Goal: Information Seeking & Learning: Find specific fact

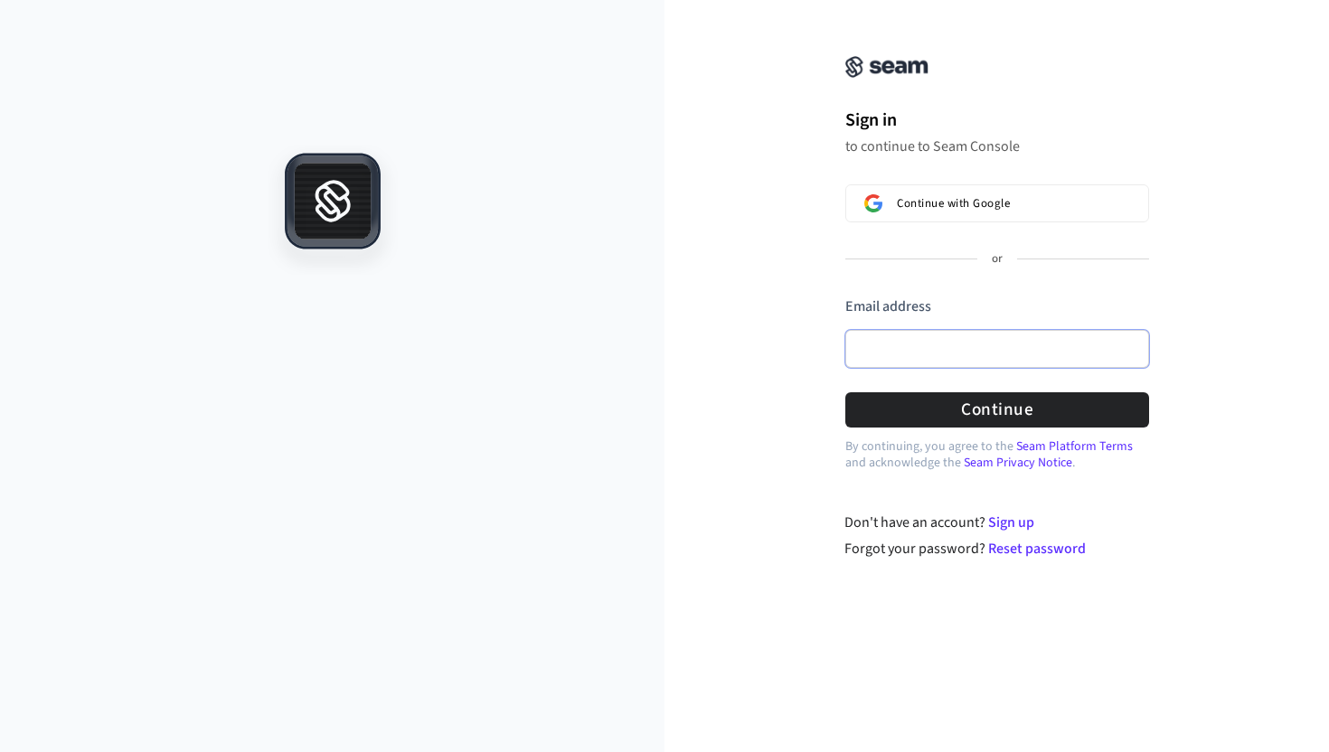
click at [931, 345] on input "Email address" at bounding box center [997, 349] width 304 height 38
paste input "**********"
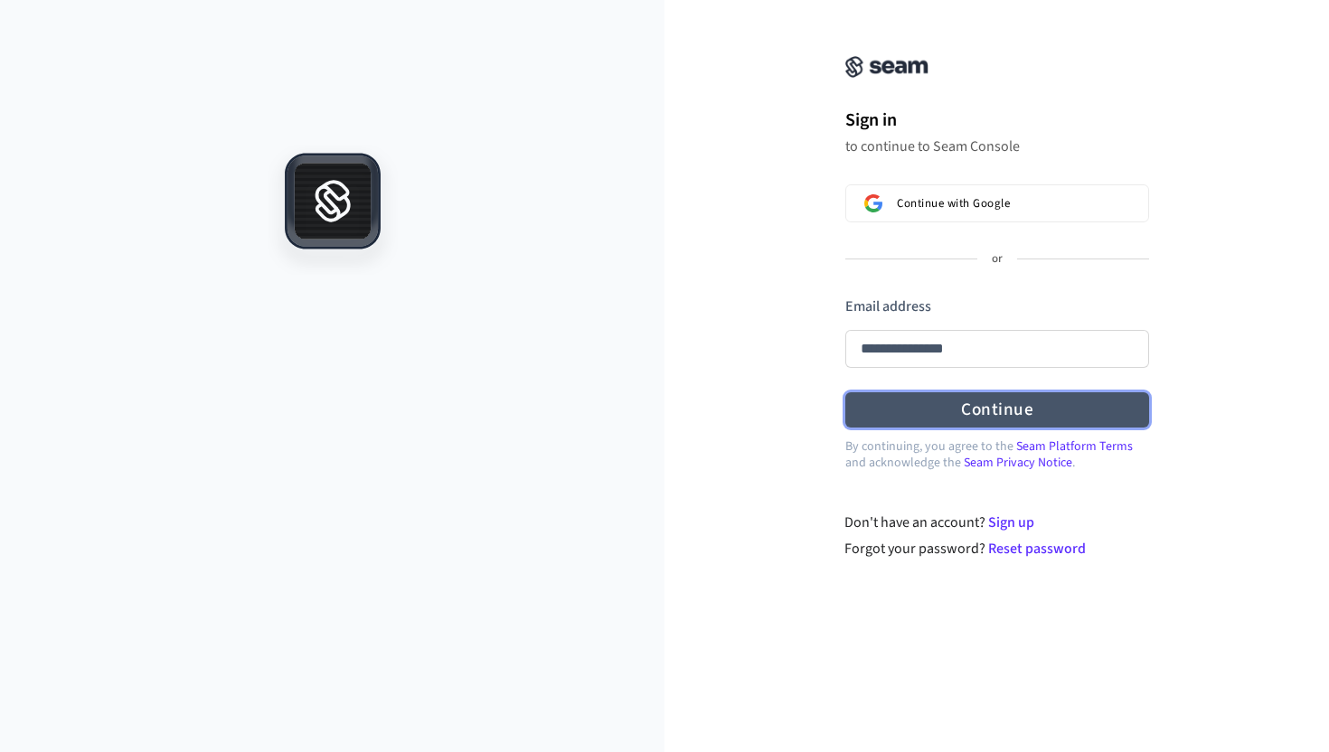
click at [935, 426] on button "Continue" at bounding box center [997, 409] width 304 height 35
type input "**********"
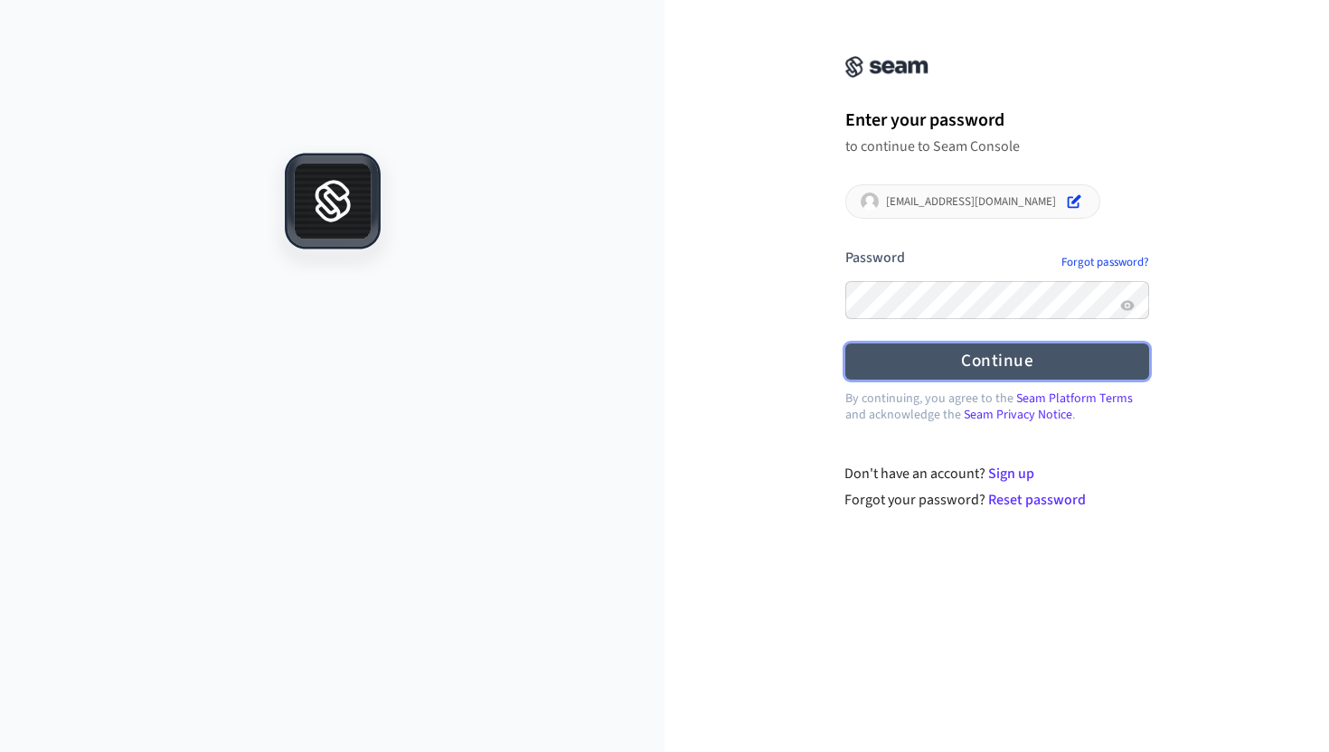
click at [944, 362] on button "Continue" at bounding box center [997, 361] width 304 height 35
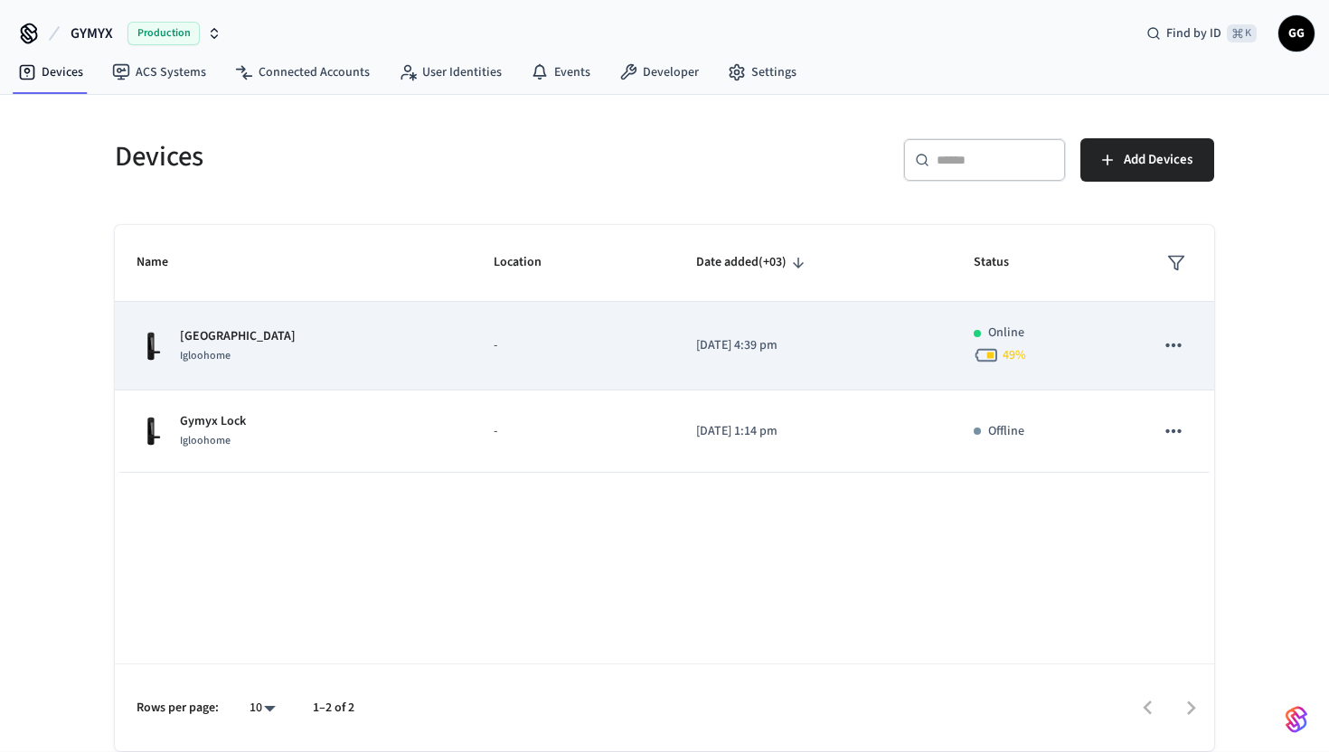
click at [1182, 343] on icon "sticky table" at bounding box center [1174, 346] width 24 height 24
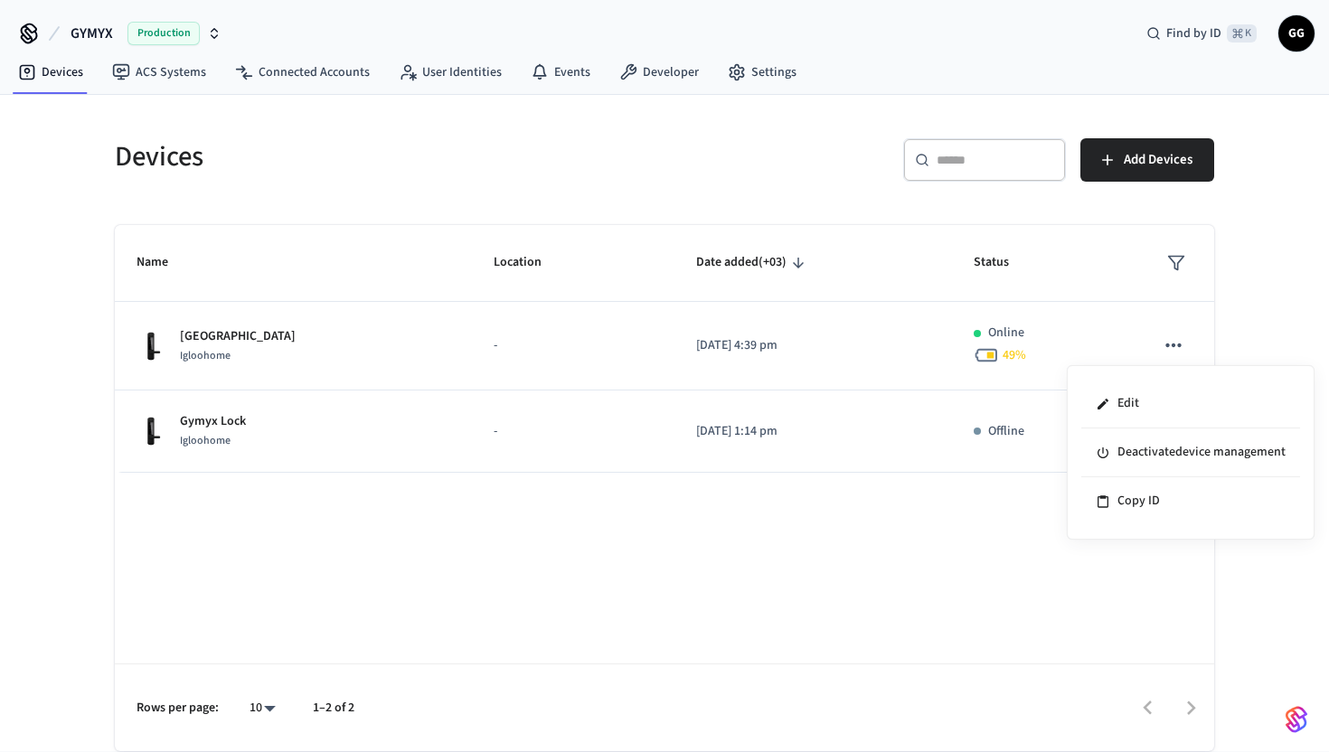
click at [238, 339] on div at bounding box center [664, 376] width 1329 height 752
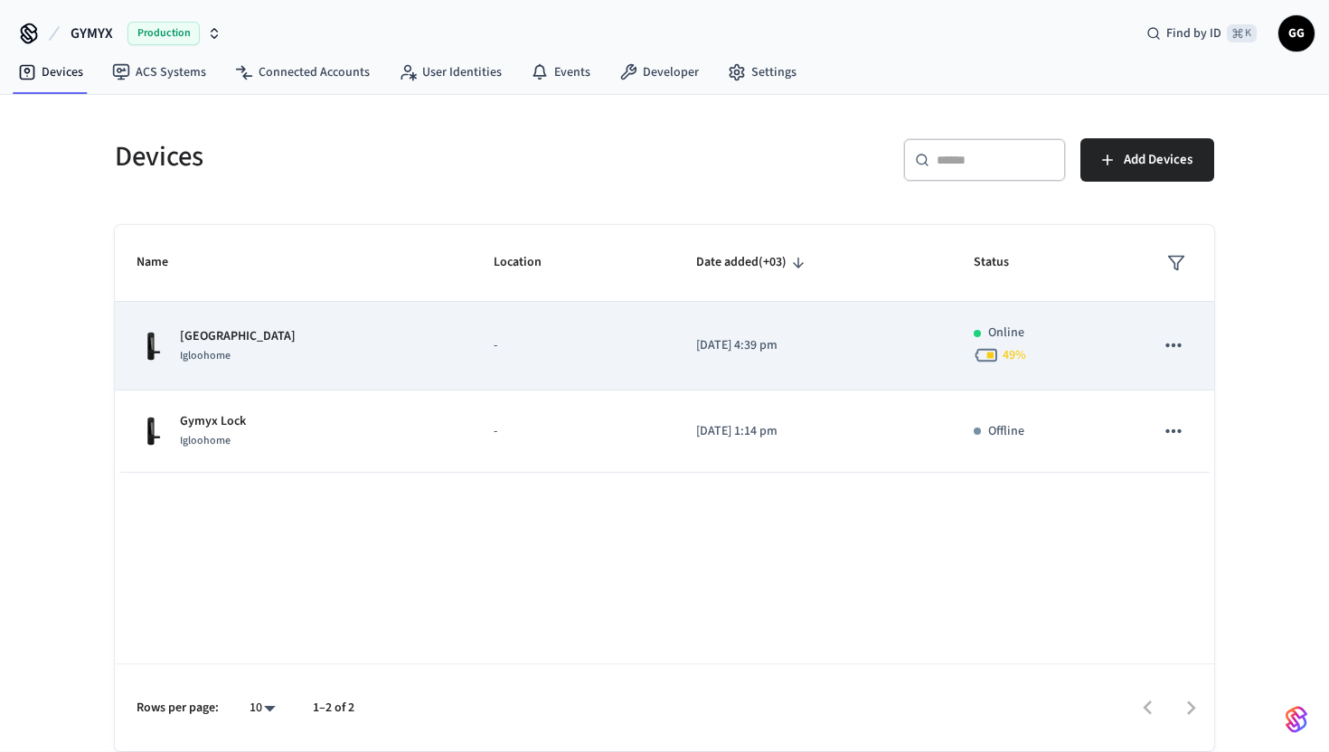
click at [231, 343] on p "[GEOGRAPHIC_DATA]" at bounding box center [238, 336] width 116 height 19
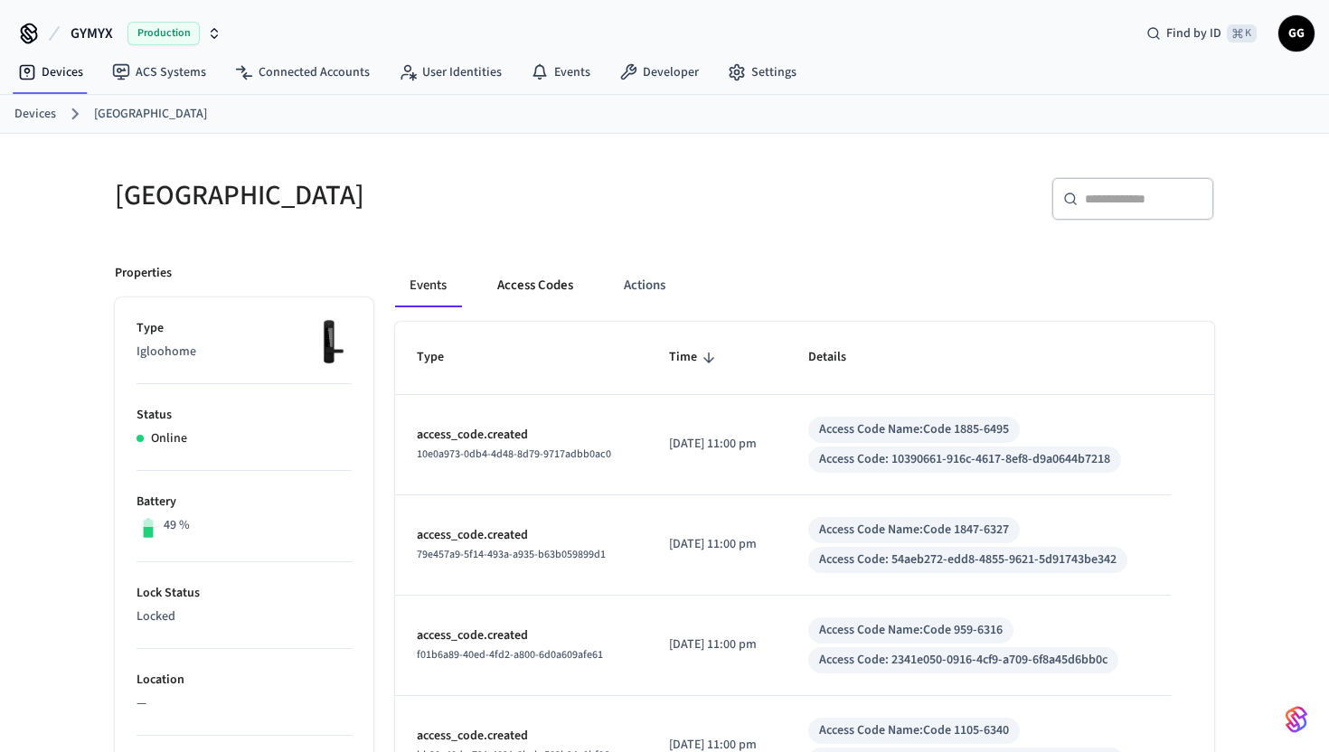
click at [542, 278] on button "Access Codes" at bounding box center [535, 285] width 105 height 43
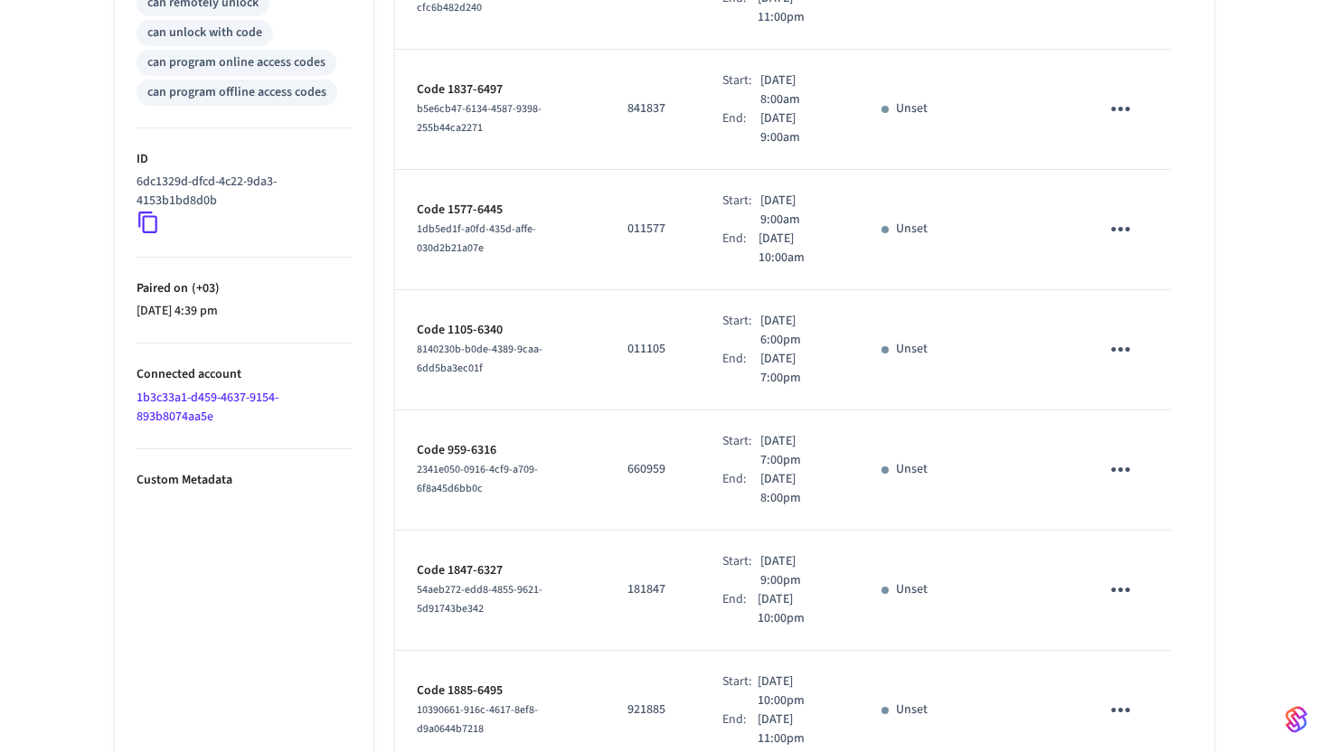
scroll to position [933, 0]
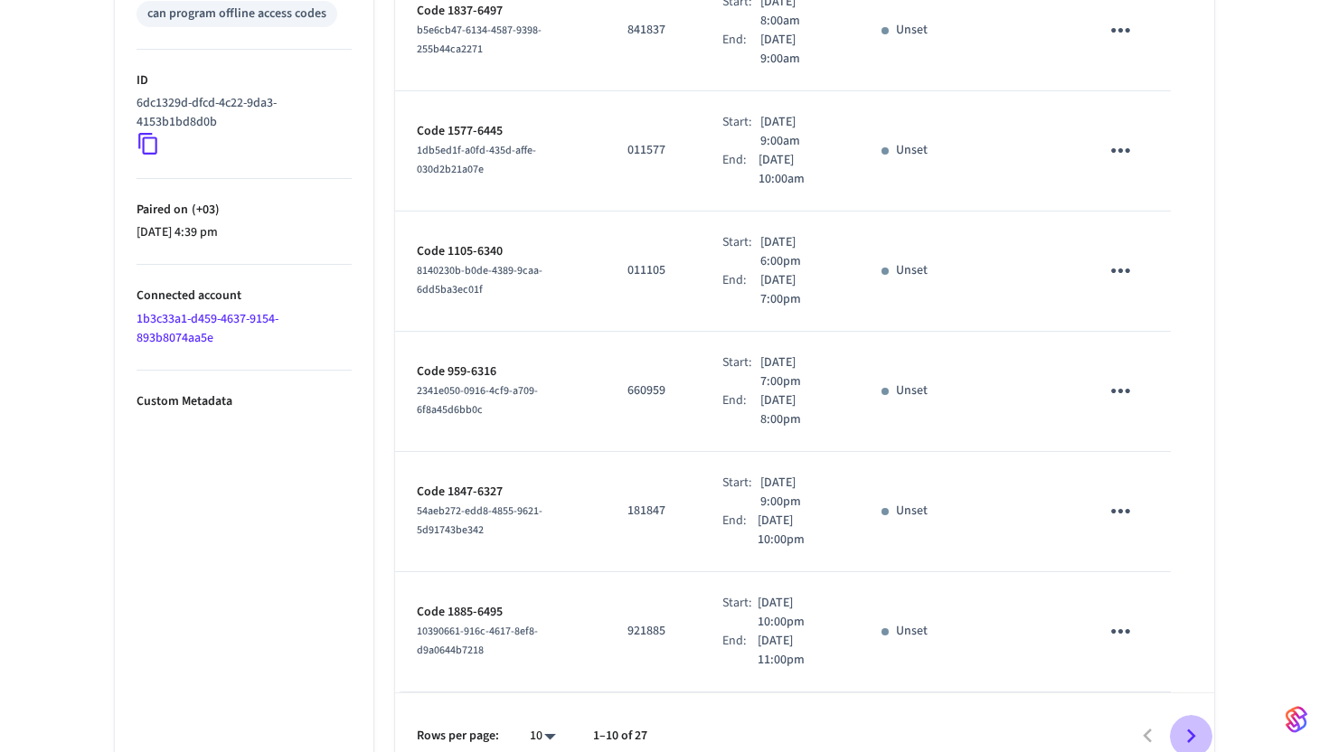
click at [1184, 722] on icon "Go to next page" at bounding box center [1191, 736] width 28 height 28
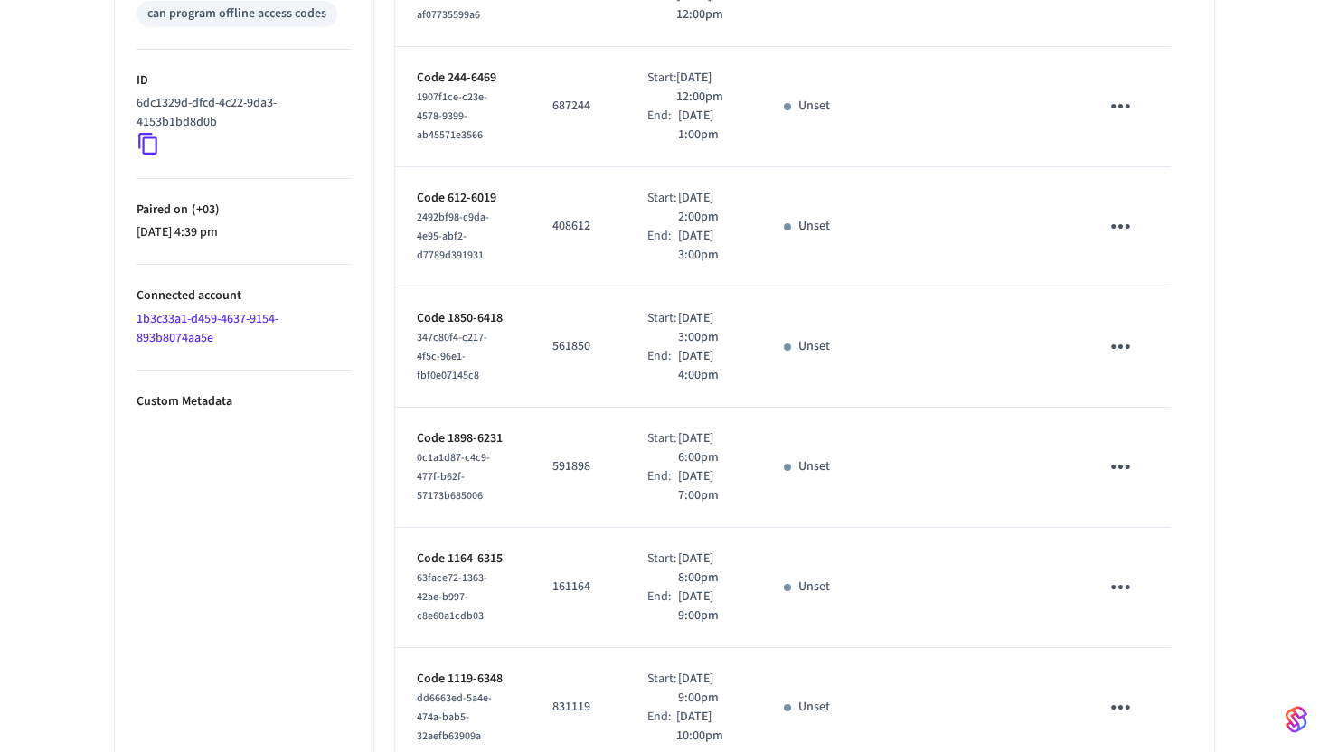
scroll to position [1037, 0]
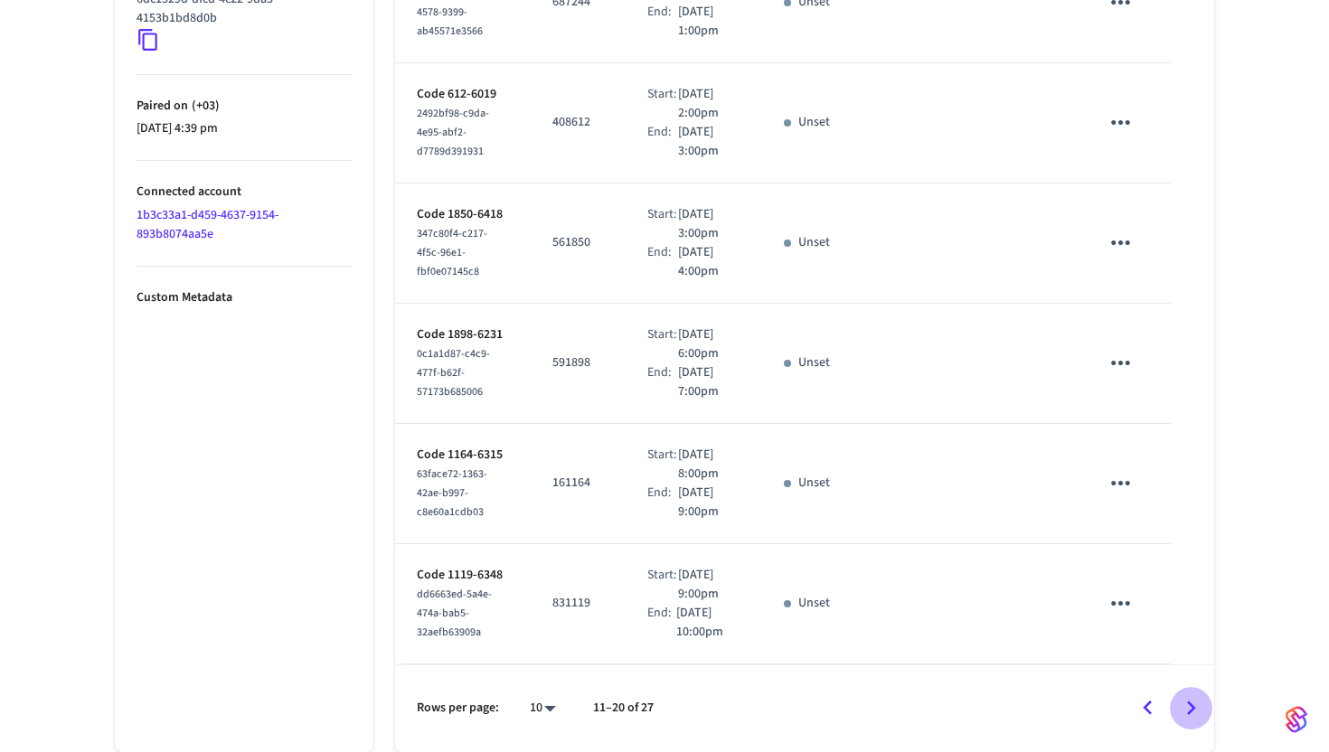
click at [1186, 707] on icon "Go to next page" at bounding box center [1191, 708] width 28 height 28
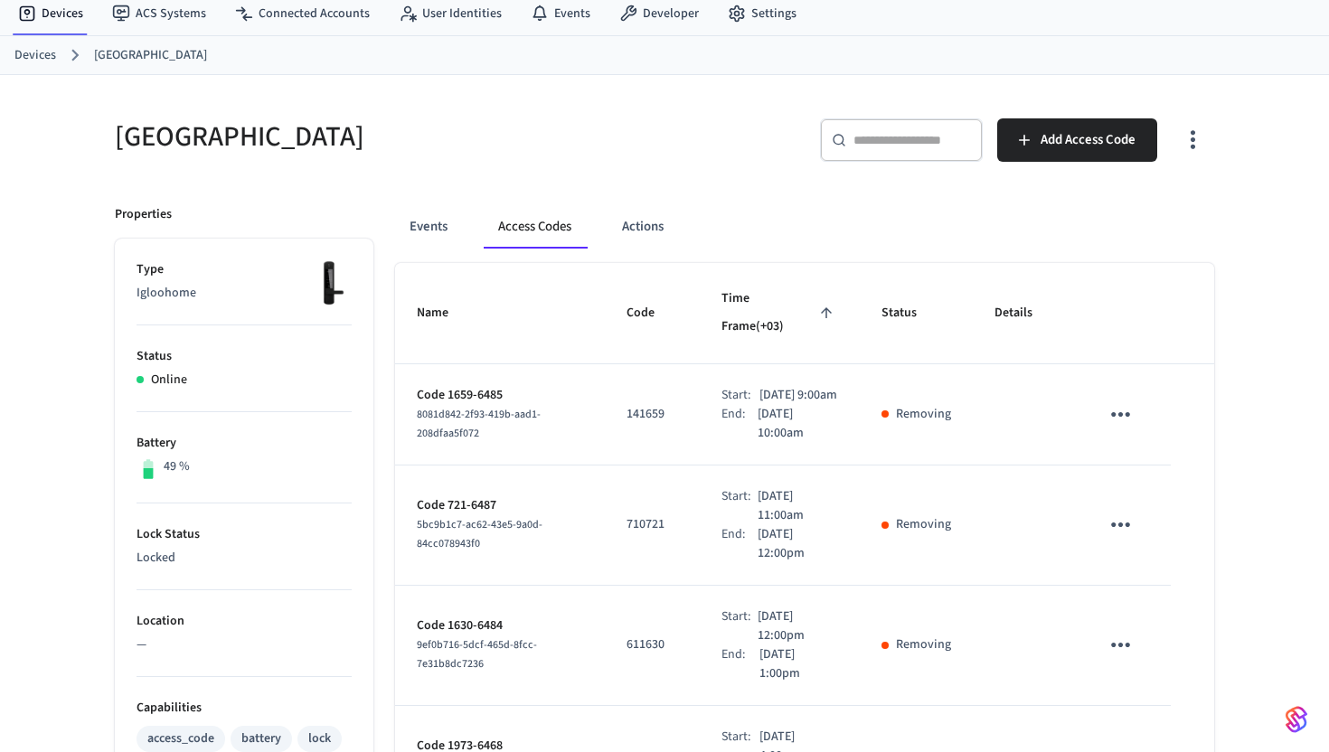
scroll to position [52, 0]
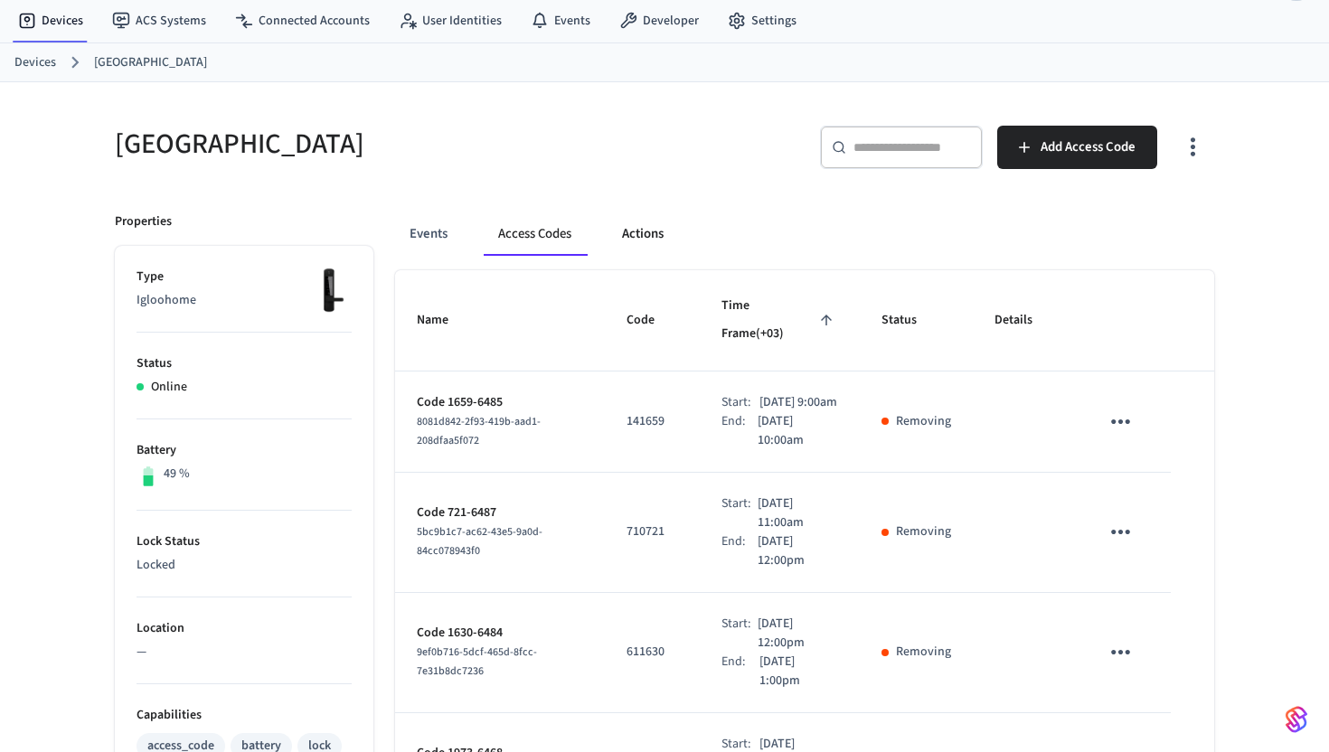
click at [663, 235] on button "Actions" at bounding box center [643, 233] width 71 height 43
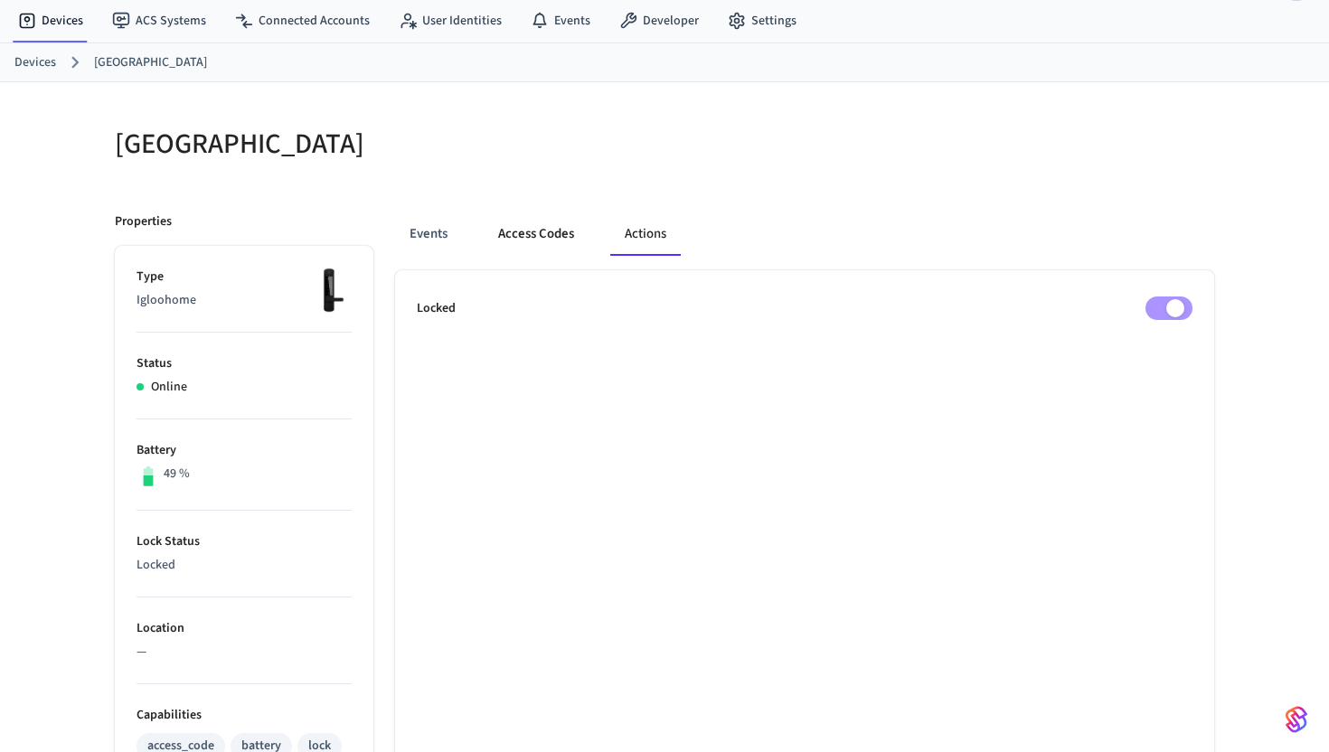
click at [559, 227] on button "Access Codes" at bounding box center [536, 233] width 105 height 43
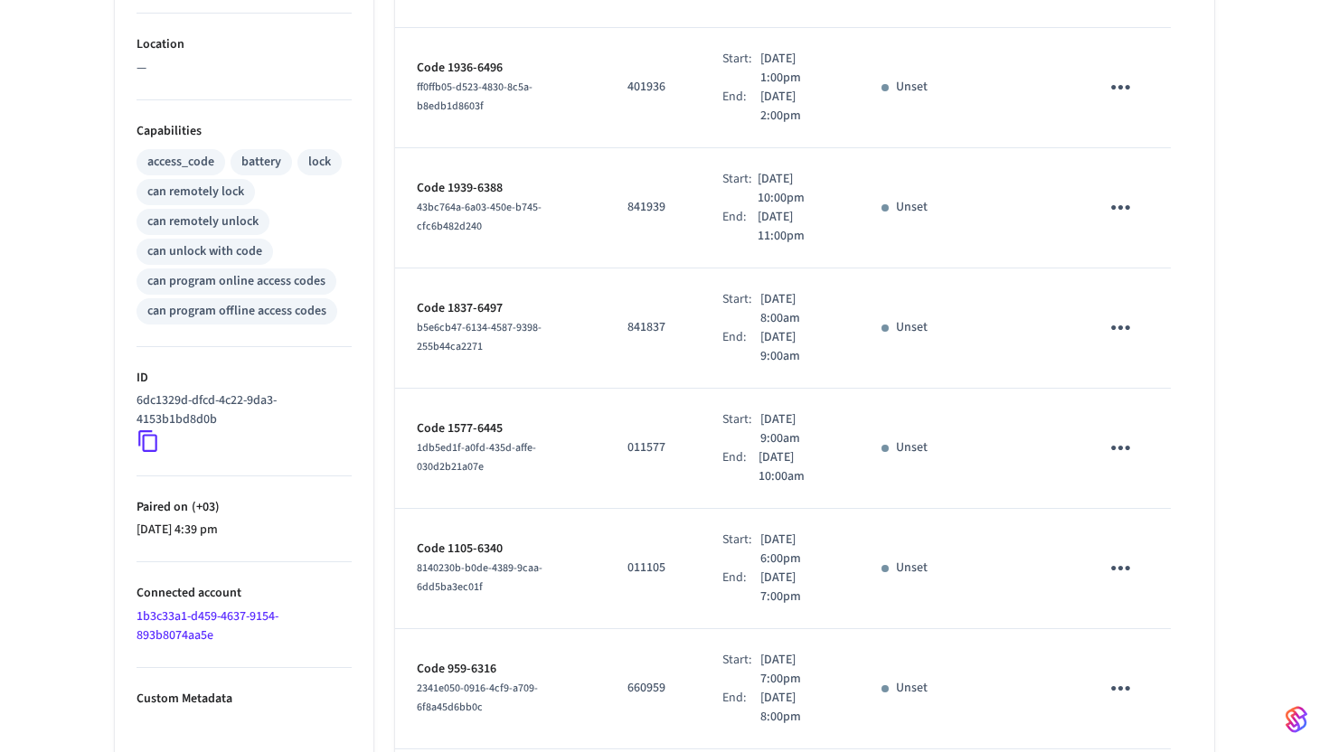
scroll to position [0, 0]
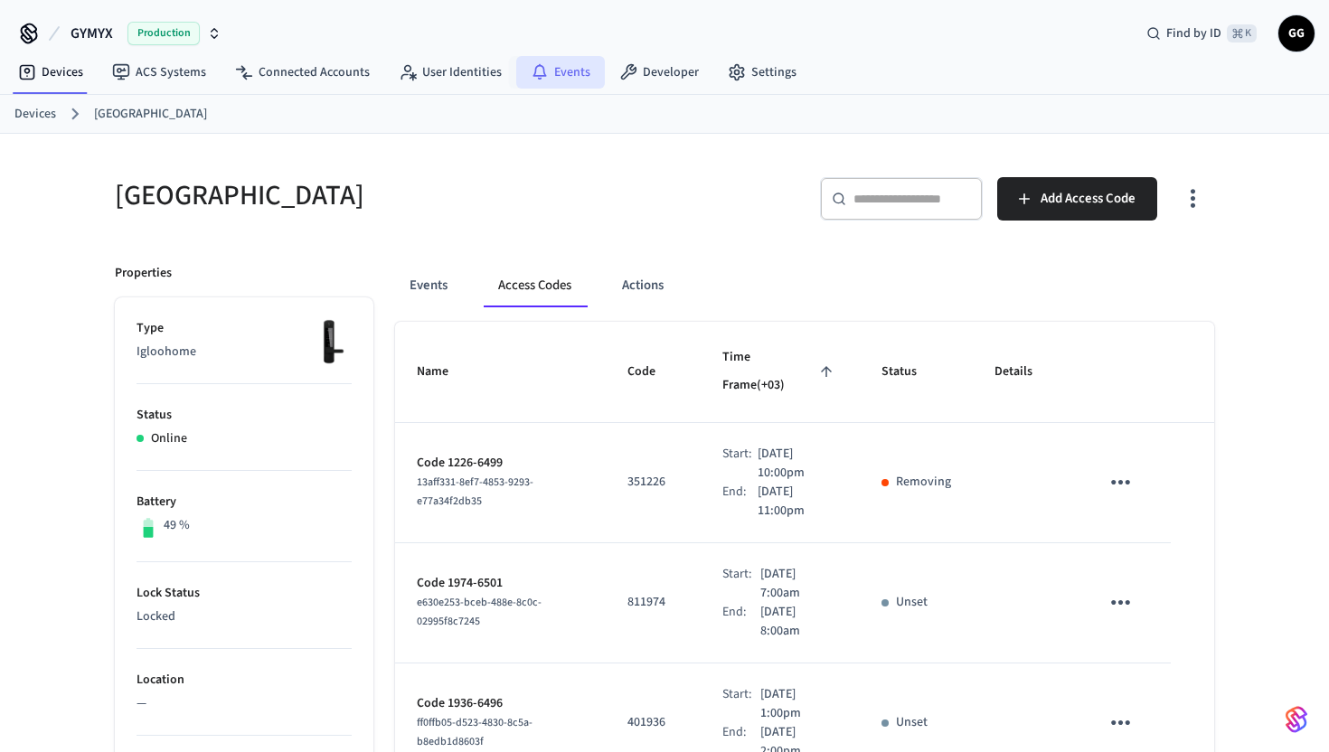
click at [552, 71] on link "Events" at bounding box center [560, 72] width 89 height 33
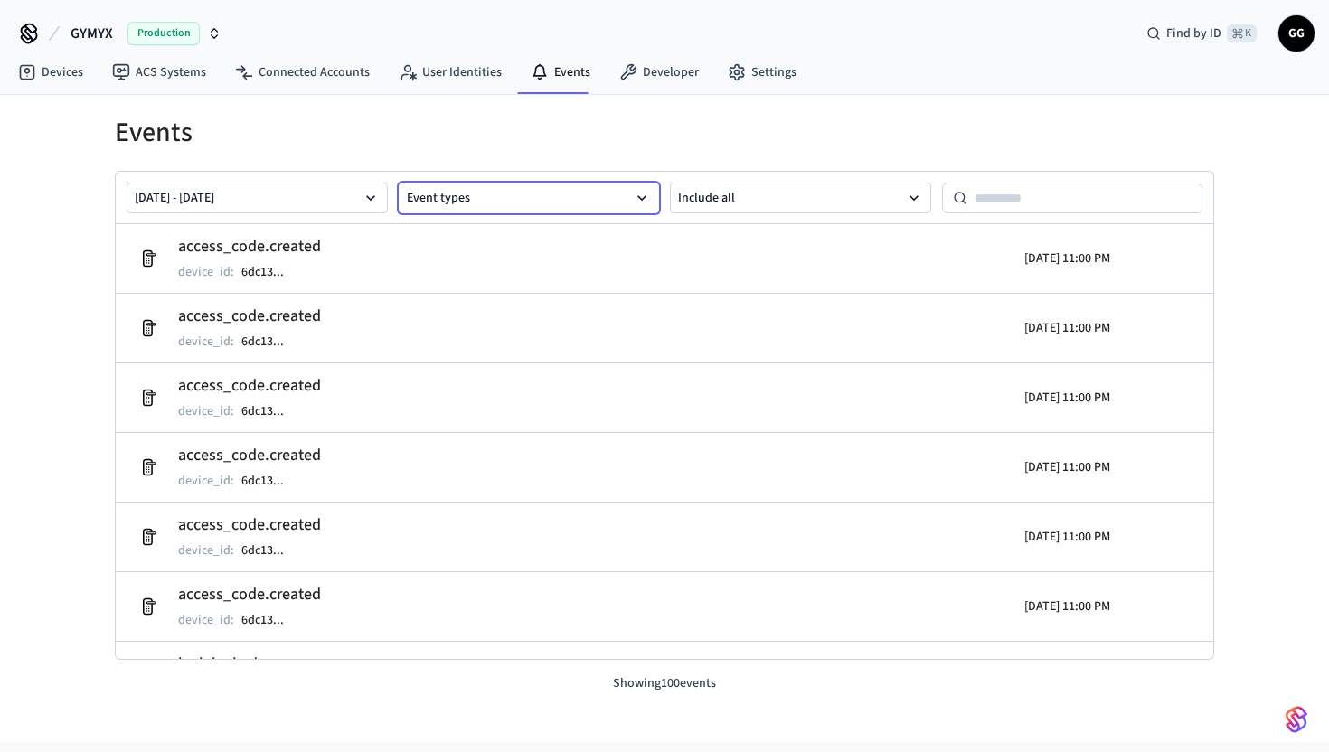
click at [460, 184] on button "Event types" at bounding box center [529, 198] width 261 height 31
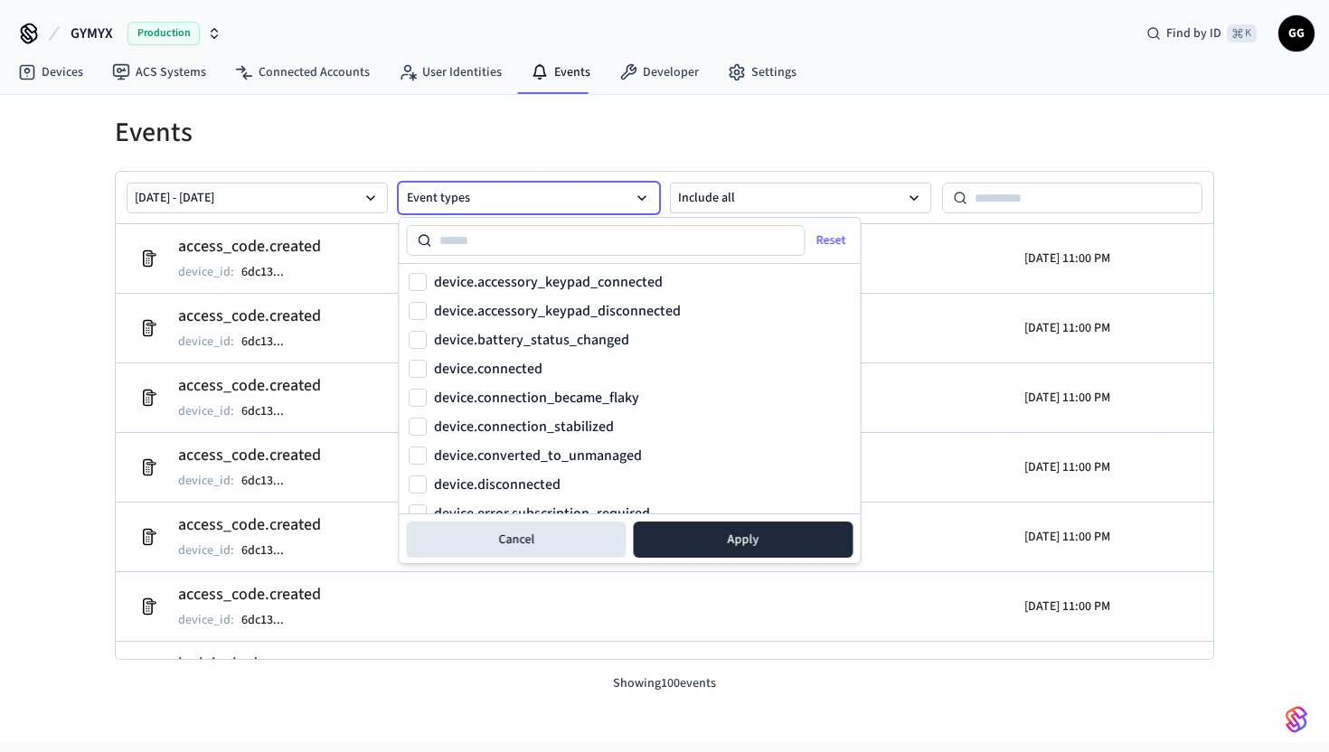
click at [460, 184] on button "Event types" at bounding box center [529, 198] width 261 height 31
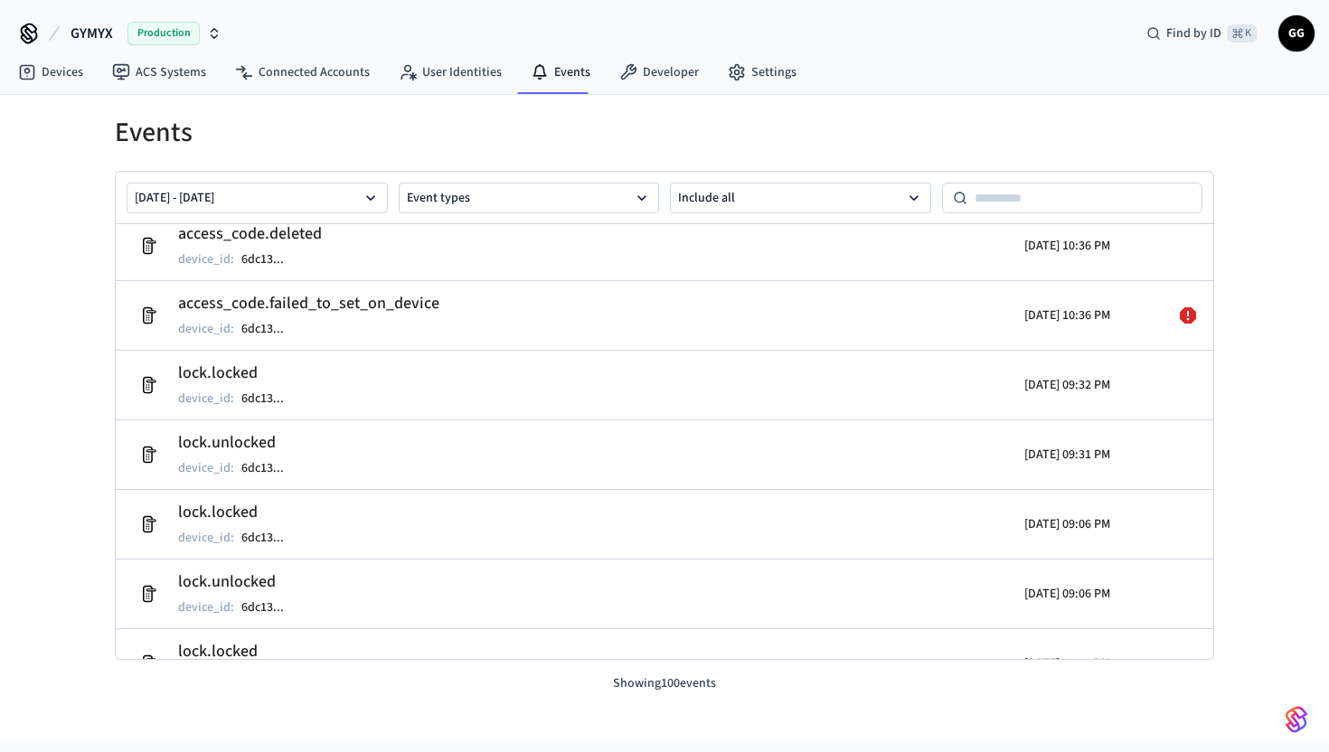
scroll to position [5449, 0]
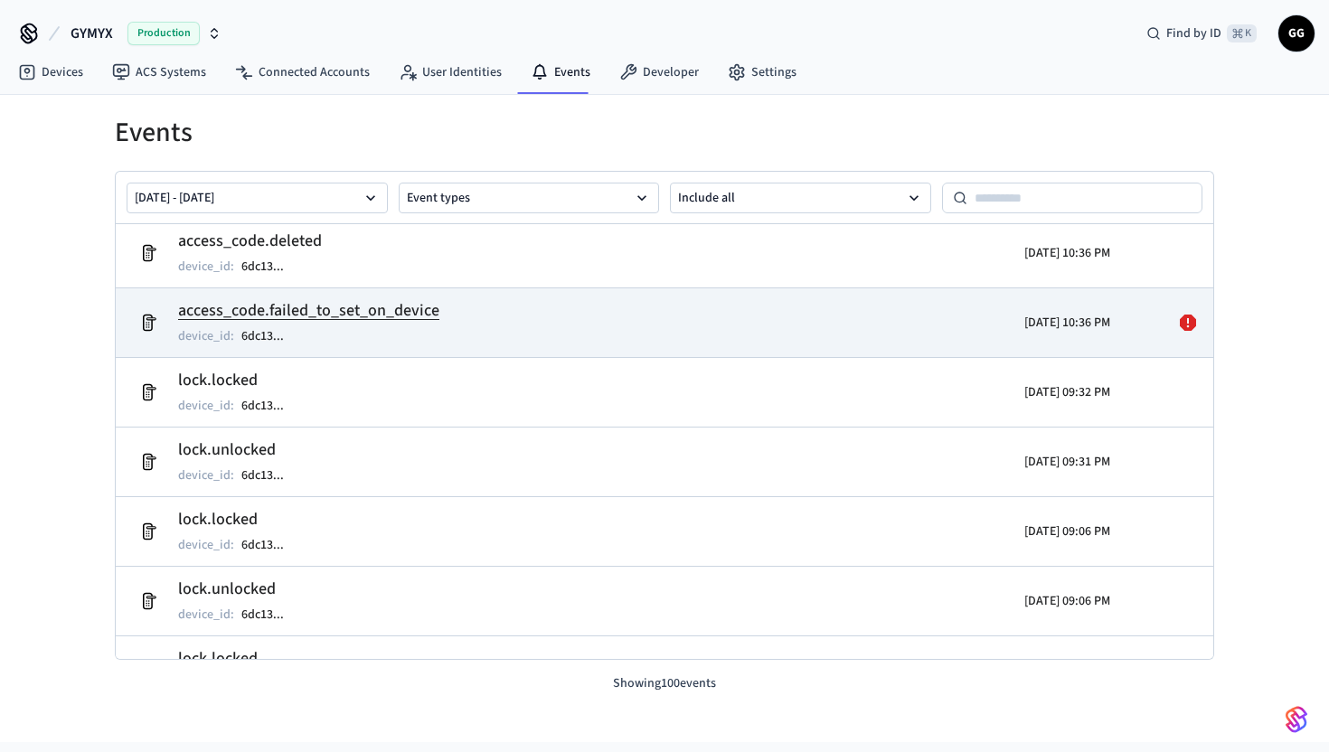
click at [1190, 324] on icon at bounding box center [1188, 323] width 16 height 16
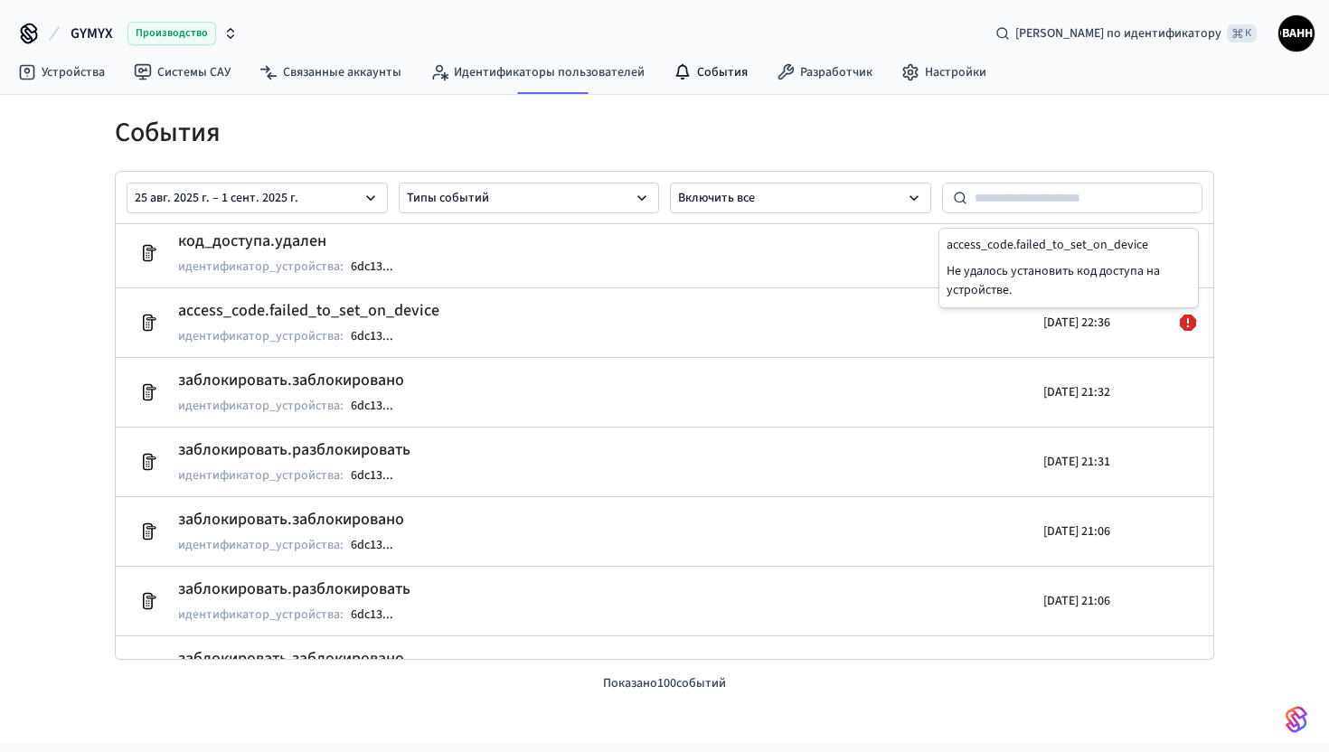
click at [1293, 345] on div "События 25 авг. 2025 г. – 1 сент. 2025 г. Типы событий Включить все access_code…" at bounding box center [664, 418] width 1329 height 647
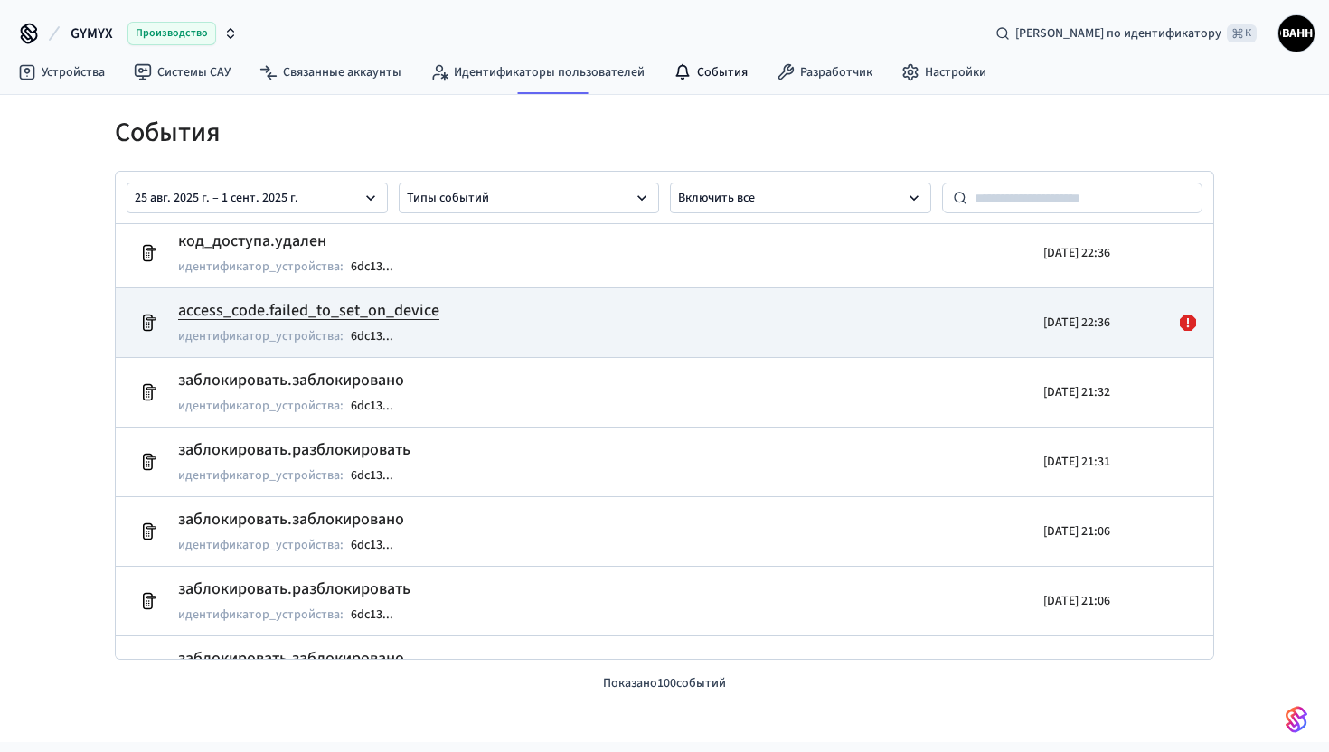
click at [959, 347] on div "[DATE] 22:36" at bounding box center [977, 322] width 268 height 51
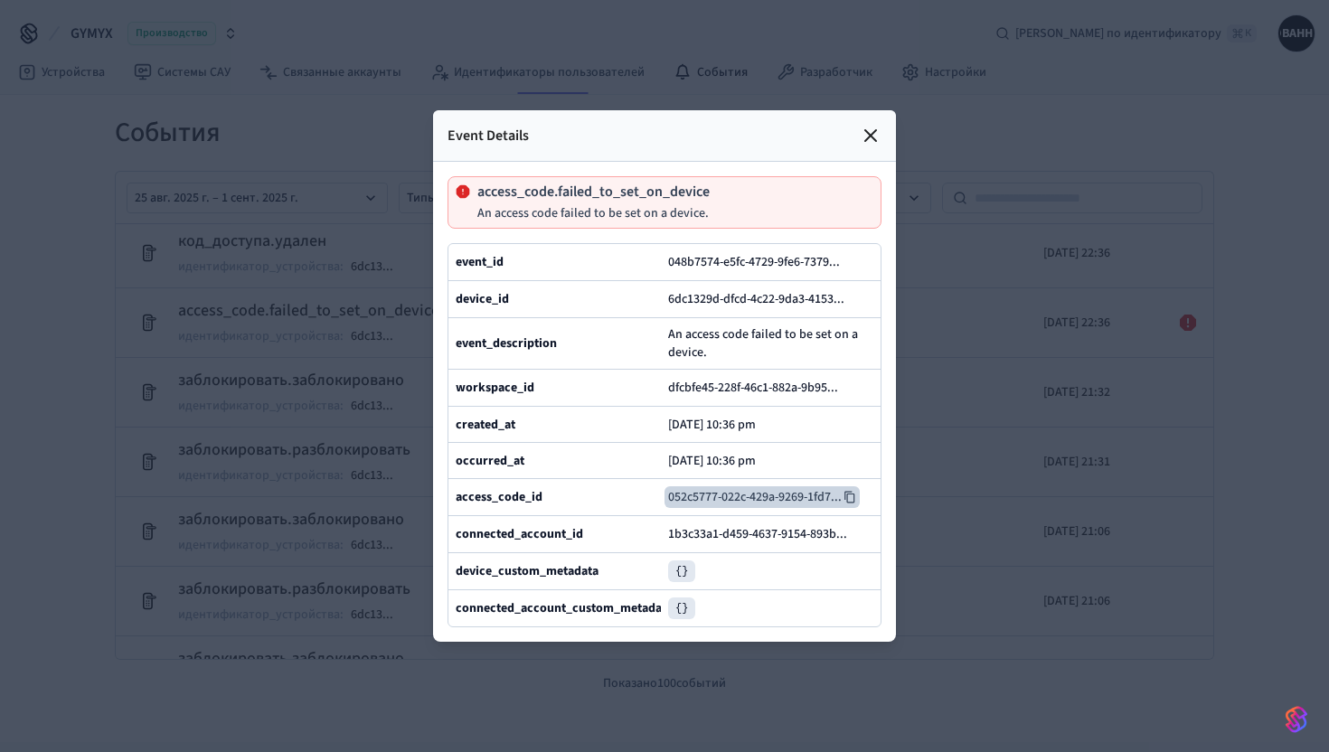
click at [854, 494] on icon at bounding box center [849, 498] width 10 height 12
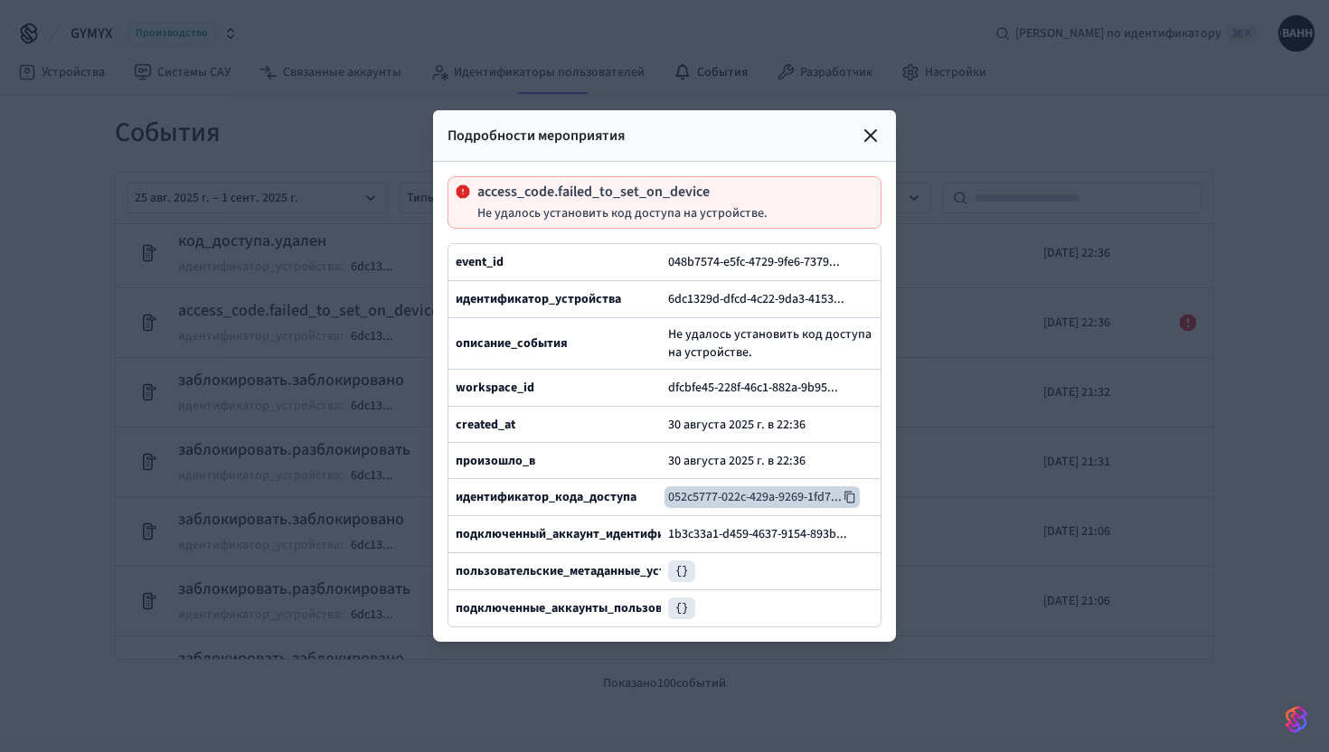
click at [145, 373] on div at bounding box center [664, 376] width 1329 height 752
click at [153, 353] on div at bounding box center [664, 376] width 1329 height 752
click at [867, 139] on icon at bounding box center [871, 136] width 22 height 22
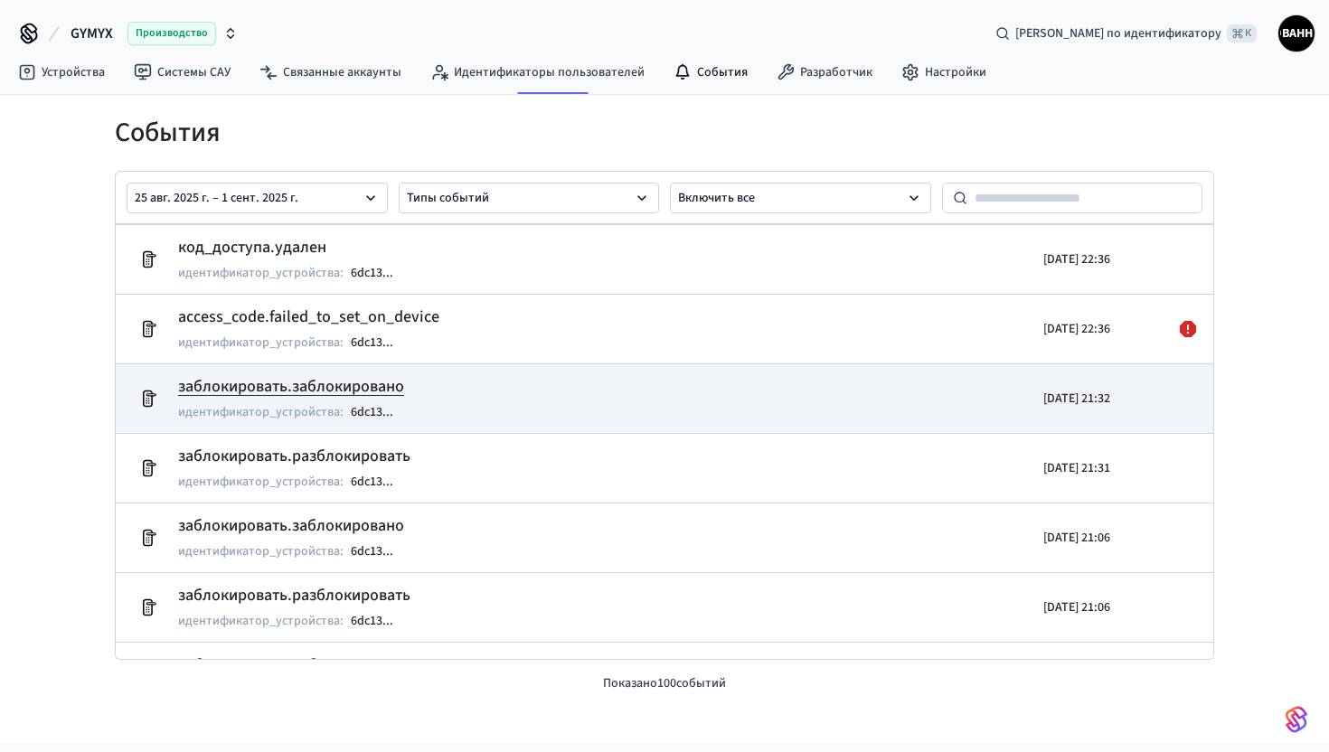
scroll to position [5442, 0]
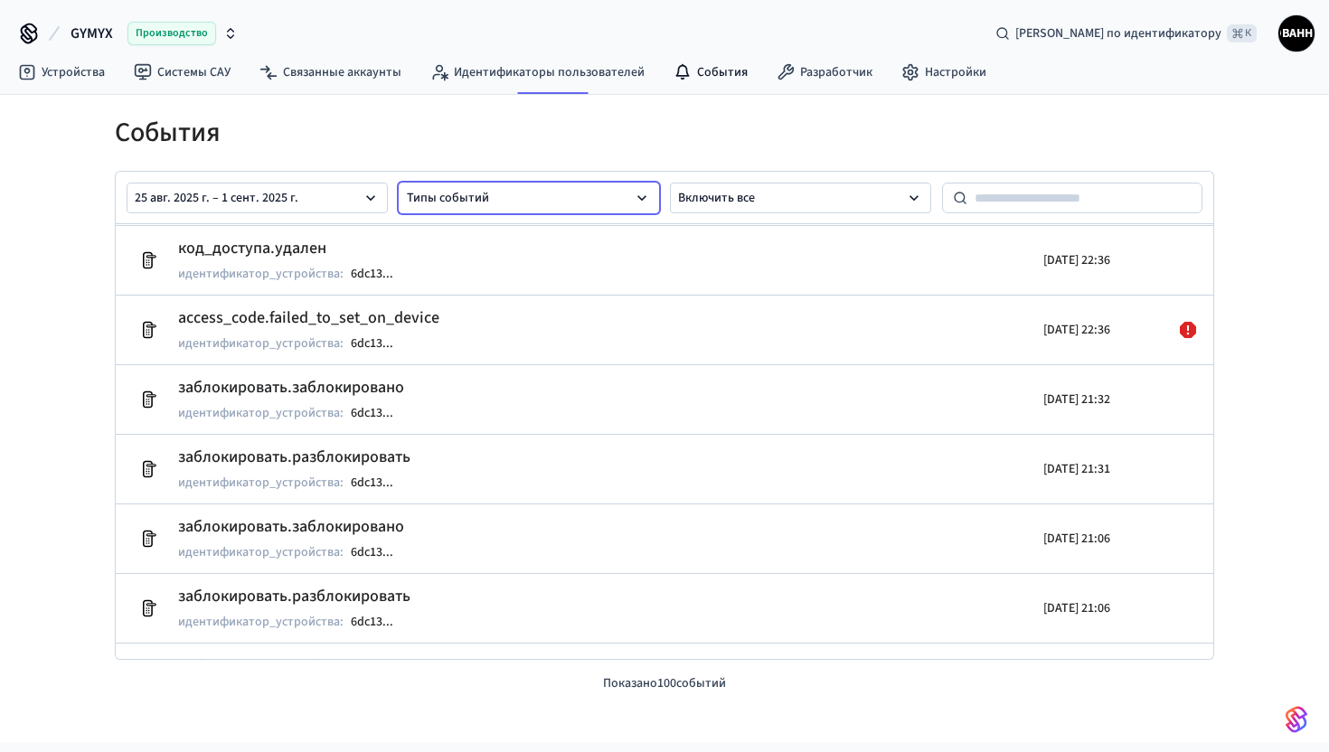
click at [536, 196] on button "Типы событий" at bounding box center [529, 198] width 261 height 31
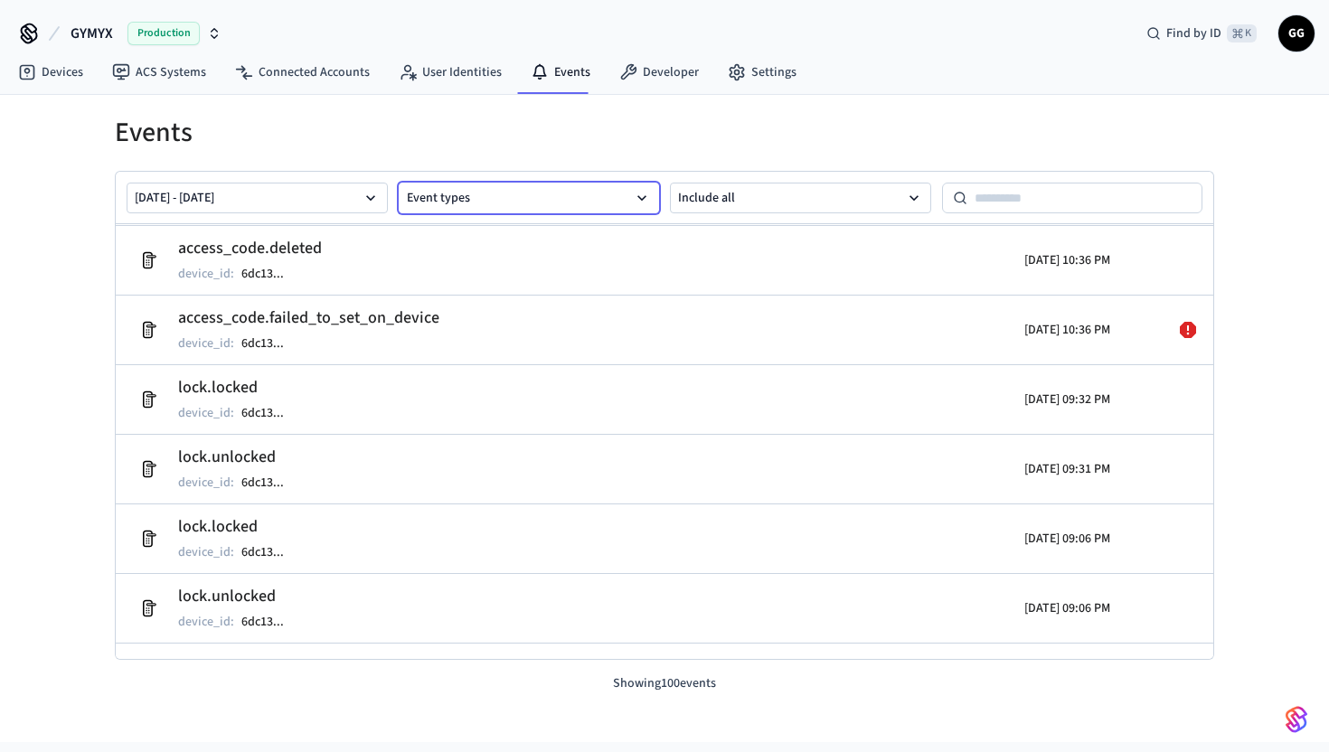
click at [575, 203] on button "Event types" at bounding box center [529, 198] width 261 height 31
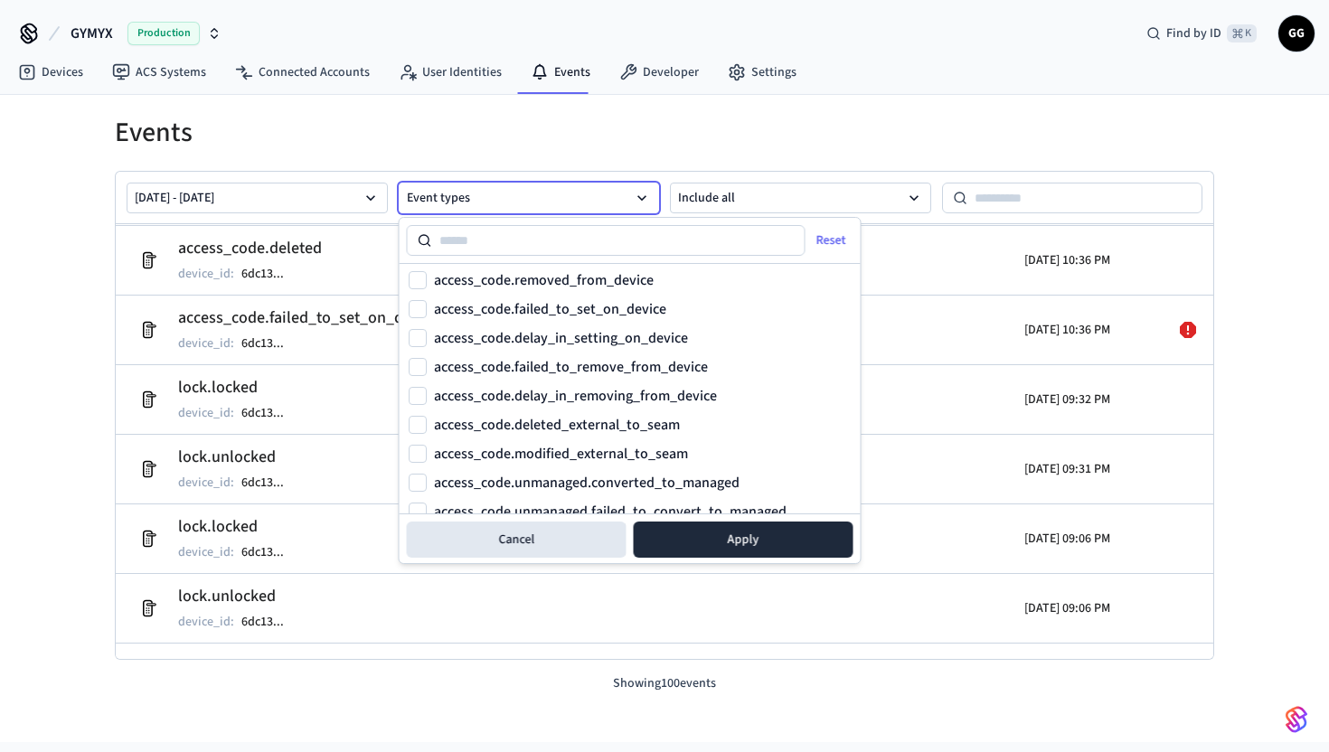
scroll to position [814, 0]
click at [452, 302] on label "access_code.failed_to_set_on_device" at bounding box center [550, 307] width 232 height 14
click at [427, 302] on button "access_code.failed_to_set_on_device" at bounding box center [418, 307] width 18 height 18
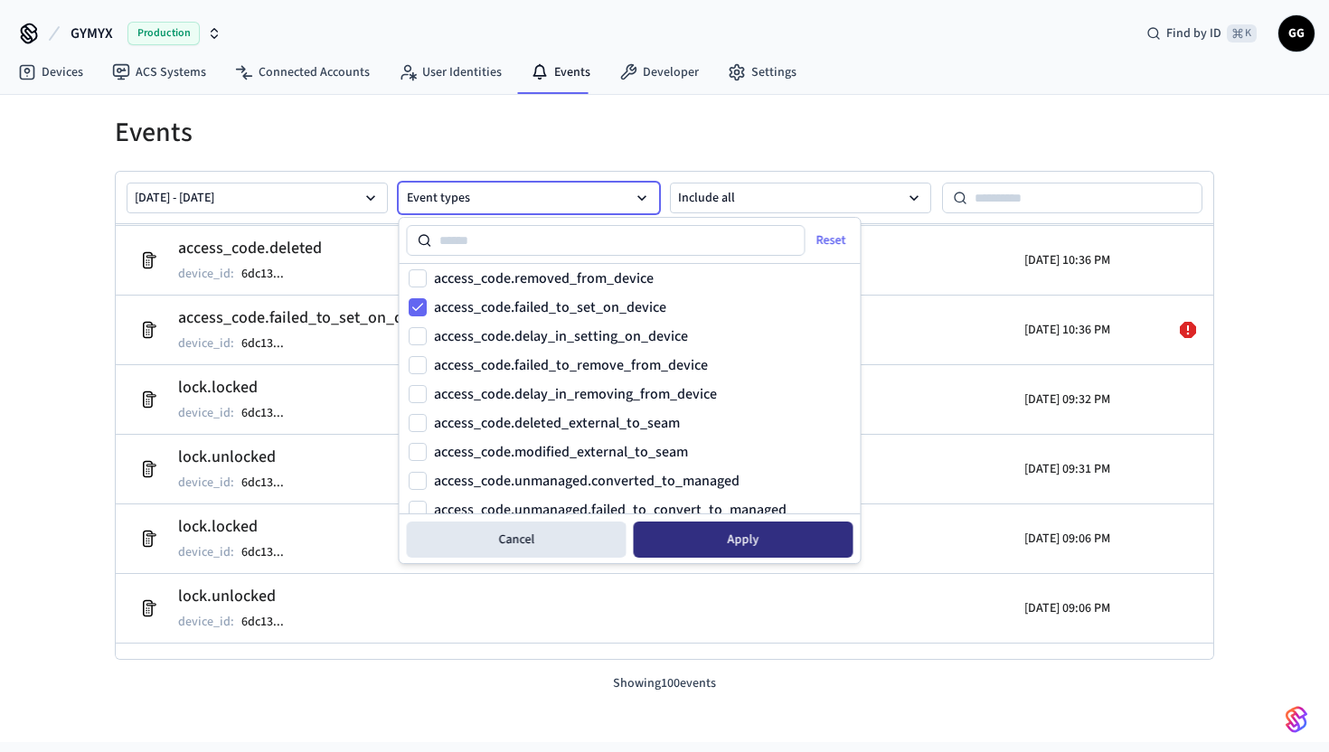
click at [761, 548] on button "Apply" at bounding box center [744, 540] width 220 height 36
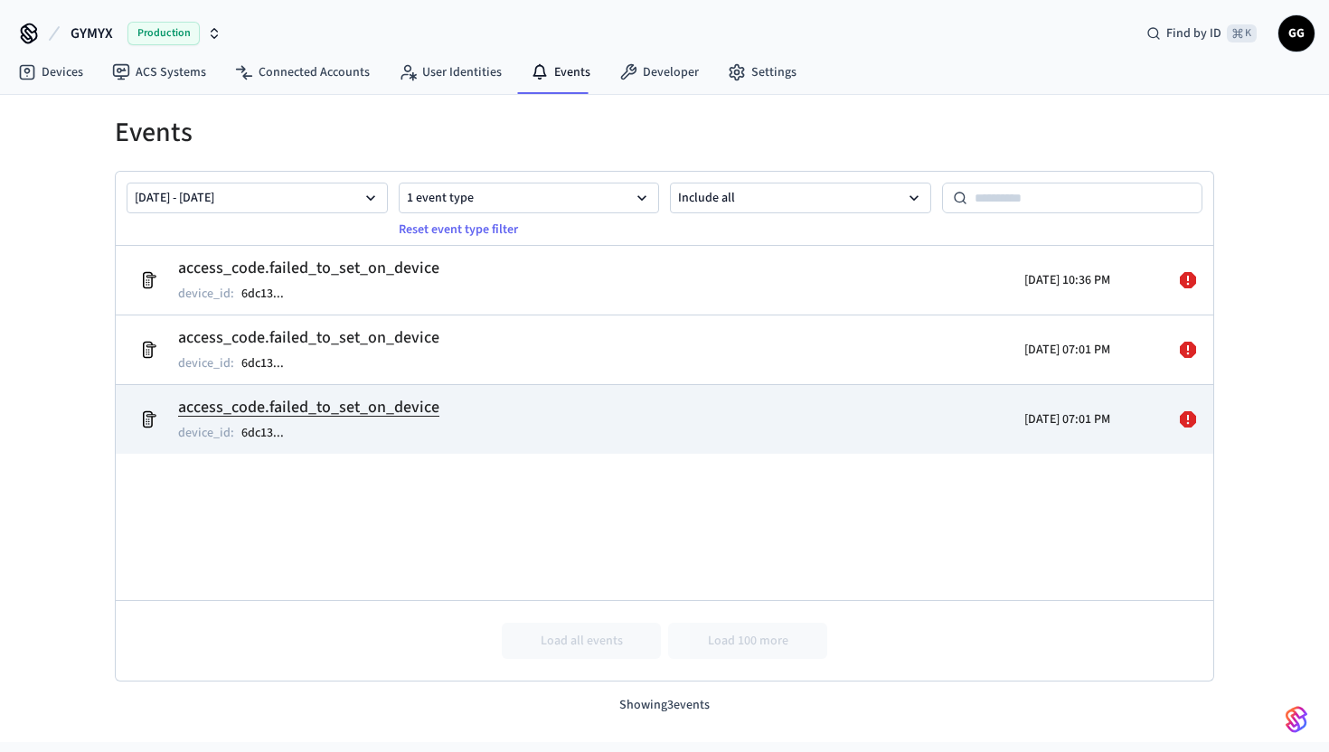
click at [356, 413] on h2 "access_code.failed_to_set_on_device" at bounding box center [308, 407] width 261 height 25
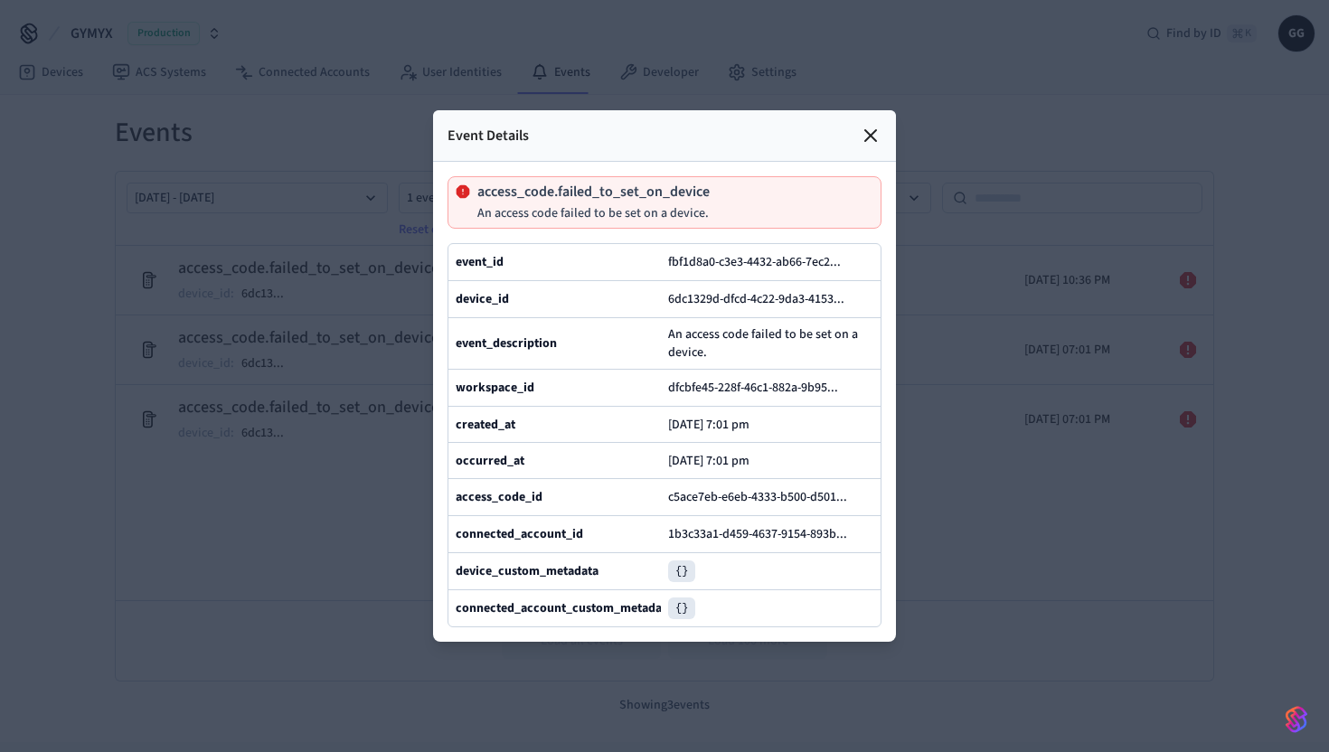
click at [874, 135] on icon at bounding box center [871, 136] width 22 height 22
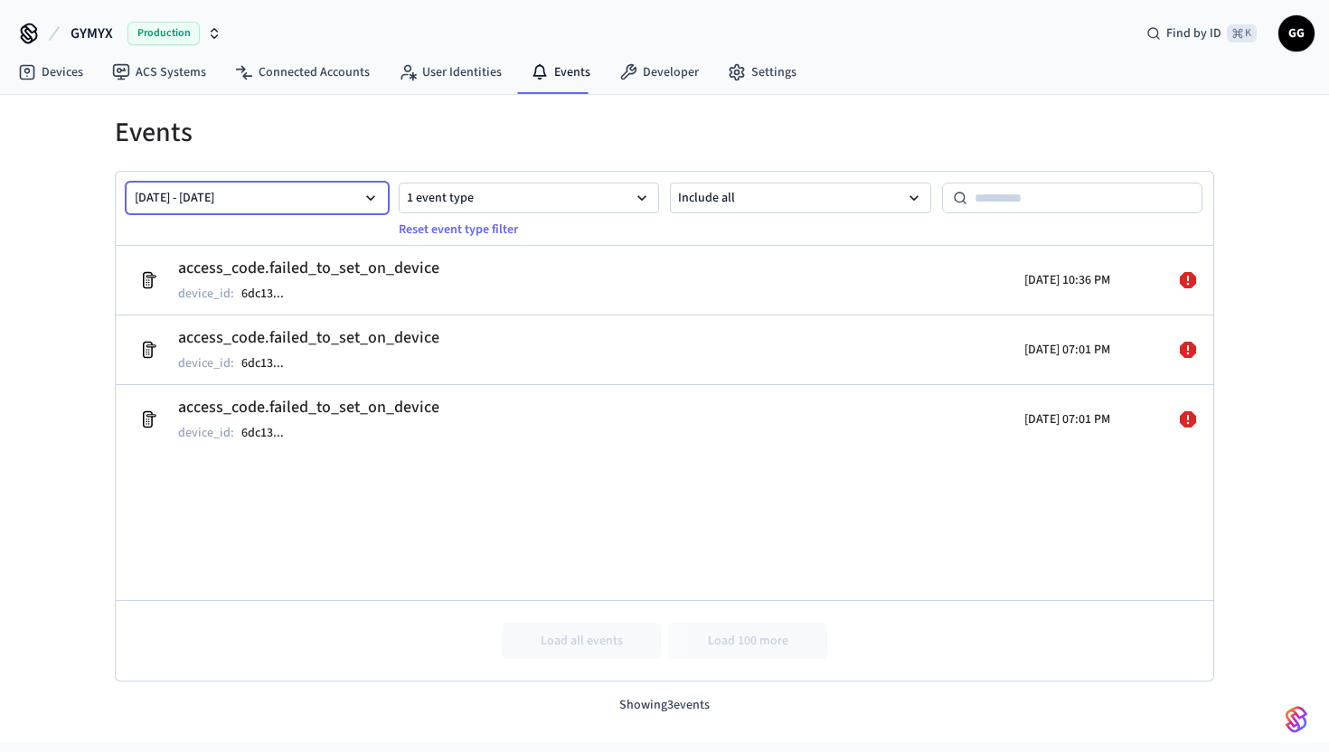
click at [376, 202] on icon "button" at bounding box center [371, 198] width 18 height 18
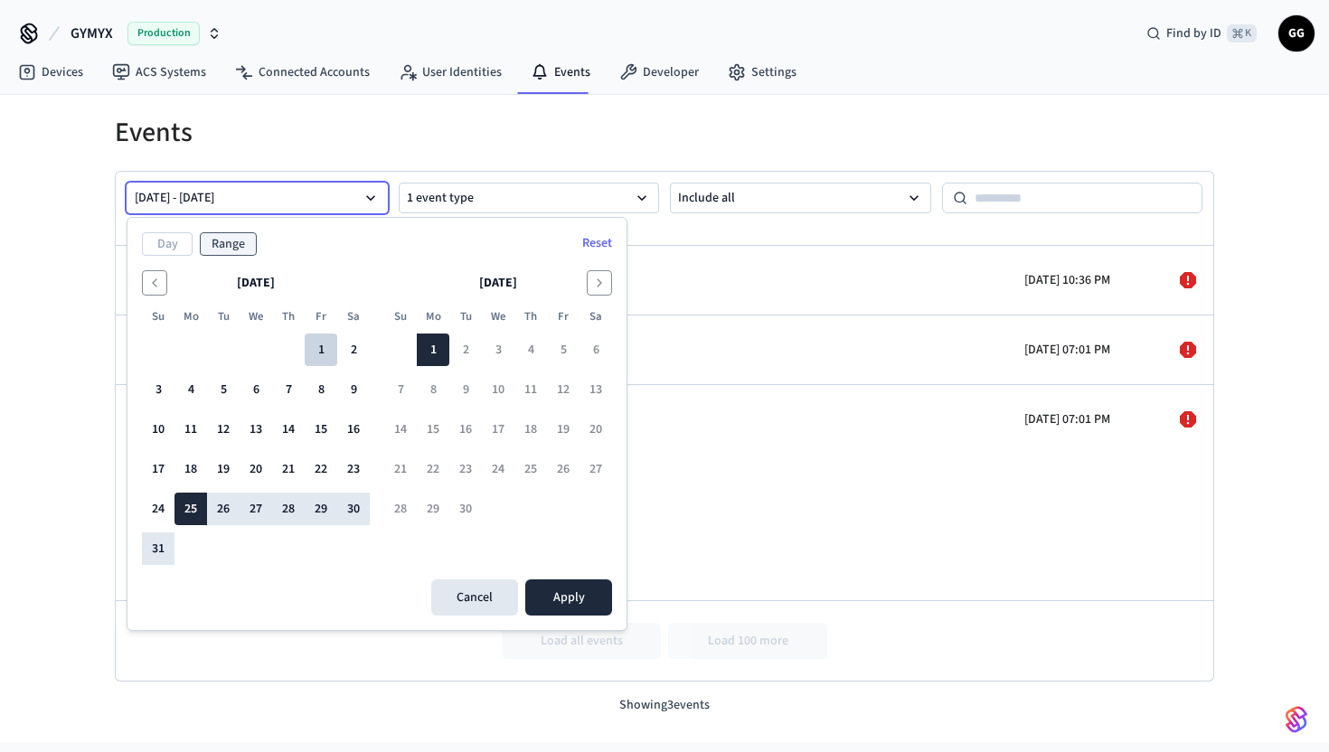
click at [321, 347] on button "1" at bounding box center [321, 350] width 33 height 33
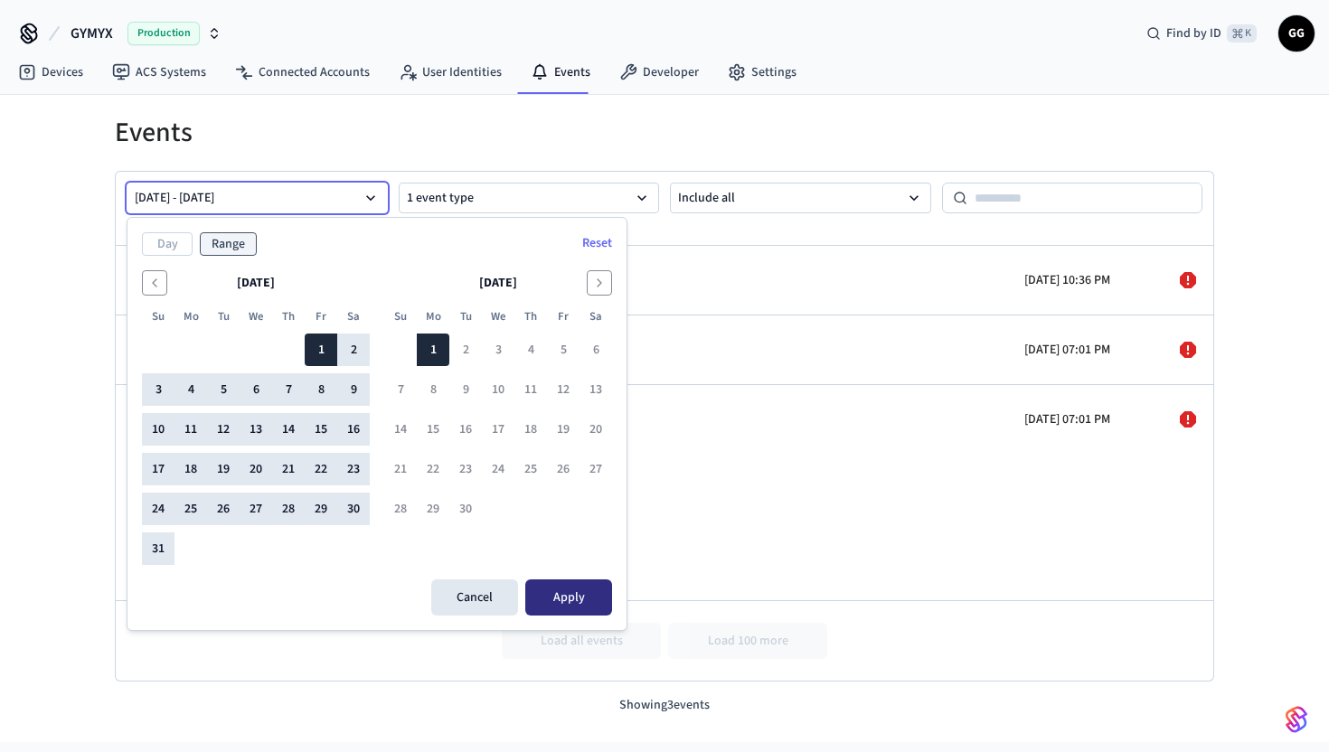
click at [578, 608] on button "Apply" at bounding box center [568, 598] width 87 height 36
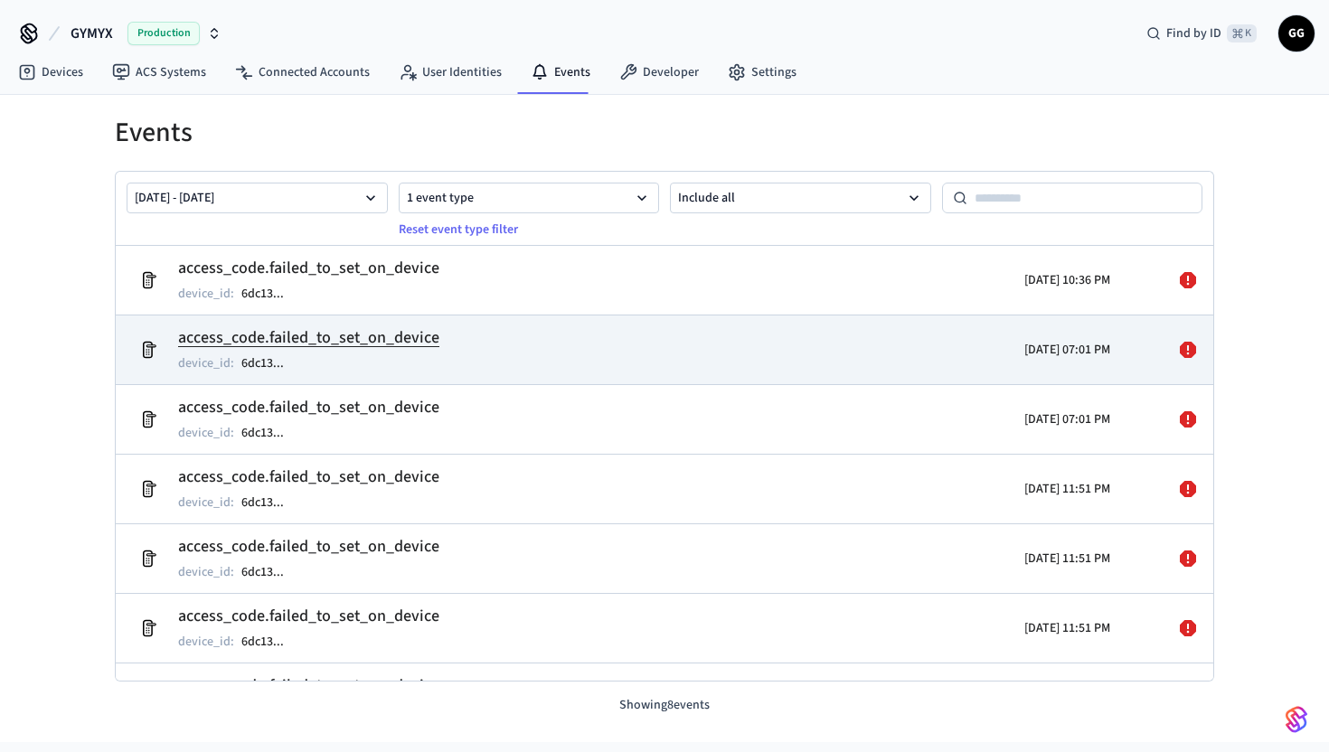
click at [715, 359] on td "access_code.failed_to_set_on_device device_id : 6dc13 ..." at bounding box center [486, 350] width 712 height 51
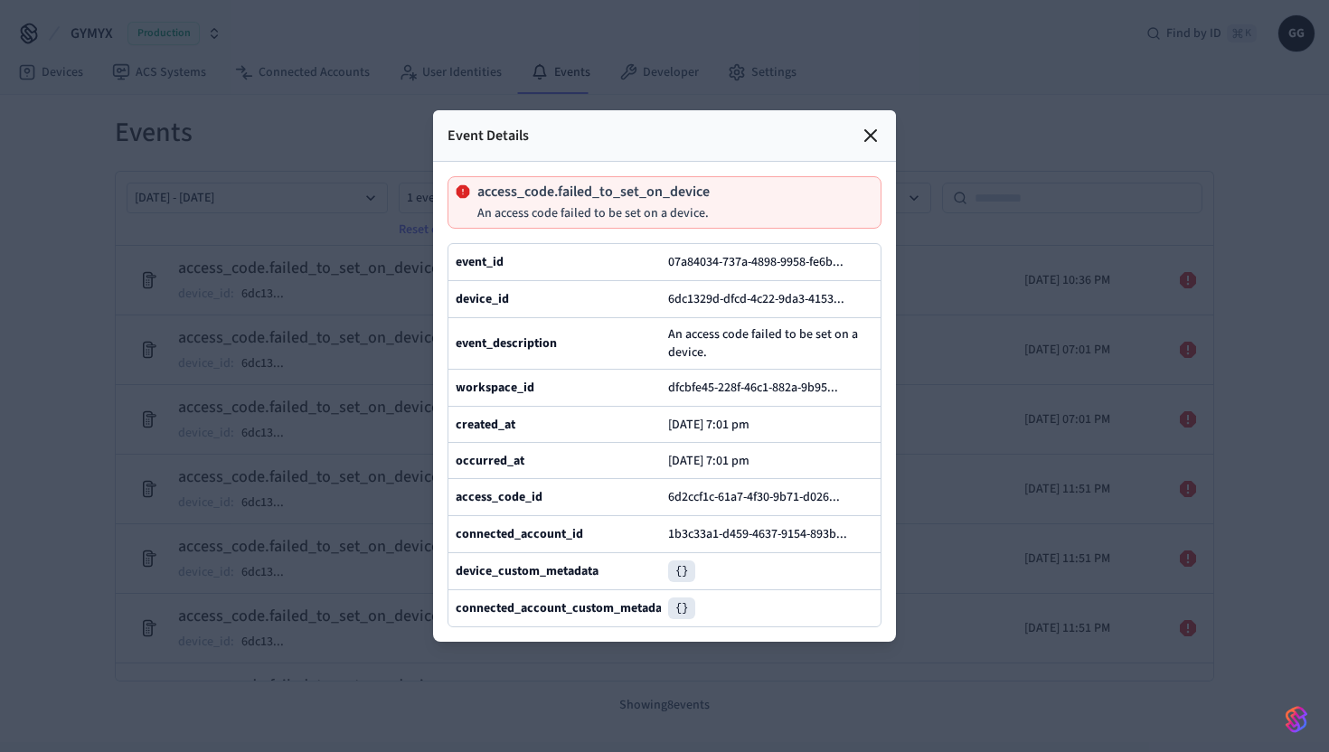
click at [866, 136] on icon at bounding box center [871, 136] width 22 height 22
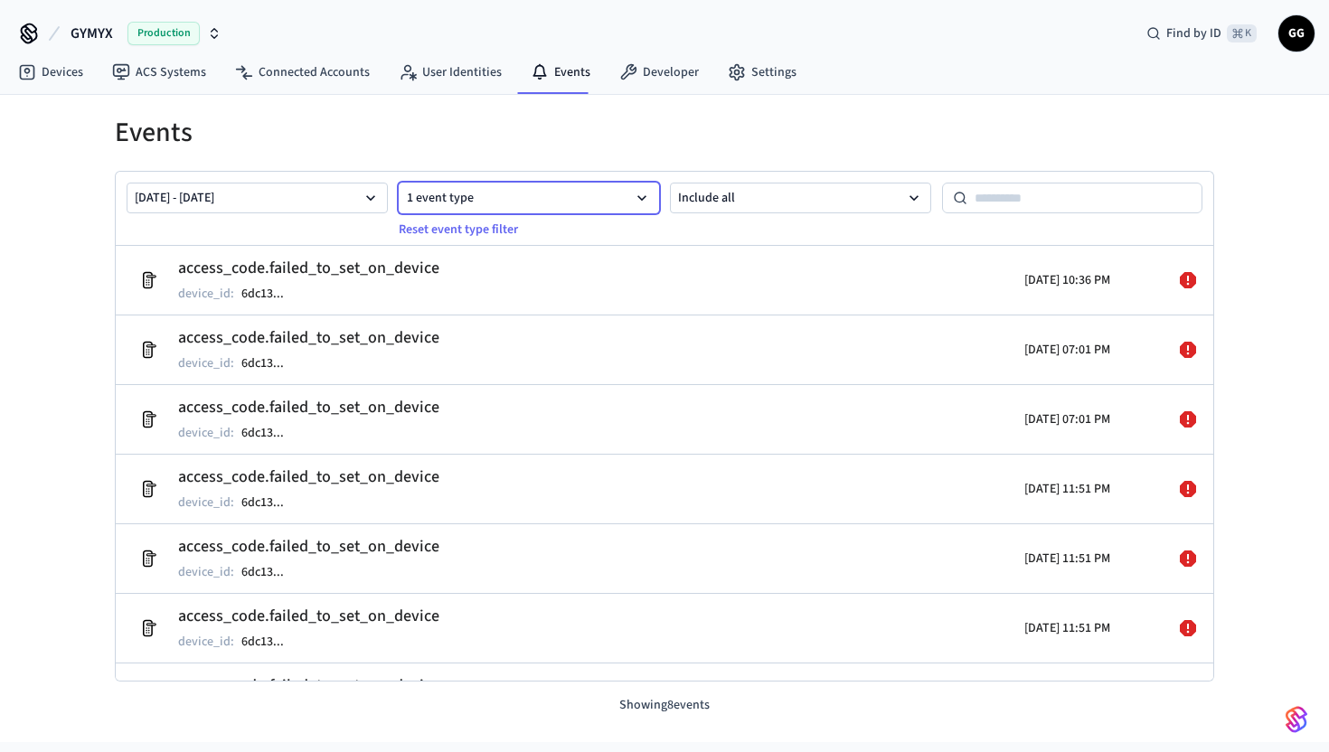
click at [495, 194] on button "1 event type" at bounding box center [529, 198] width 261 height 31
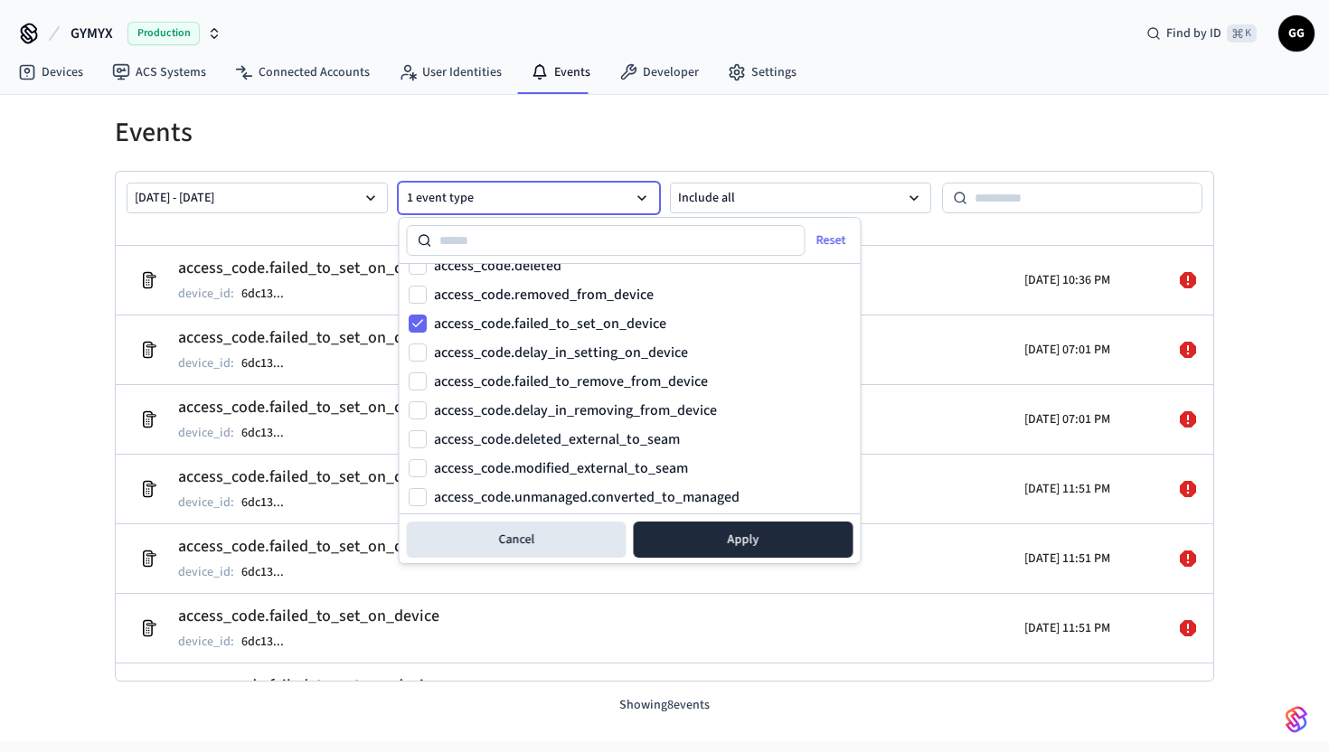
scroll to position [763, 0]
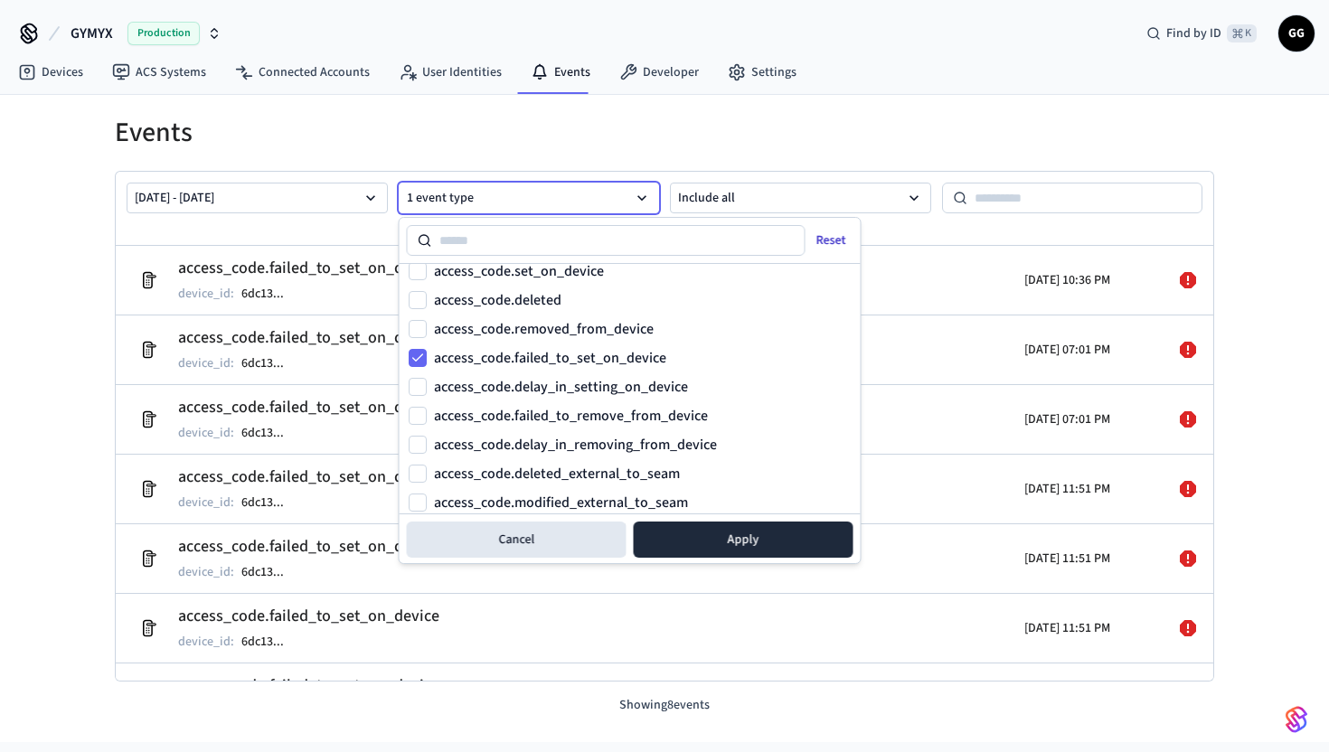
click at [831, 233] on button "Reset" at bounding box center [833, 240] width 62 height 29
click at [740, 537] on button "Apply" at bounding box center [744, 540] width 220 height 36
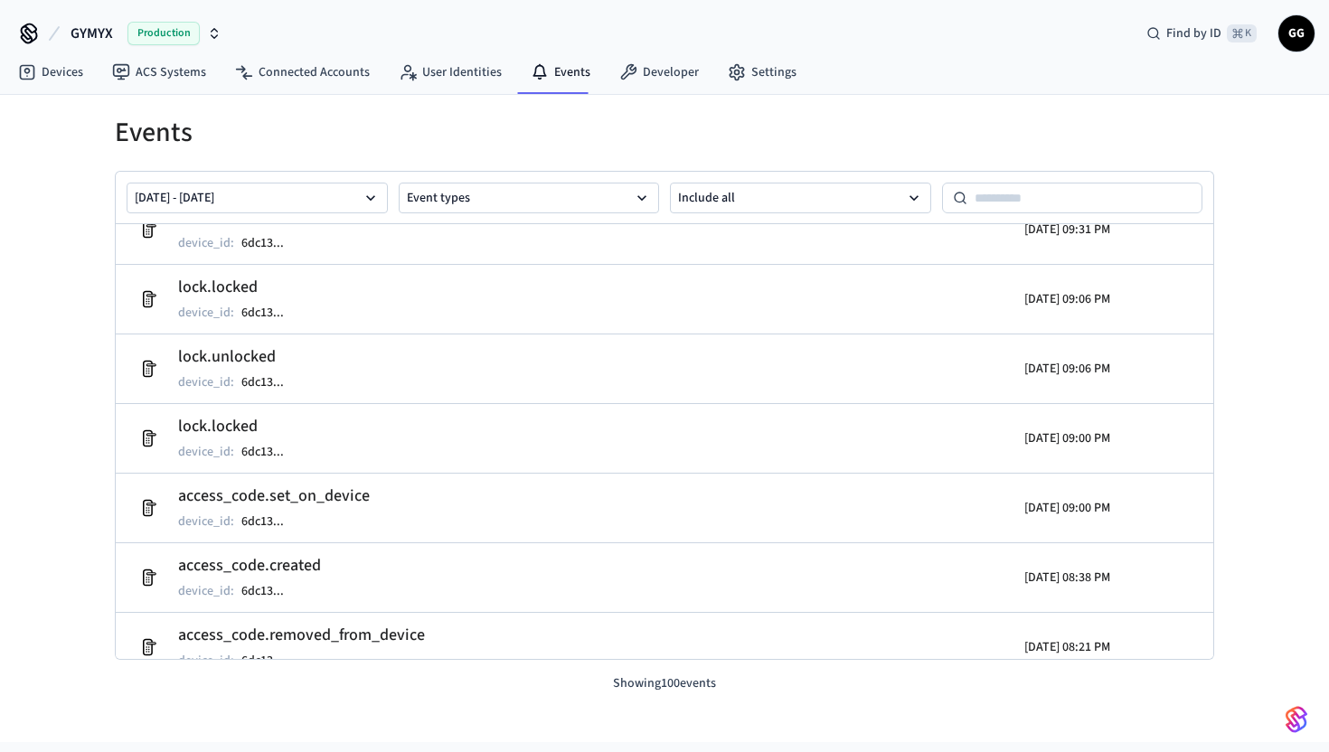
scroll to position [5696, 0]
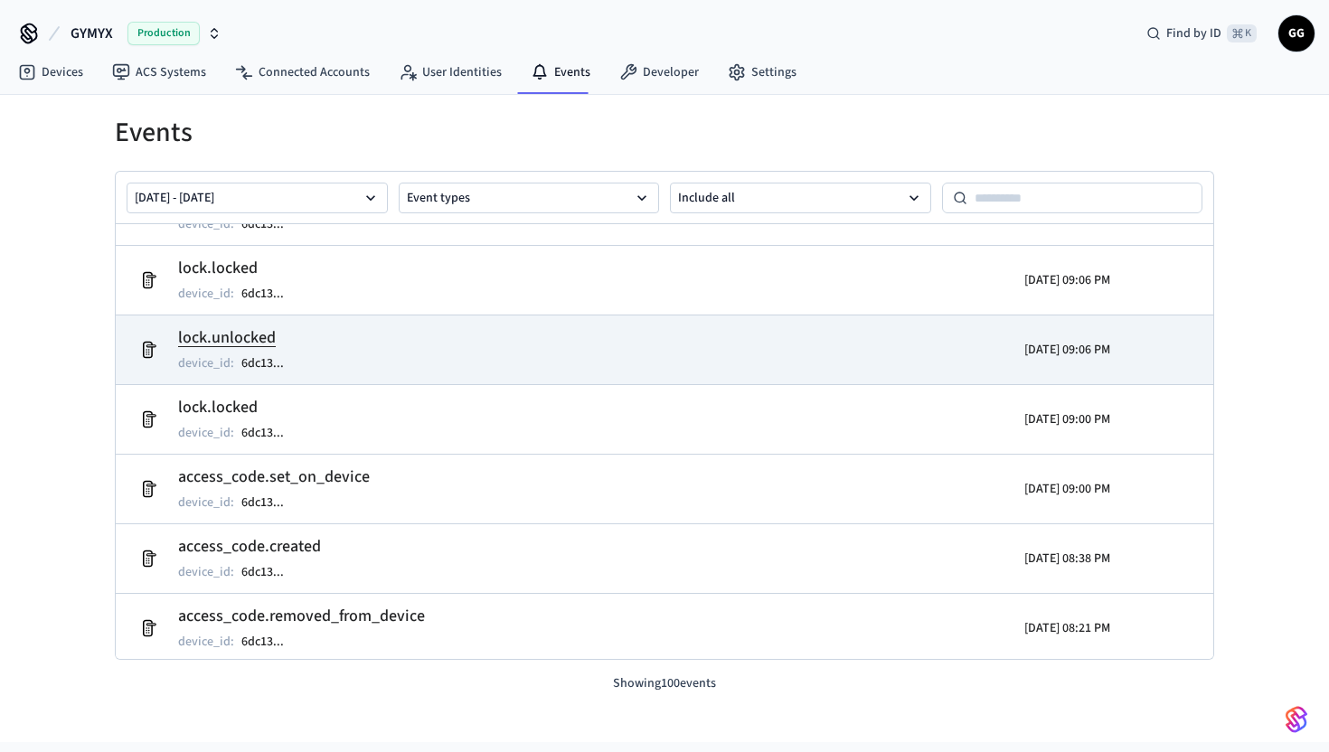
click at [492, 344] on td "lock.unlocked device_id : 6dc13 ..." at bounding box center [486, 350] width 712 height 51
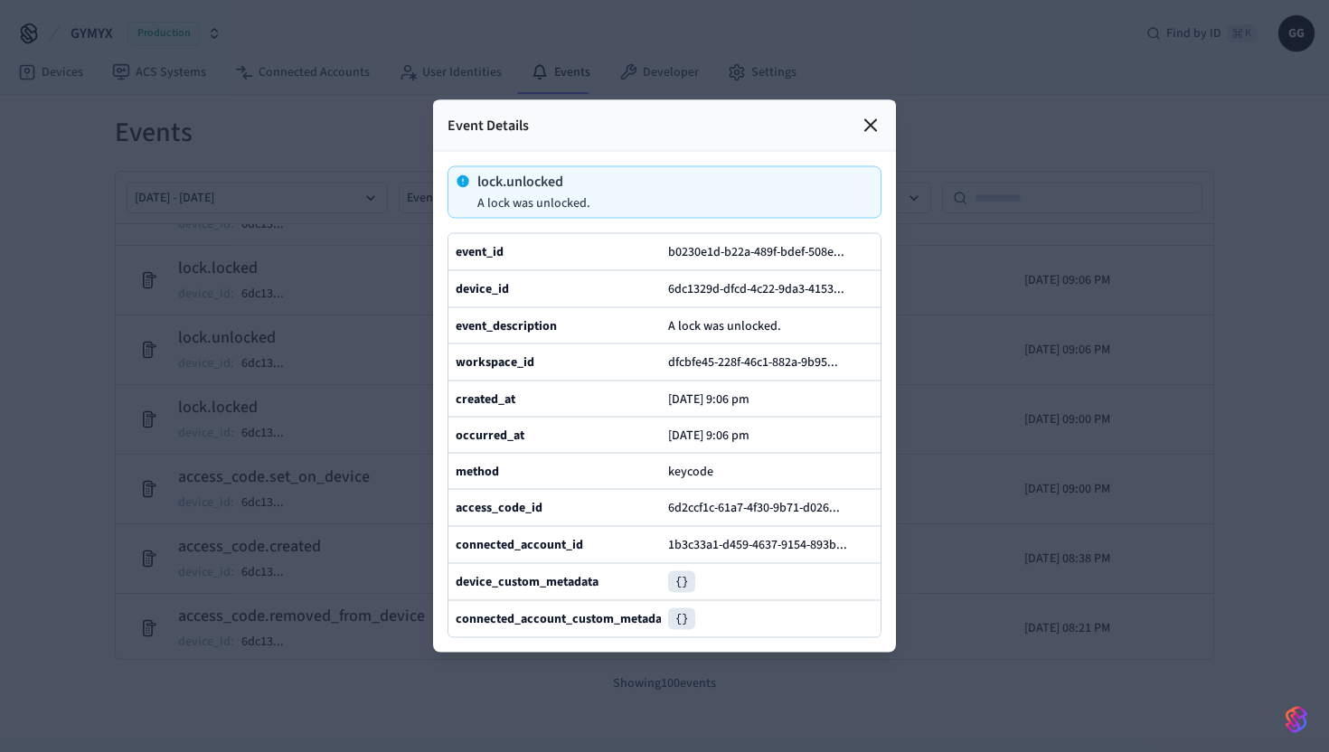
click at [875, 120] on icon at bounding box center [870, 125] width 11 height 11
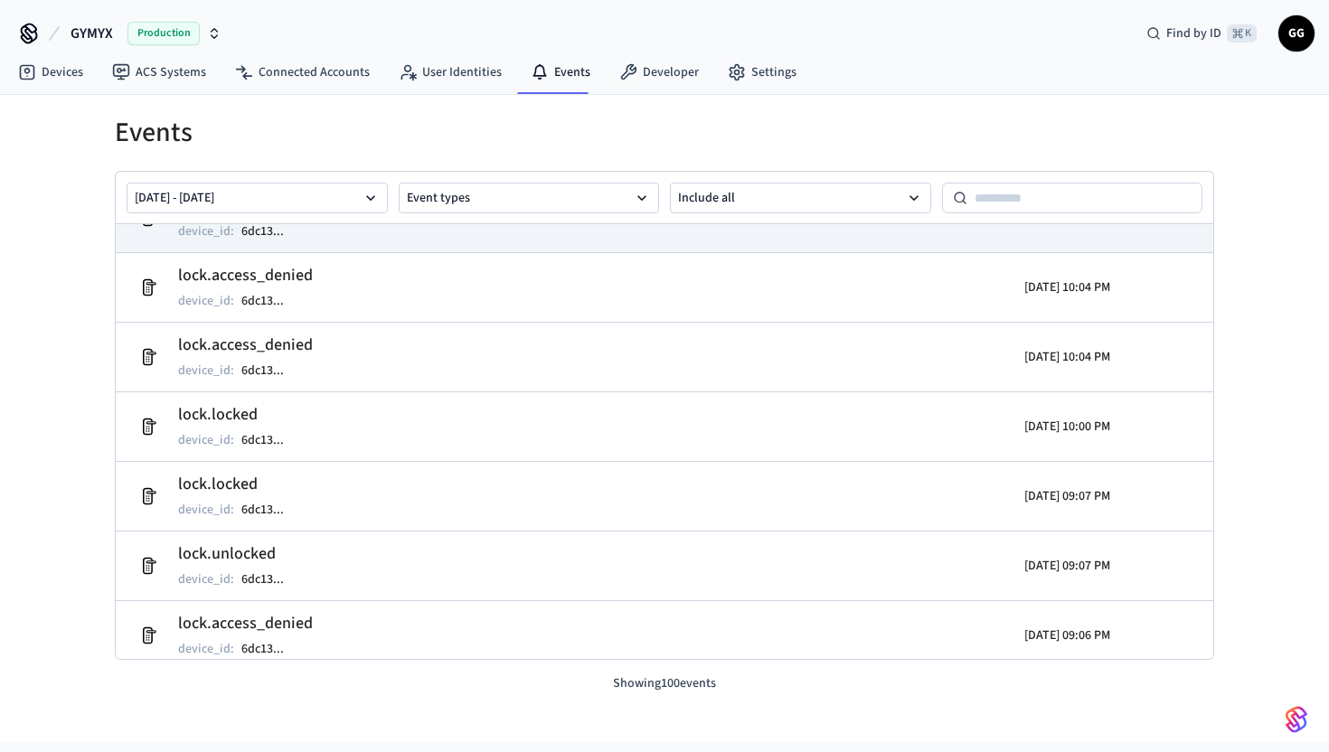
scroll to position [1077, 0]
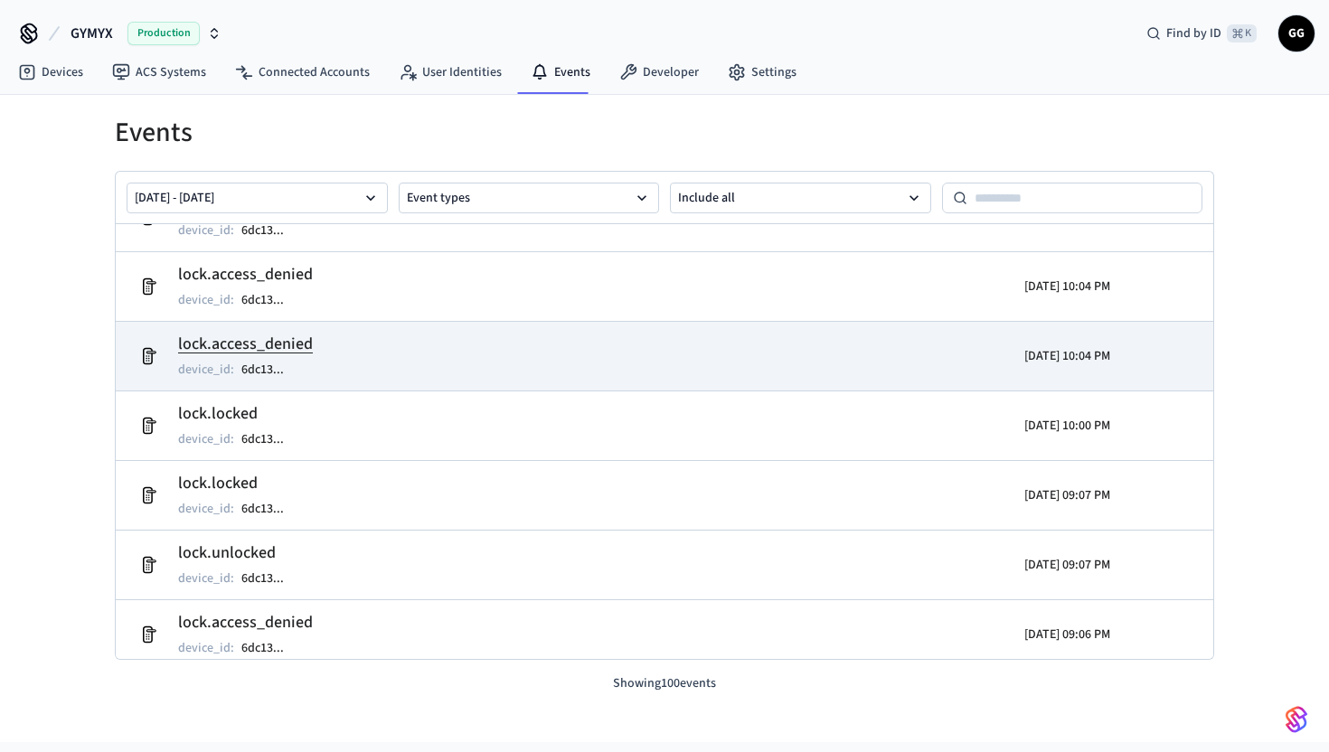
click at [319, 346] on td "lock.access_denied device_id : 6dc13 ..." at bounding box center [486, 356] width 712 height 51
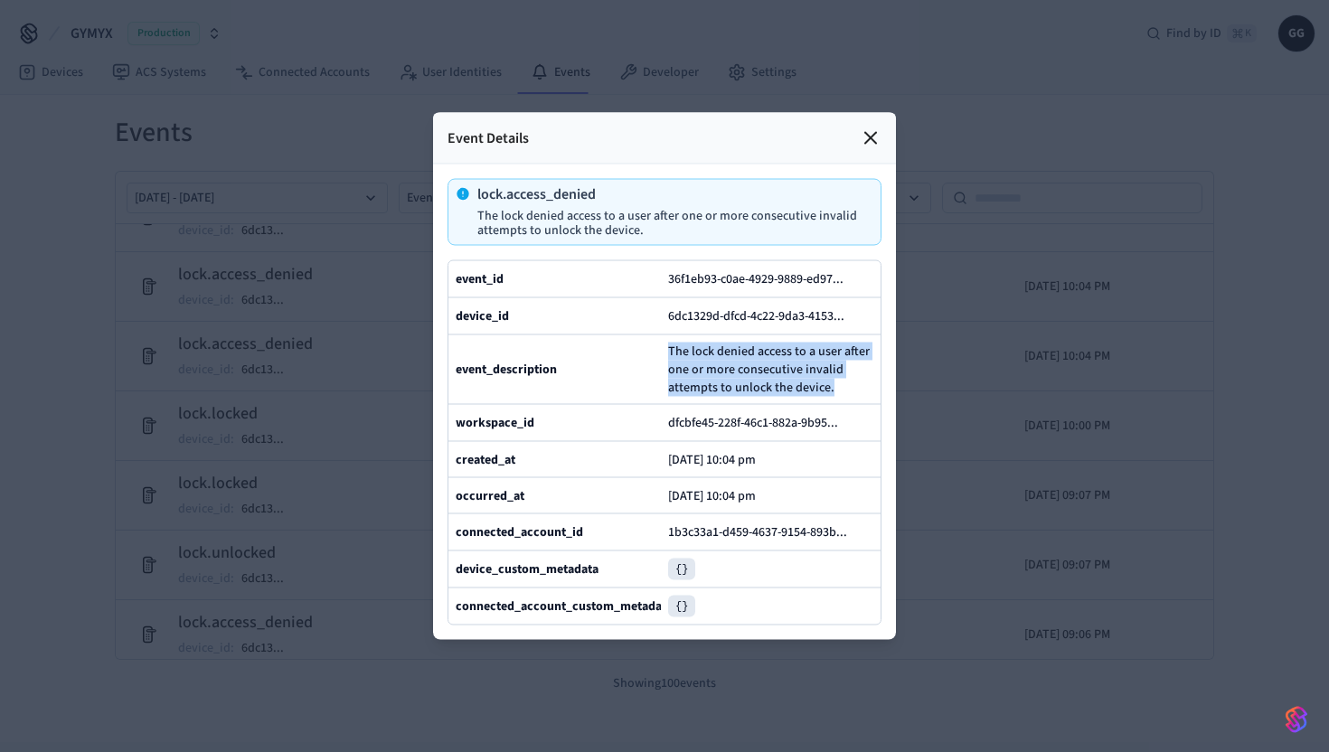
drag, startPoint x: 668, startPoint y: 351, endPoint x: 846, endPoint y: 380, distance: 180.5
click at [846, 380] on span "The lock denied access to a user after one or more consecutive invalid attempts…" at bounding box center [770, 370] width 205 height 54
copy span "The lock denied access to a user after one or more consecutive invalid attempts…"
click at [871, 146] on icon at bounding box center [871, 138] width 22 height 22
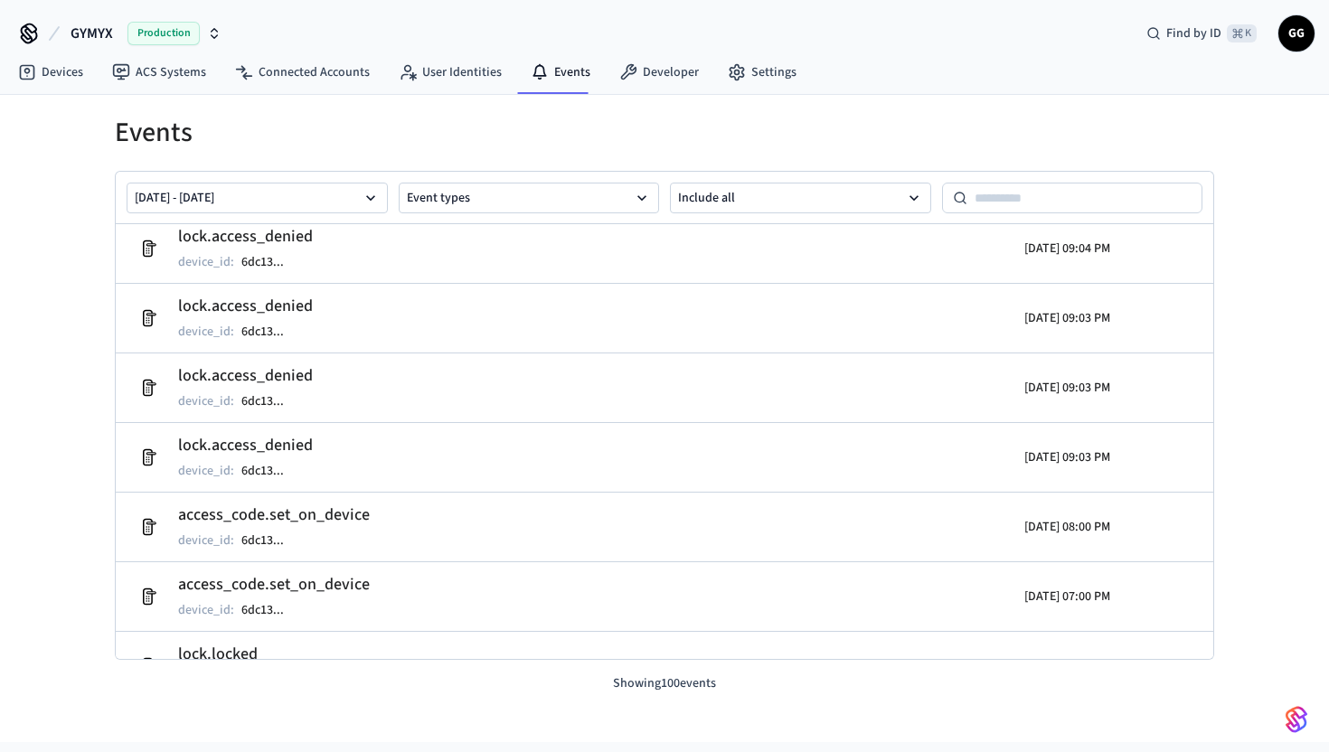
scroll to position [1791, 0]
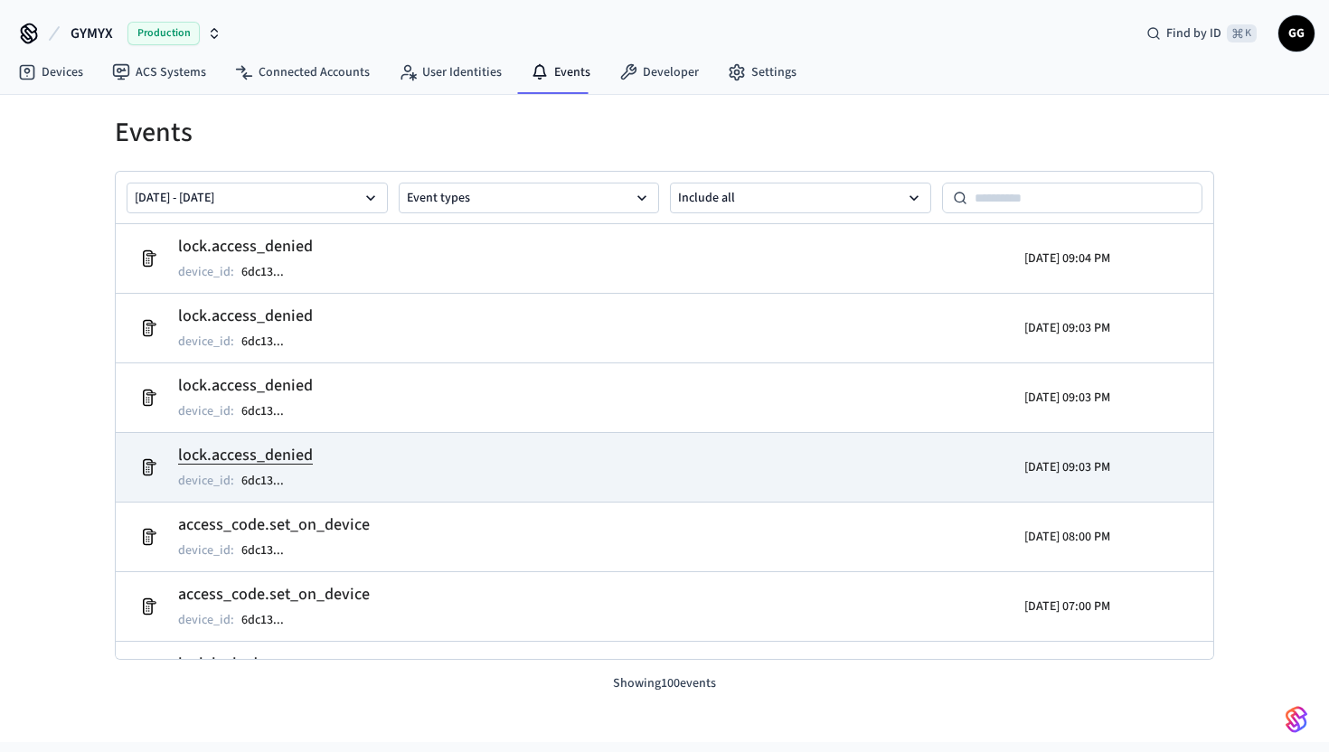
click at [493, 467] on td "lock.access_denied device_id : 6dc13 ..." at bounding box center [486, 467] width 712 height 51
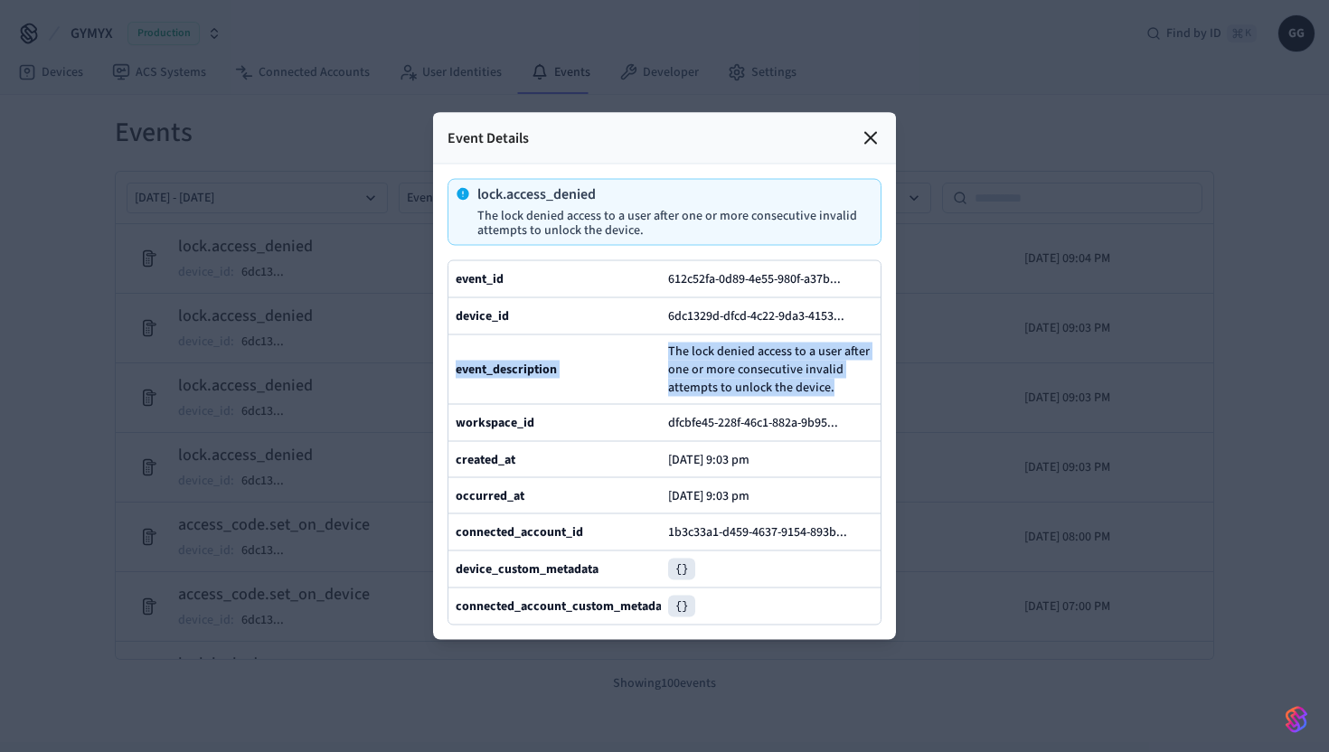
drag, startPoint x: 661, startPoint y: 349, endPoint x: 858, endPoint y: 382, distance: 199.8
click at [858, 382] on div "event_description The lock denied access to a user after one or more consecutiv…" at bounding box center [664, 370] width 432 height 70
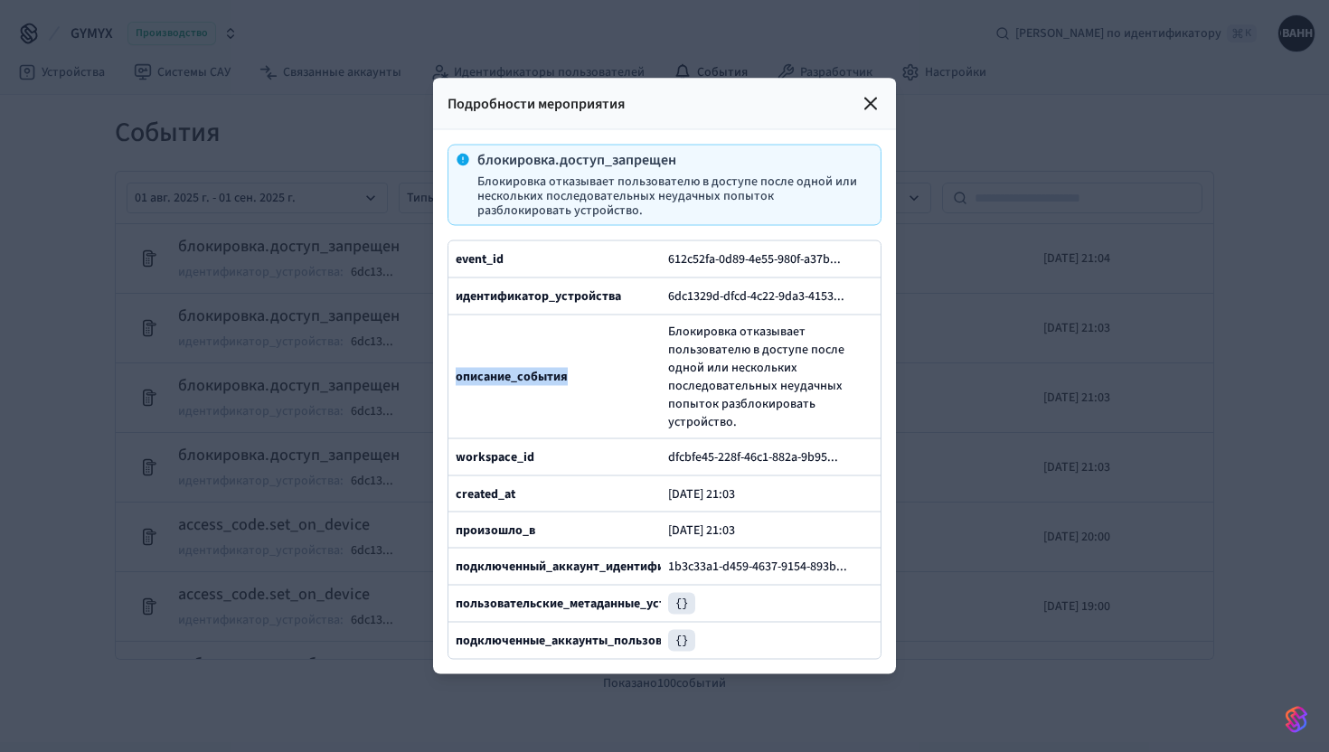
click at [873, 105] on icon at bounding box center [871, 104] width 22 height 22
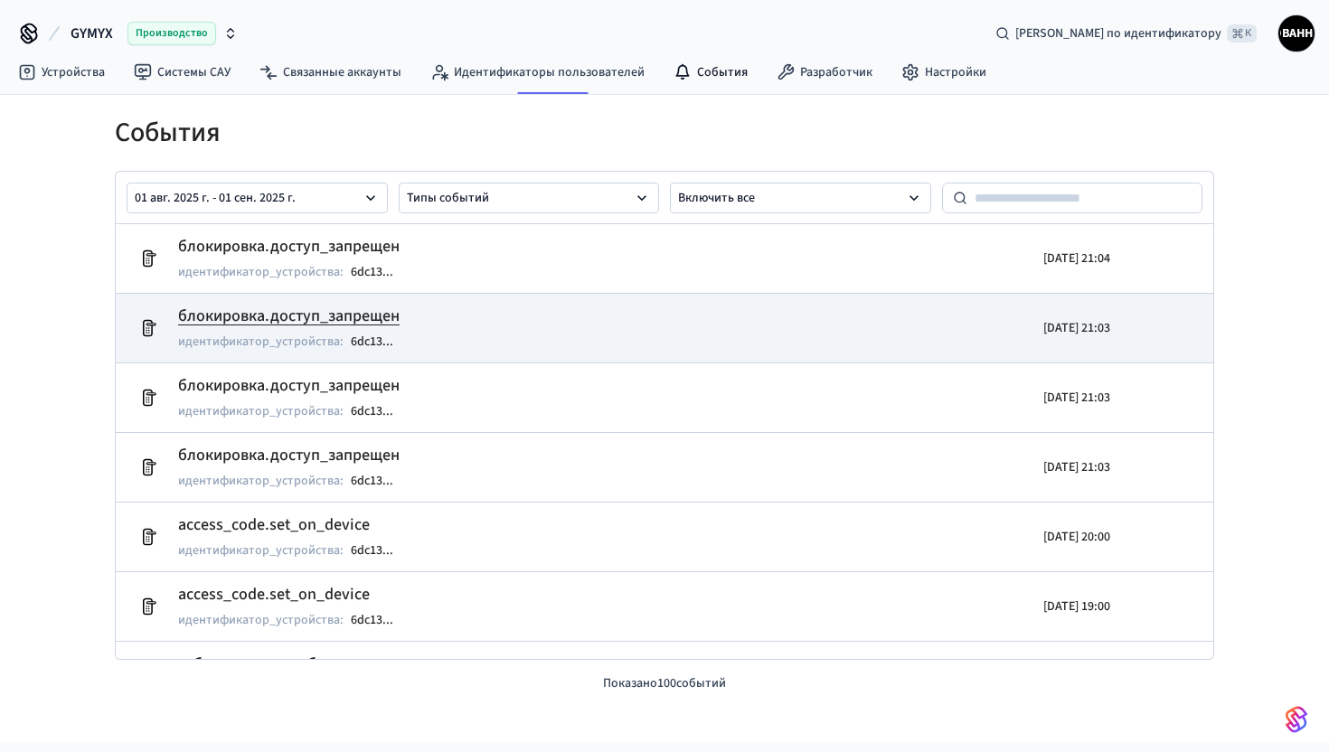
click at [964, 359] on tr "блокировка.доступ_запрещен идентификатор_устройства : 6dc13 ... [DATE] 21:03" at bounding box center [665, 328] width 1098 height 70
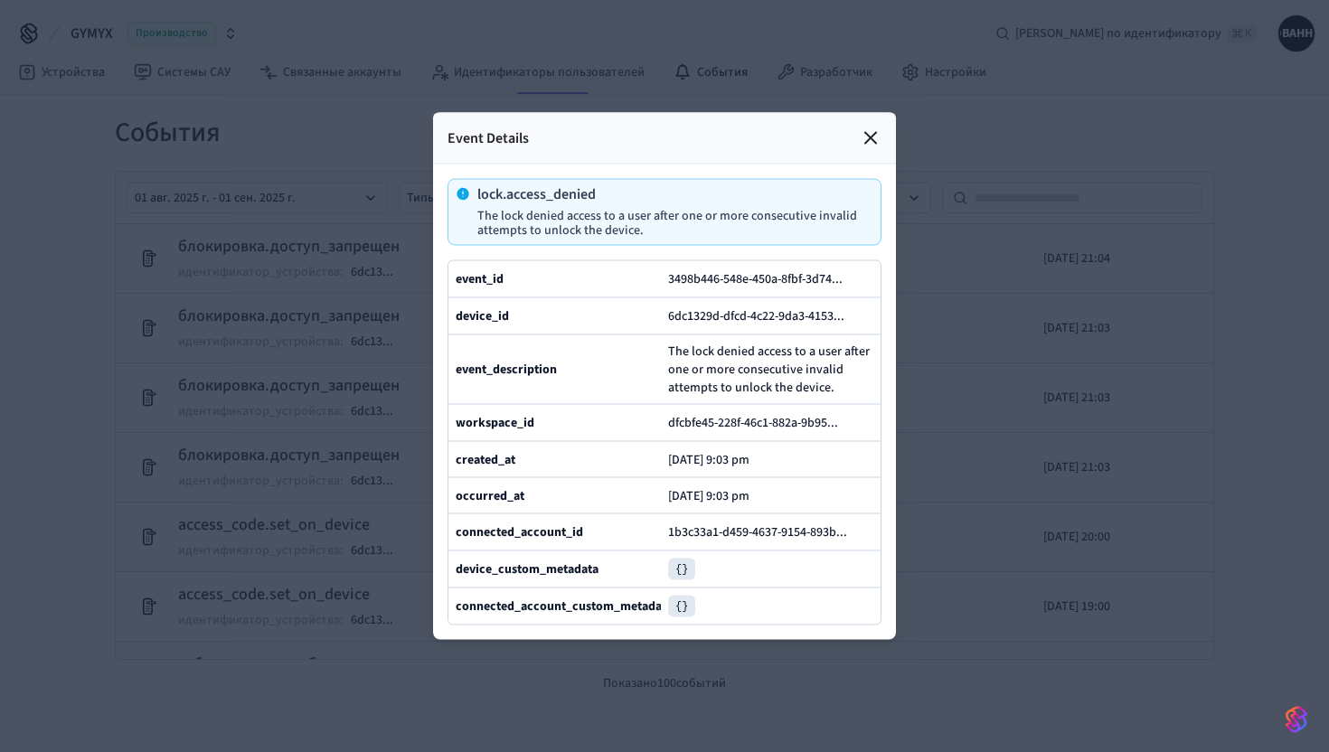
click at [872, 142] on icon at bounding box center [871, 138] width 22 height 22
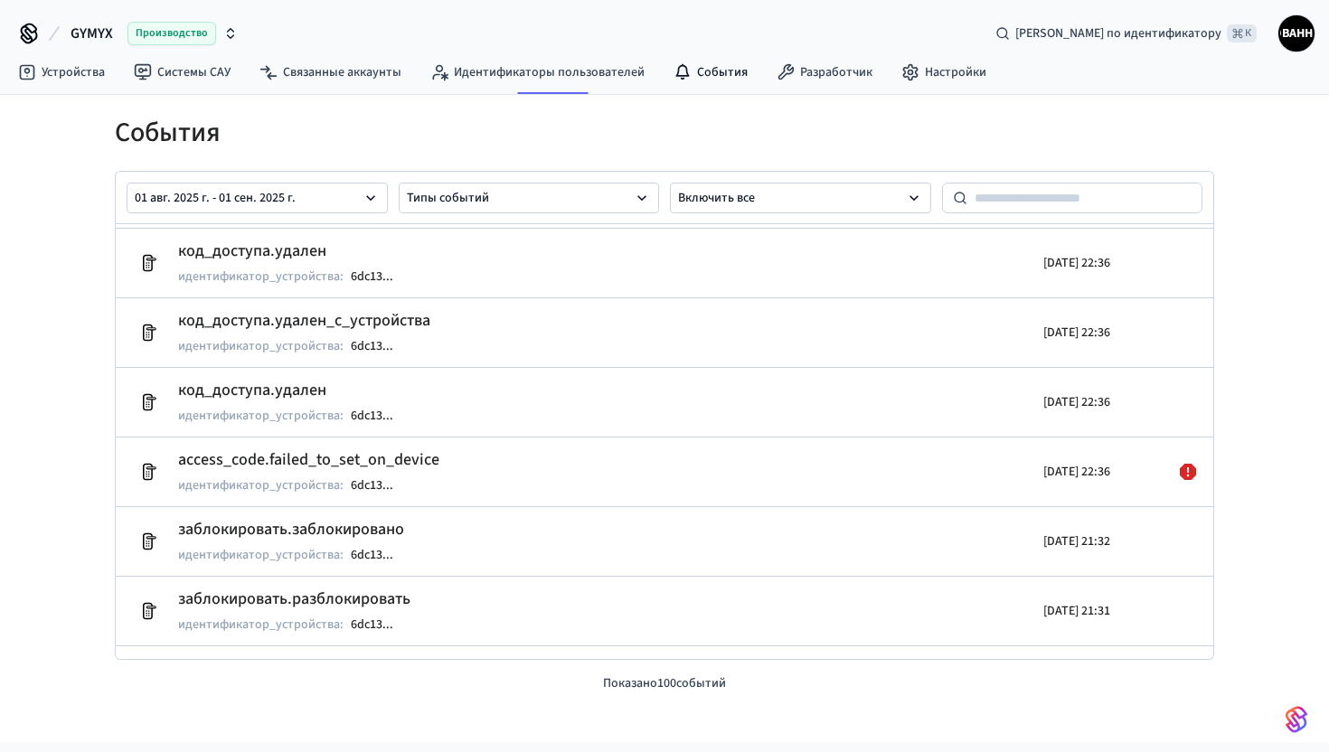
scroll to position [5294, 0]
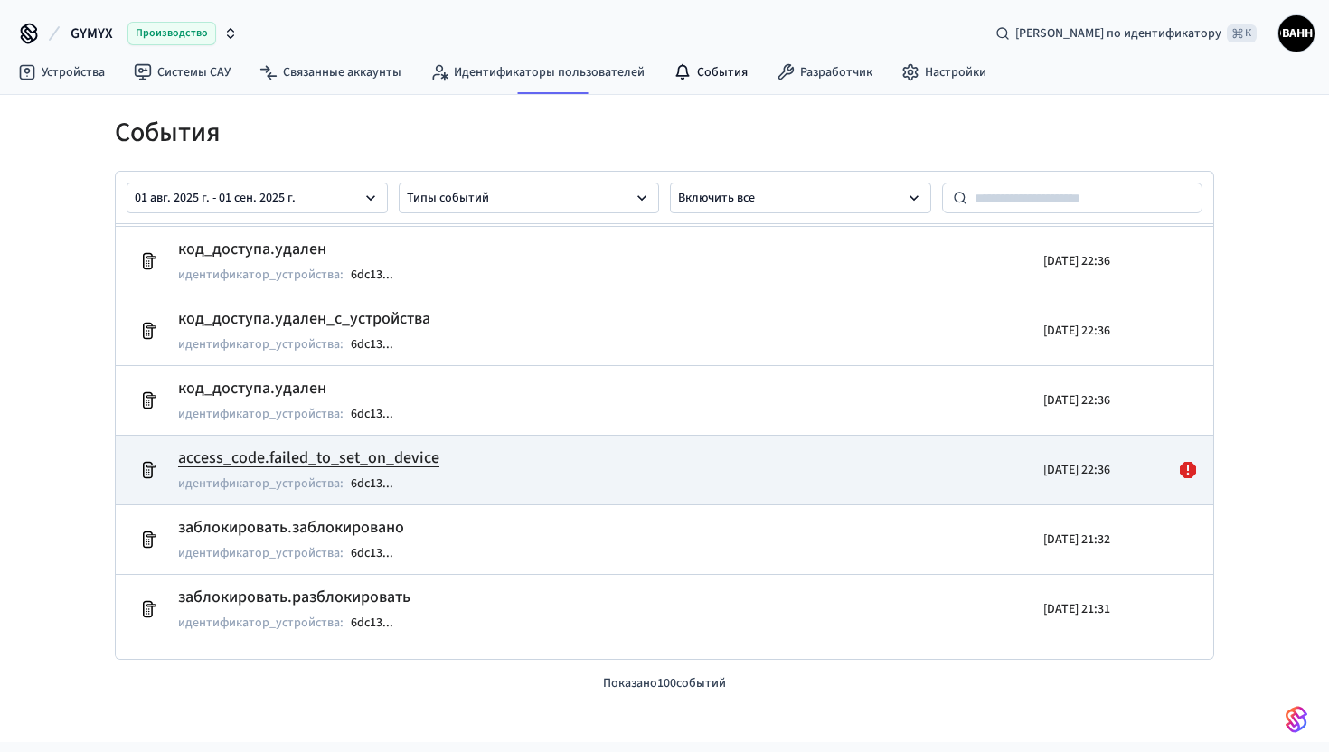
click at [1192, 464] on icon at bounding box center [1188, 470] width 16 height 16
click at [303, 462] on font "access_code.failed_to_set_on_device" at bounding box center [308, 458] width 261 height 23
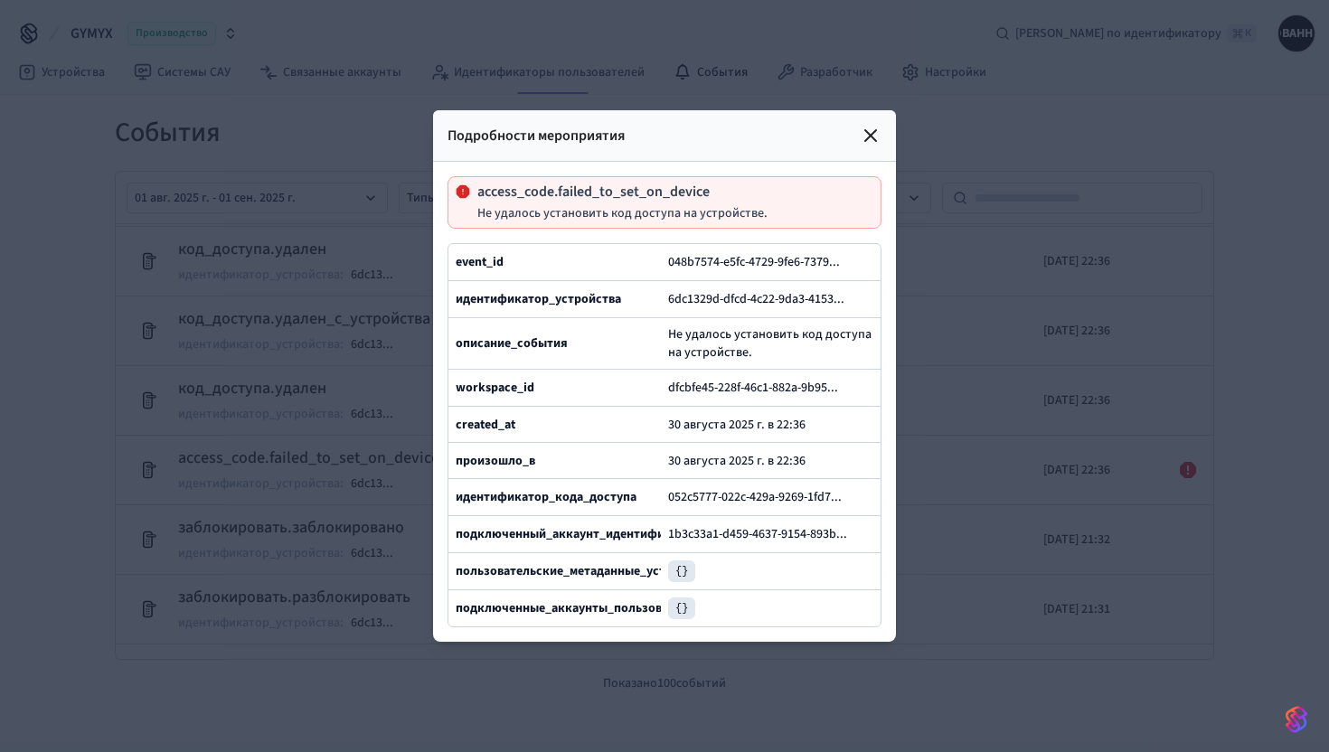
click at [308, 695] on div at bounding box center [664, 376] width 1329 height 752
click at [873, 132] on icon at bounding box center [870, 135] width 11 height 11
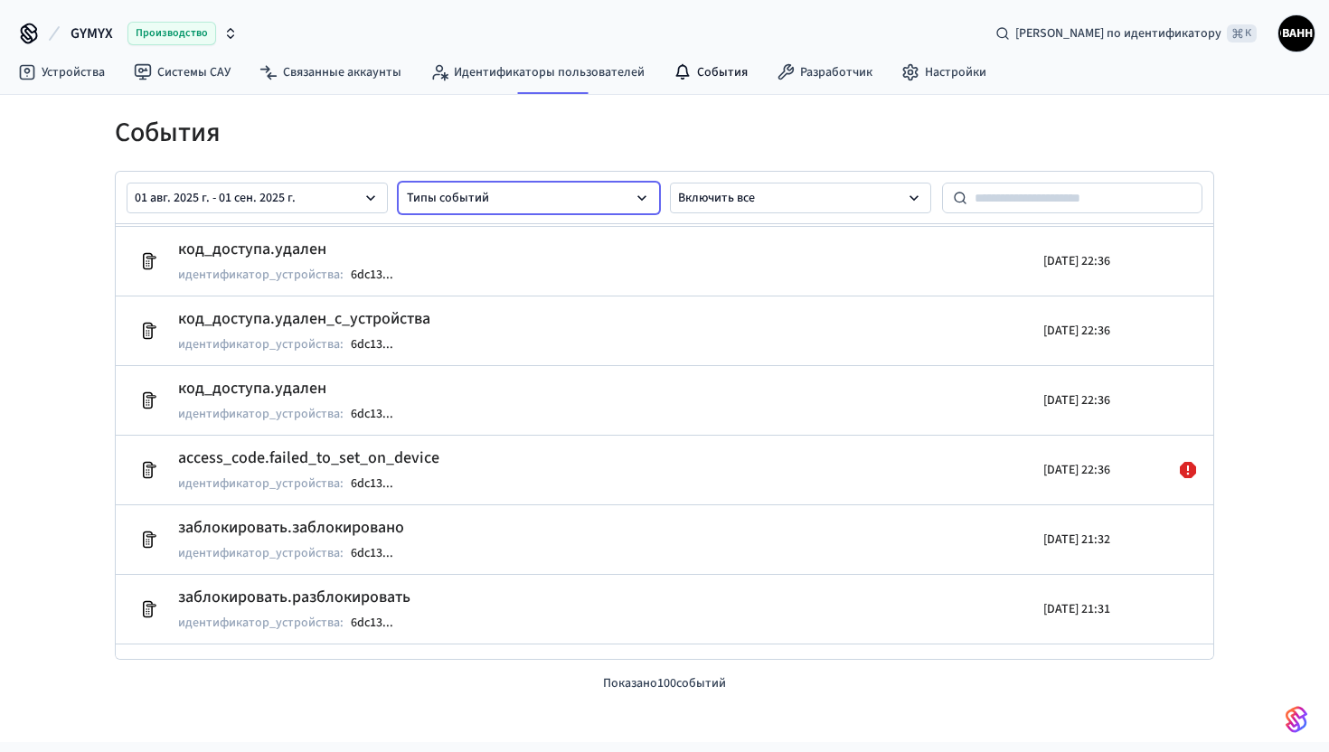
click at [473, 198] on font "Типы событий" at bounding box center [448, 198] width 82 height 18
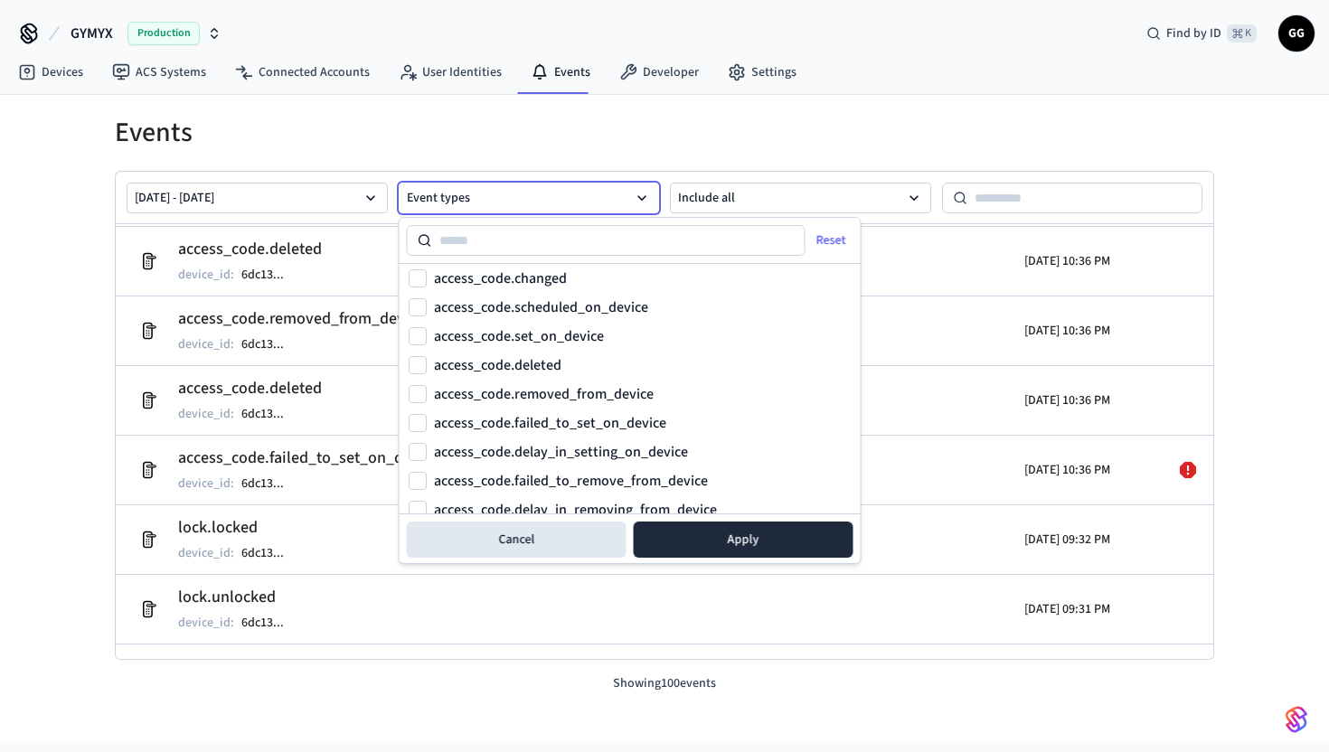
scroll to position [697, 0]
click at [587, 426] on label "access_code.failed_to_set_on_device" at bounding box center [550, 424] width 232 height 14
click at [427, 426] on button "access_code.failed_to_set_on_device" at bounding box center [418, 424] width 18 height 18
click at [733, 544] on button "Apply" at bounding box center [744, 540] width 220 height 36
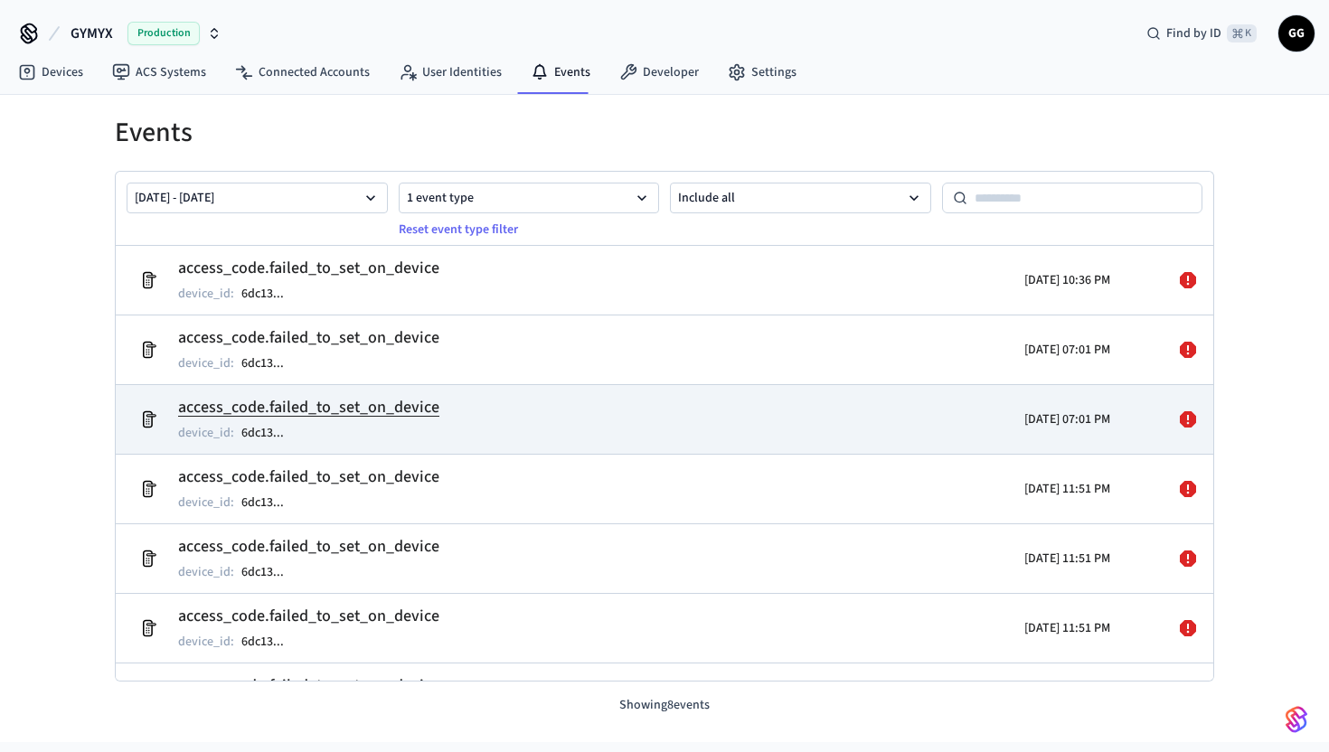
click at [1120, 422] on div at bounding box center [1155, 419] width 90 height 51
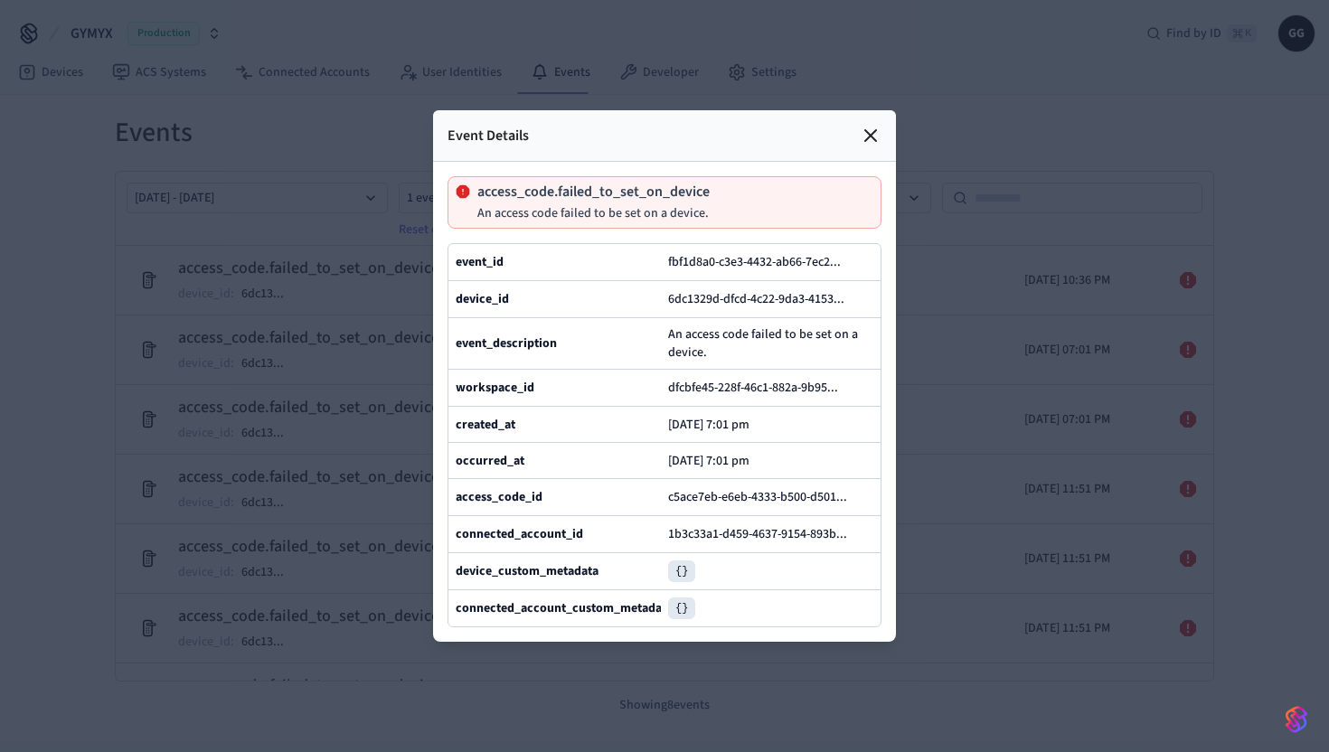
click at [952, 247] on div at bounding box center [664, 376] width 1329 height 752
click at [881, 134] on icon at bounding box center [871, 136] width 22 height 22
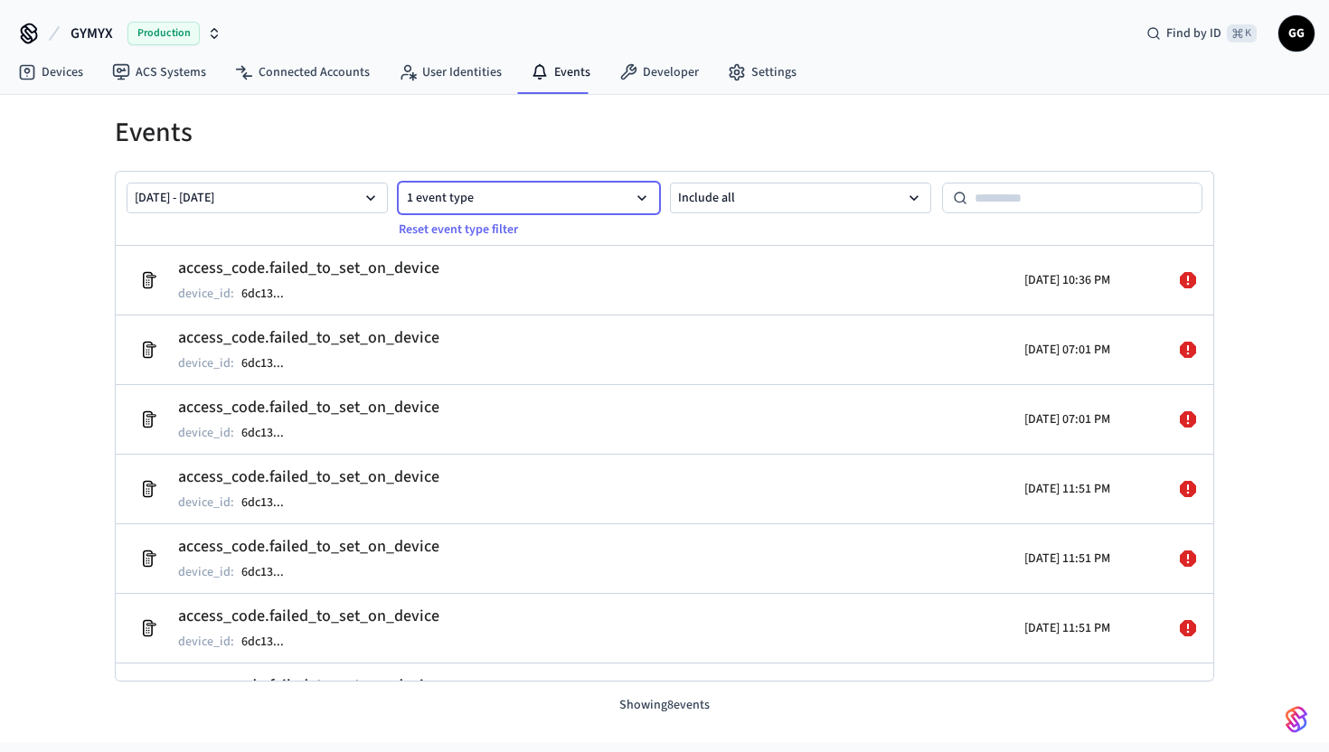
click at [633, 187] on button "1 event type" at bounding box center [529, 198] width 261 height 31
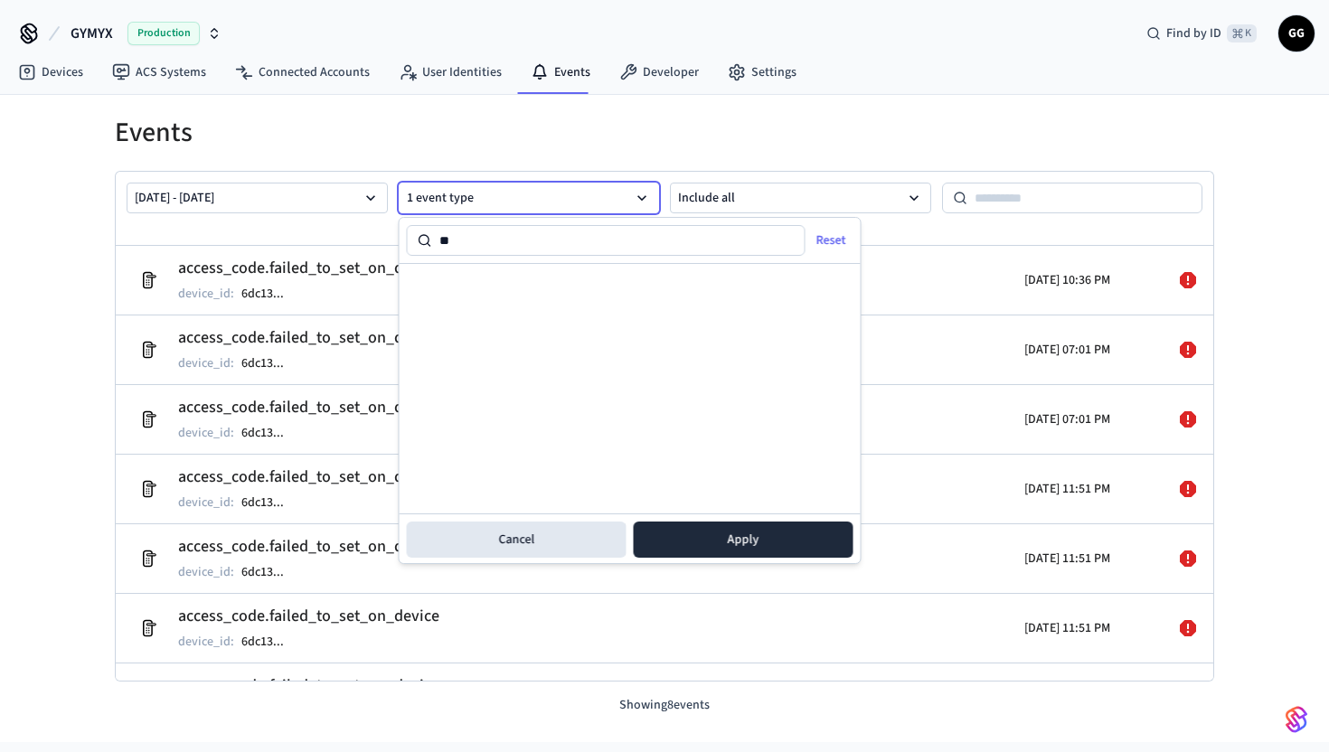
type input "*"
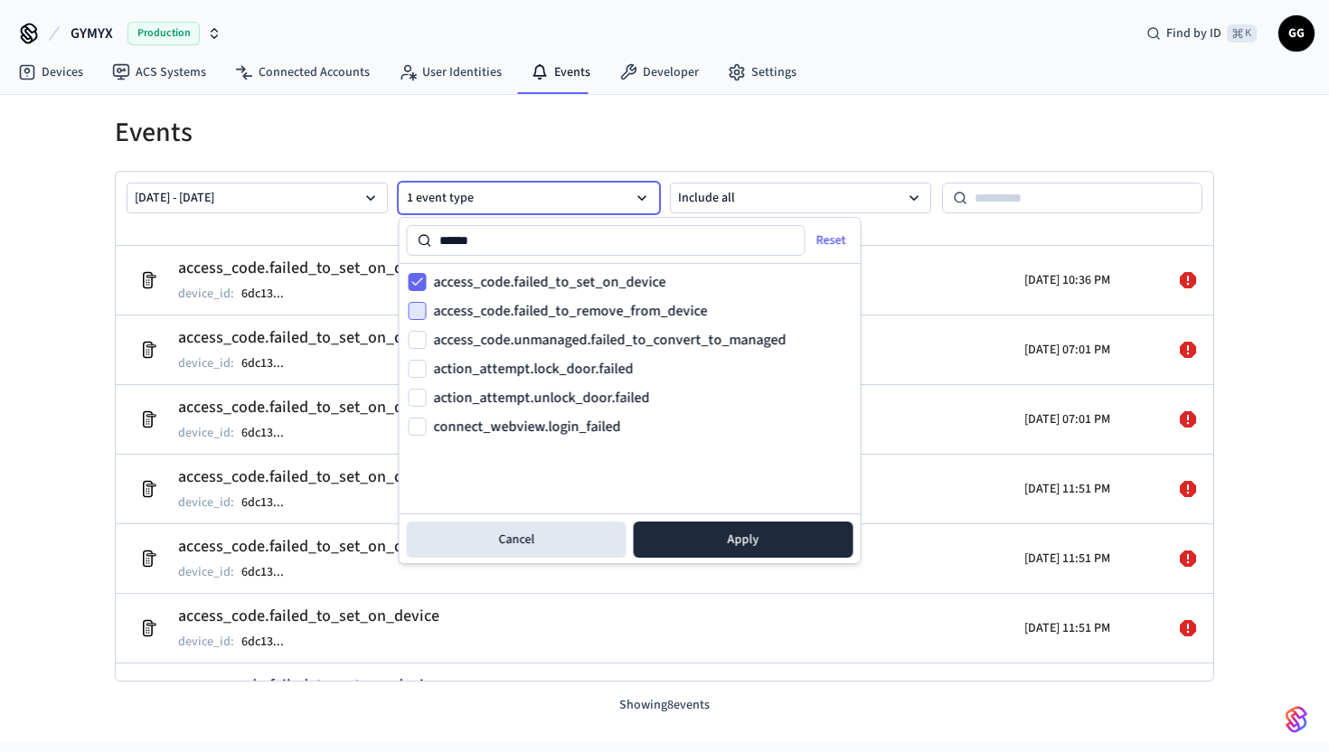
type input "******"
click at [413, 307] on button "access_code.failed_to_remove_from_device" at bounding box center [418, 311] width 18 height 18
click at [412, 284] on button "access_code.failed_to_set_on_device" at bounding box center [418, 282] width 18 height 18
click at [743, 533] on button "Apply" at bounding box center [744, 540] width 220 height 36
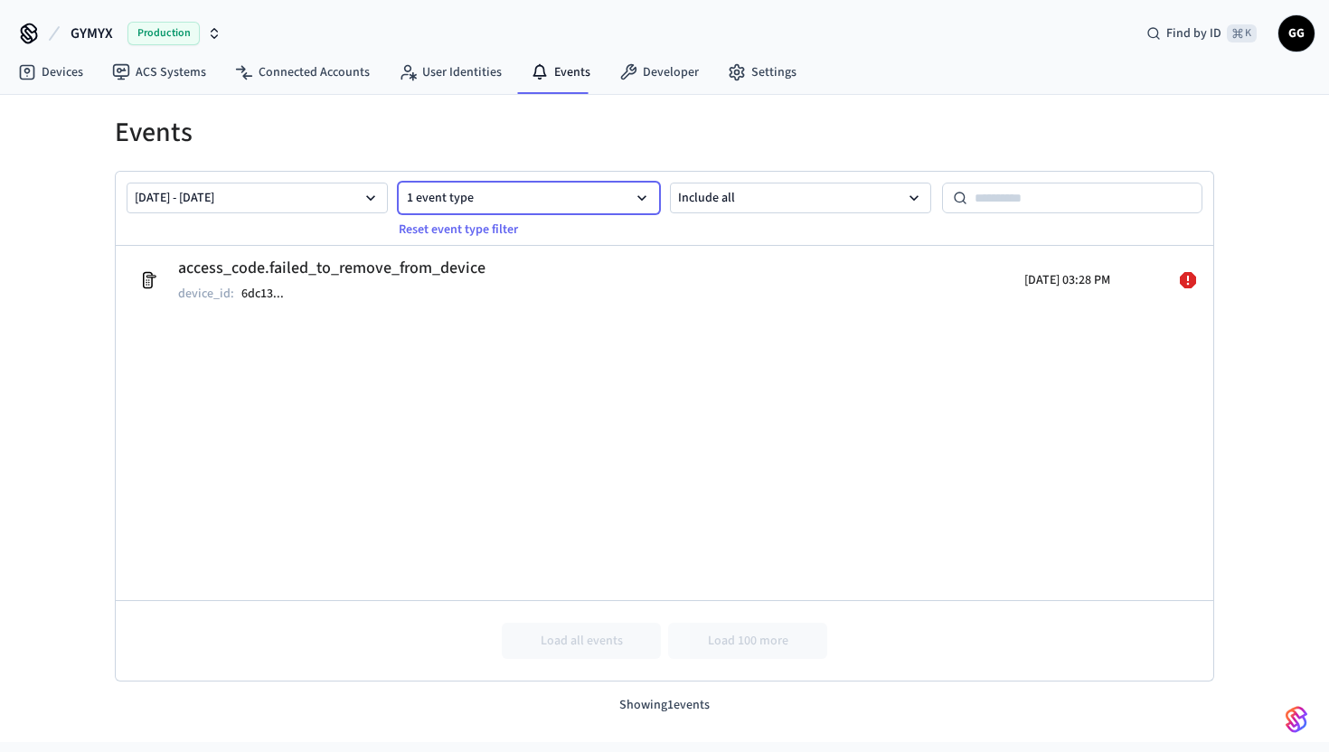
click at [534, 196] on button "1 event type" at bounding box center [529, 198] width 261 height 31
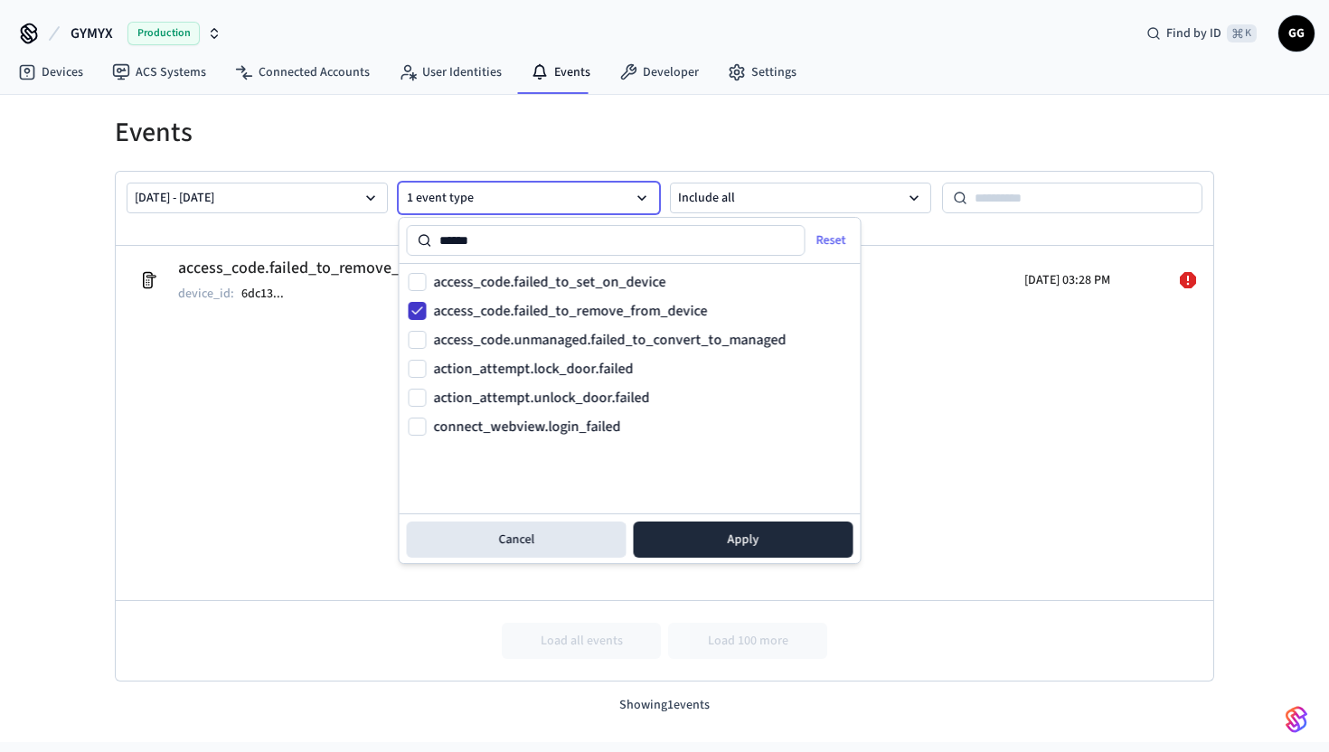
type input "******"
click at [415, 309] on button "access_code.failed_to_remove_from_device" at bounding box center [418, 311] width 18 height 18
click at [421, 364] on button "action_attempt.lock_door.failed" at bounding box center [418, 369] width 18 height 18
click at [419, 401] on button "action_attempt.unlock_door.failed" at bounding box center [418, 398] width 18 height 18
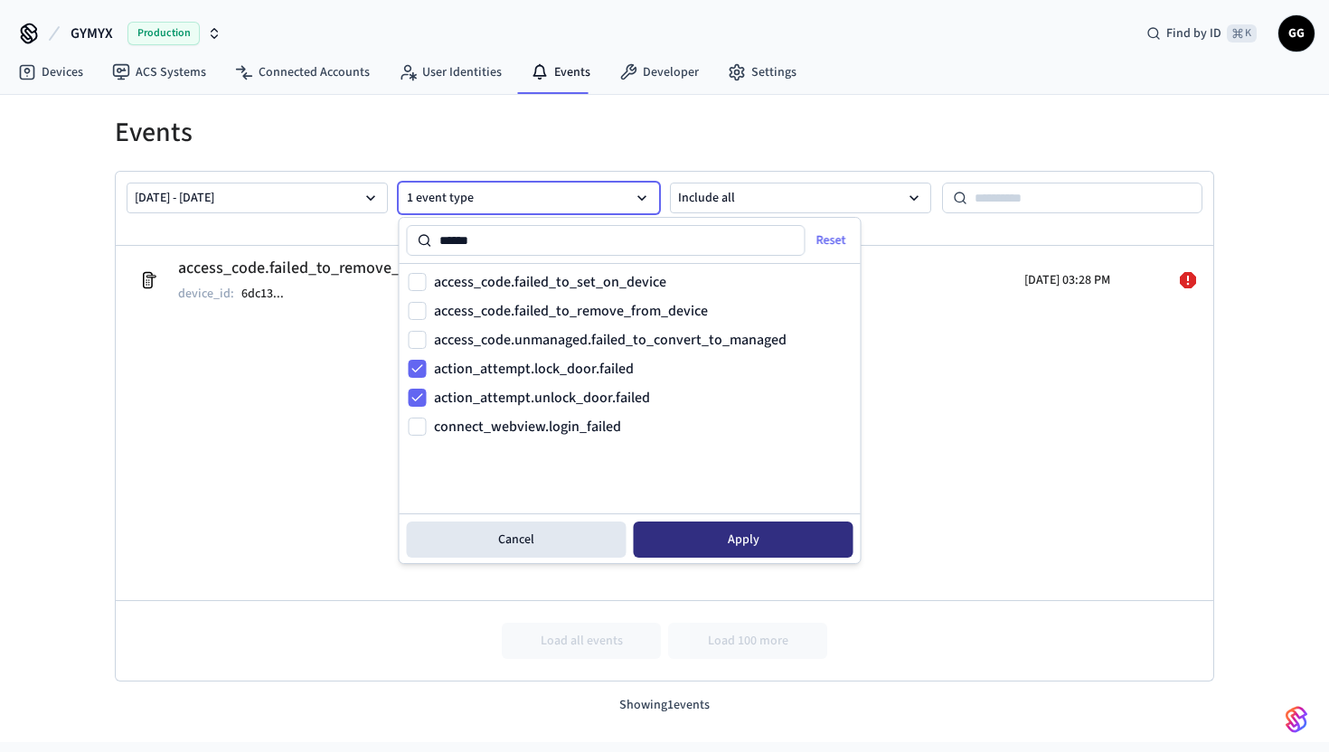
click at [738, 550] on button "Apply" at bounding box center [744, 540] width 220 height 36
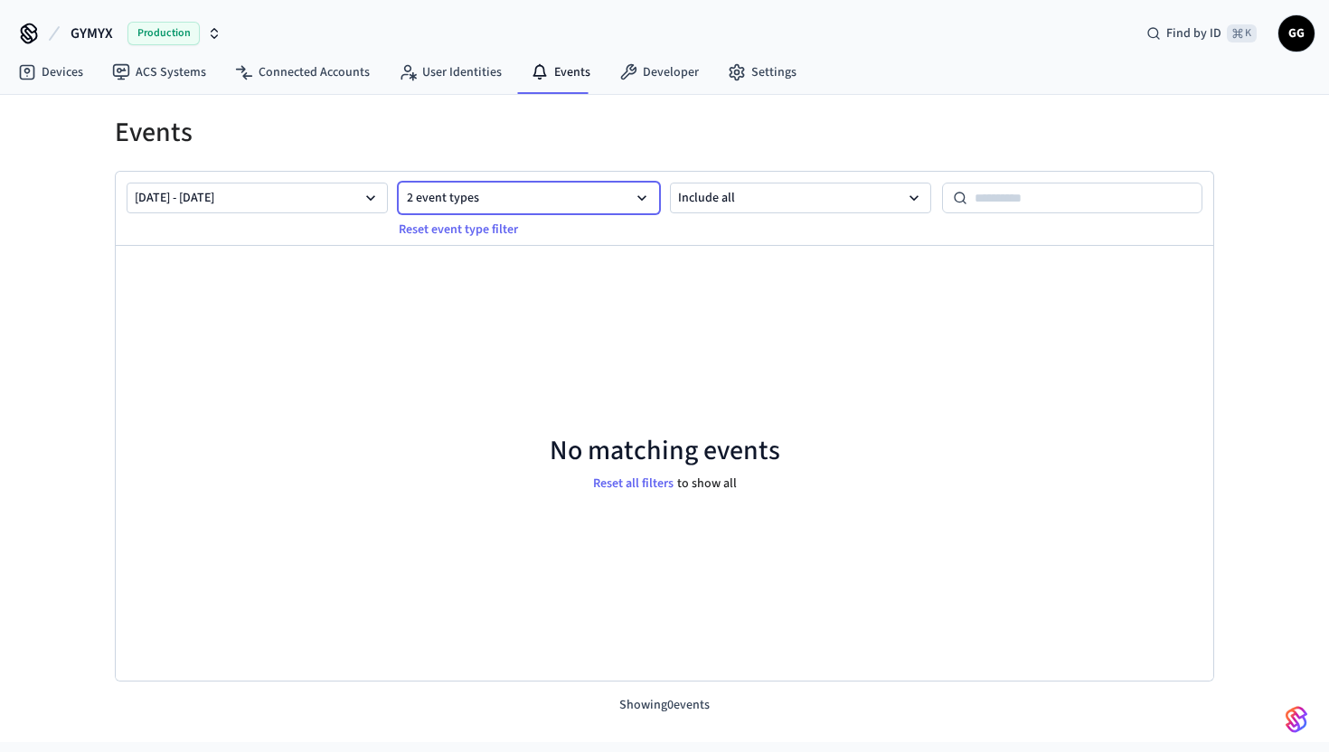
click at [517, 191] on button "2 event types" at bounding box center [529, 198] width 261 height 31
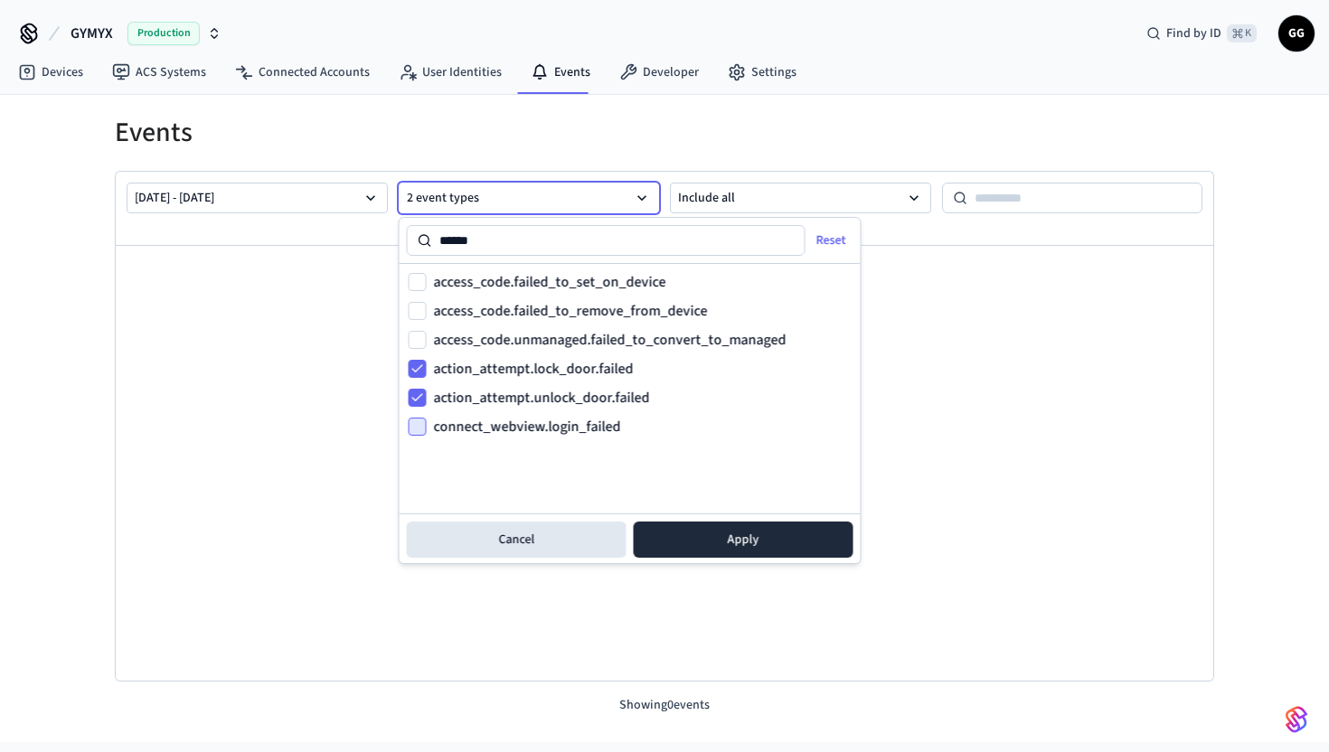
type input "******"
click at [420, 426] on button "connect_webview.login_failed" at bounding box center [418, 427] width 18 height 18
click at [700, 532] on button "Apply" at bounding box center [744, 540] width 220 height 36
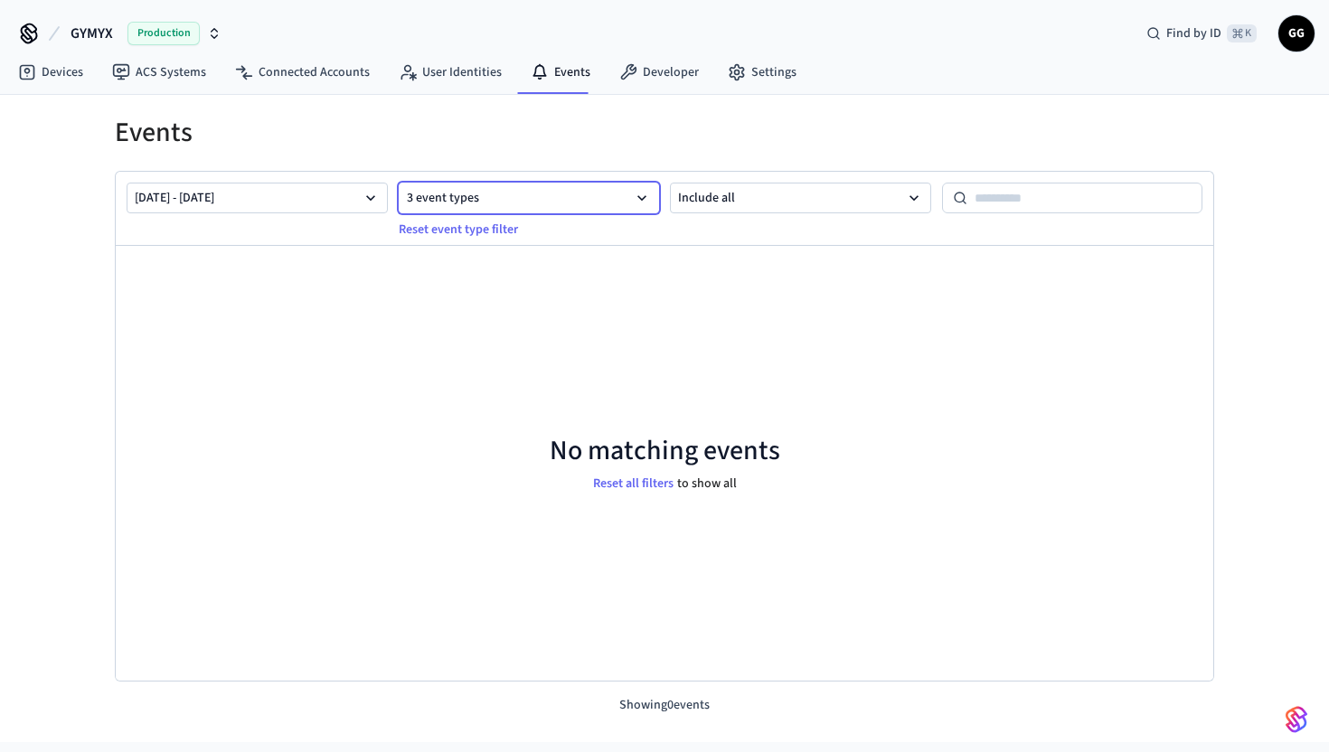
click at [550, 203] on button "3 event types" at bounding box center [529, 198] width 261 height 31
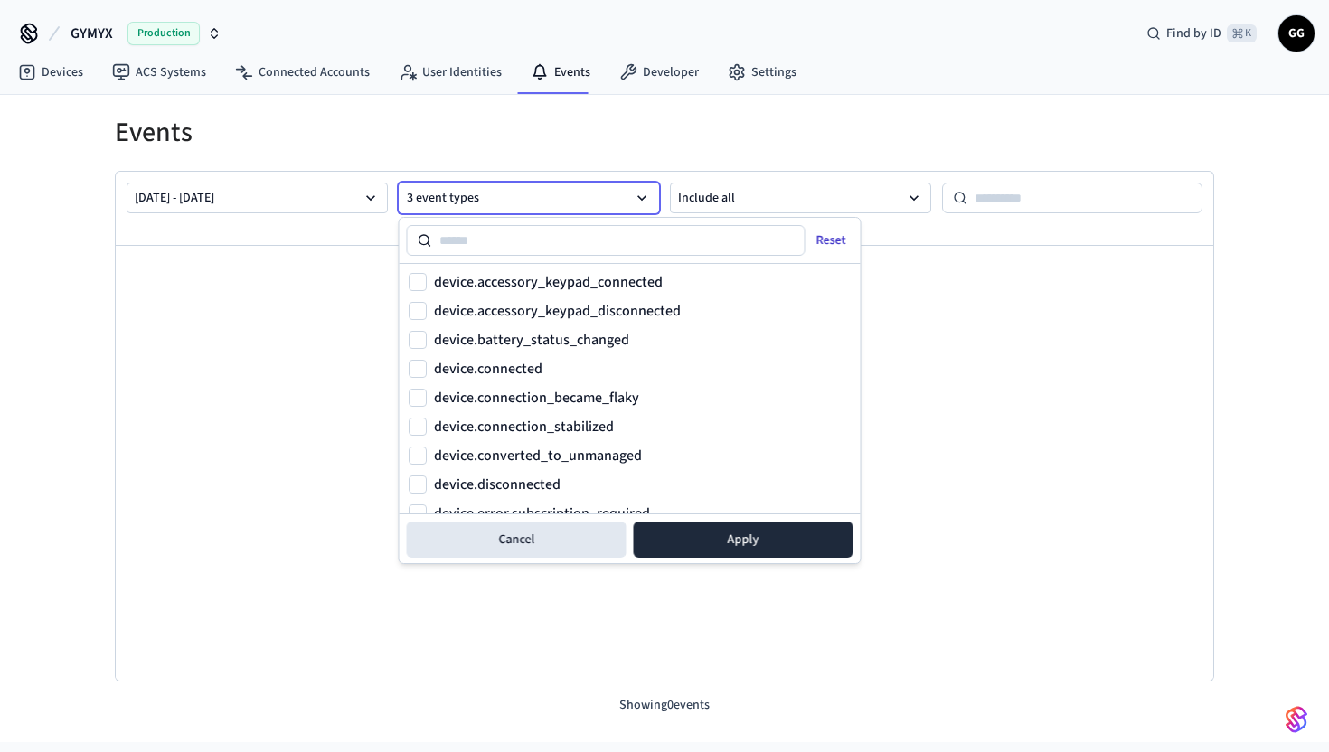
click at [838, 237] on button "Reset" at bounding box center [833, 240] width 62 height 29
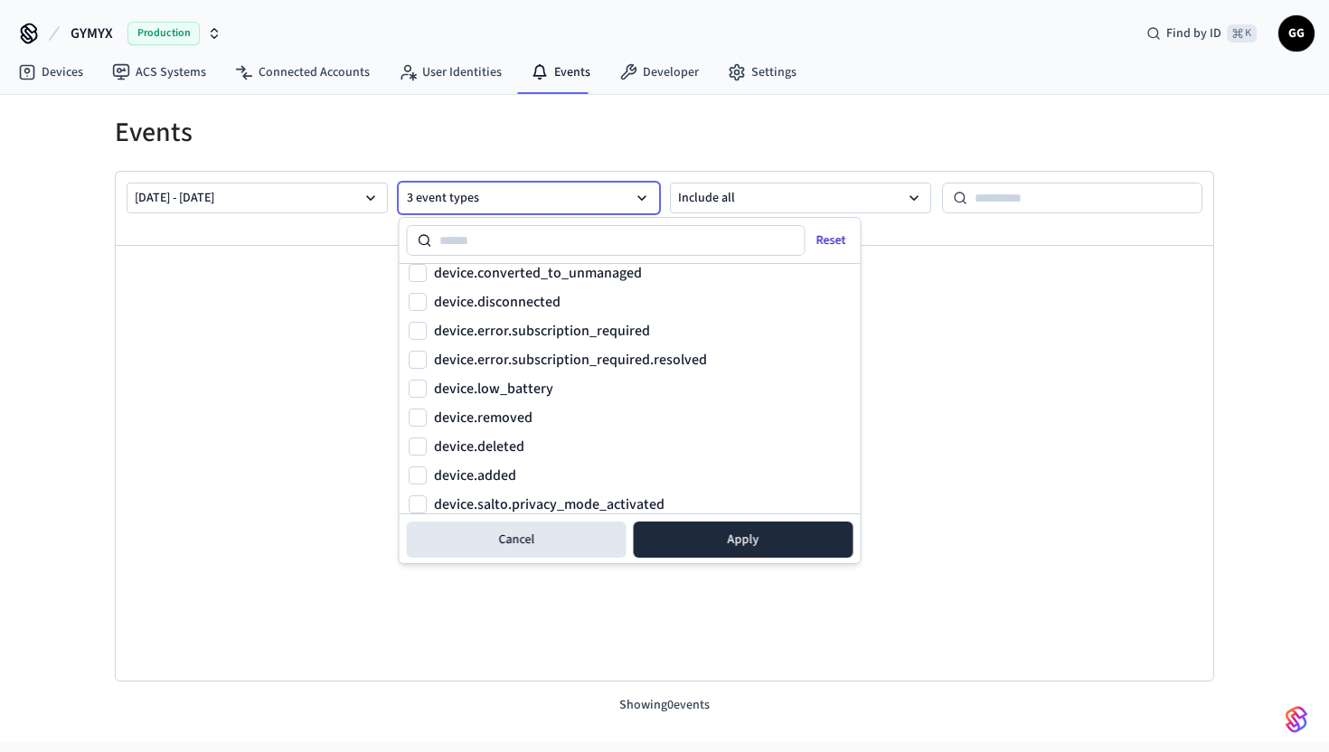
scroll to position [182, 0]
click at [487, 227] on div at bounding box center [606, 240] width 399 height 31
click at [487, 235] on input at bounding box center [618, 241] width 373 height 22
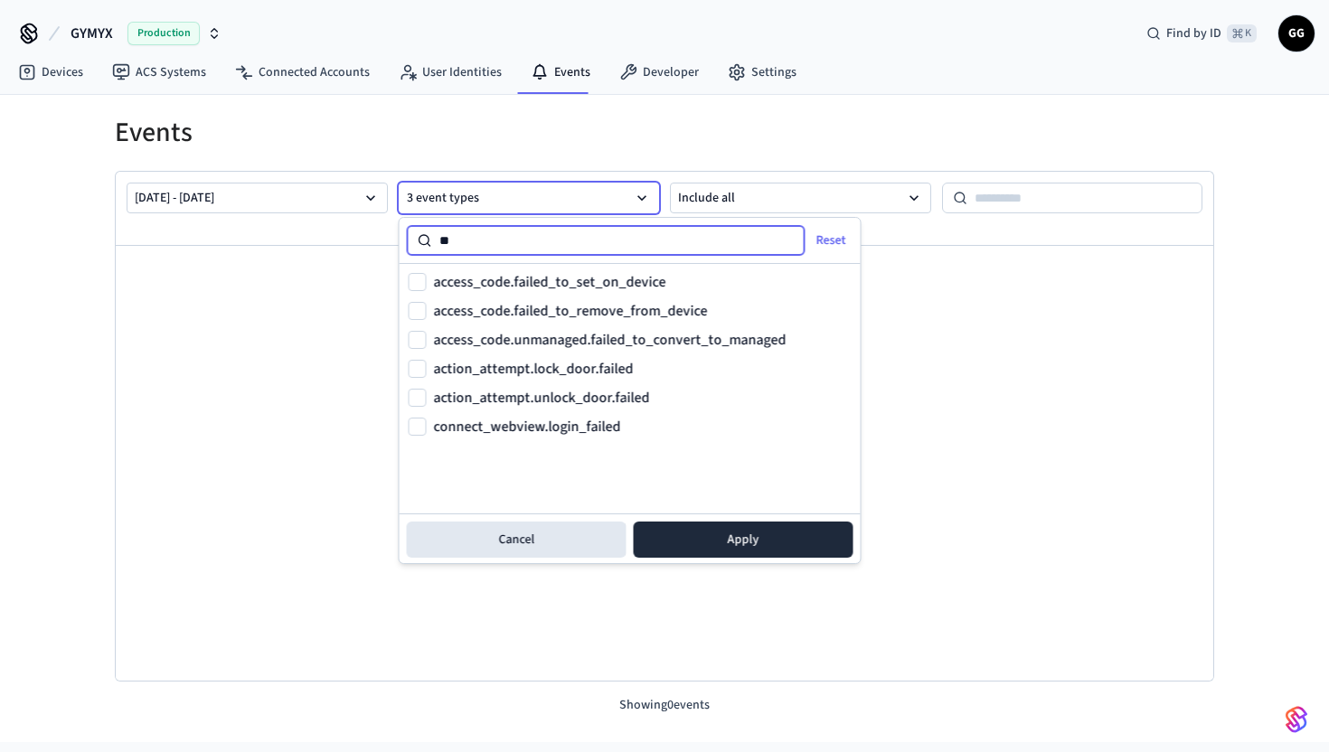
scroll to position [0, 0]
type input "******"
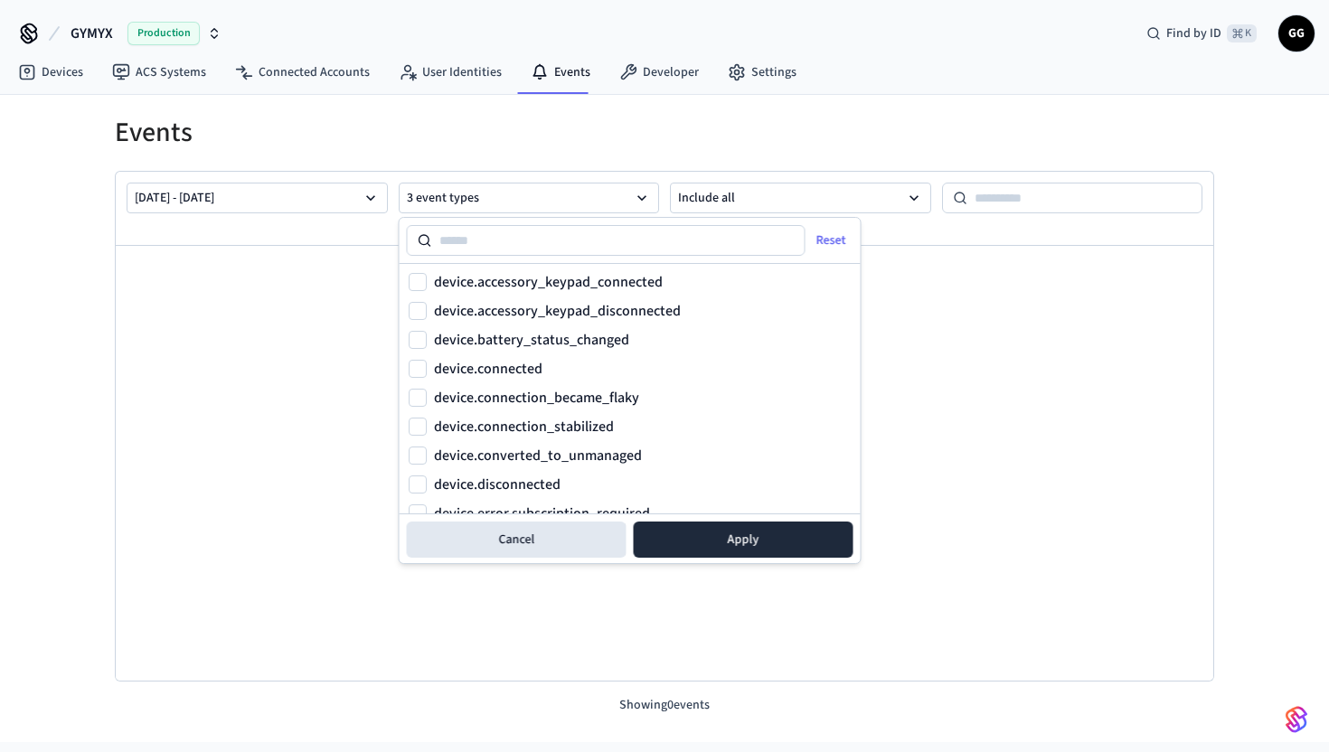
click at [363, 318] on div "No matching events Reset all filters to show all" at bounding box center [665, 464] width 1098 height 436
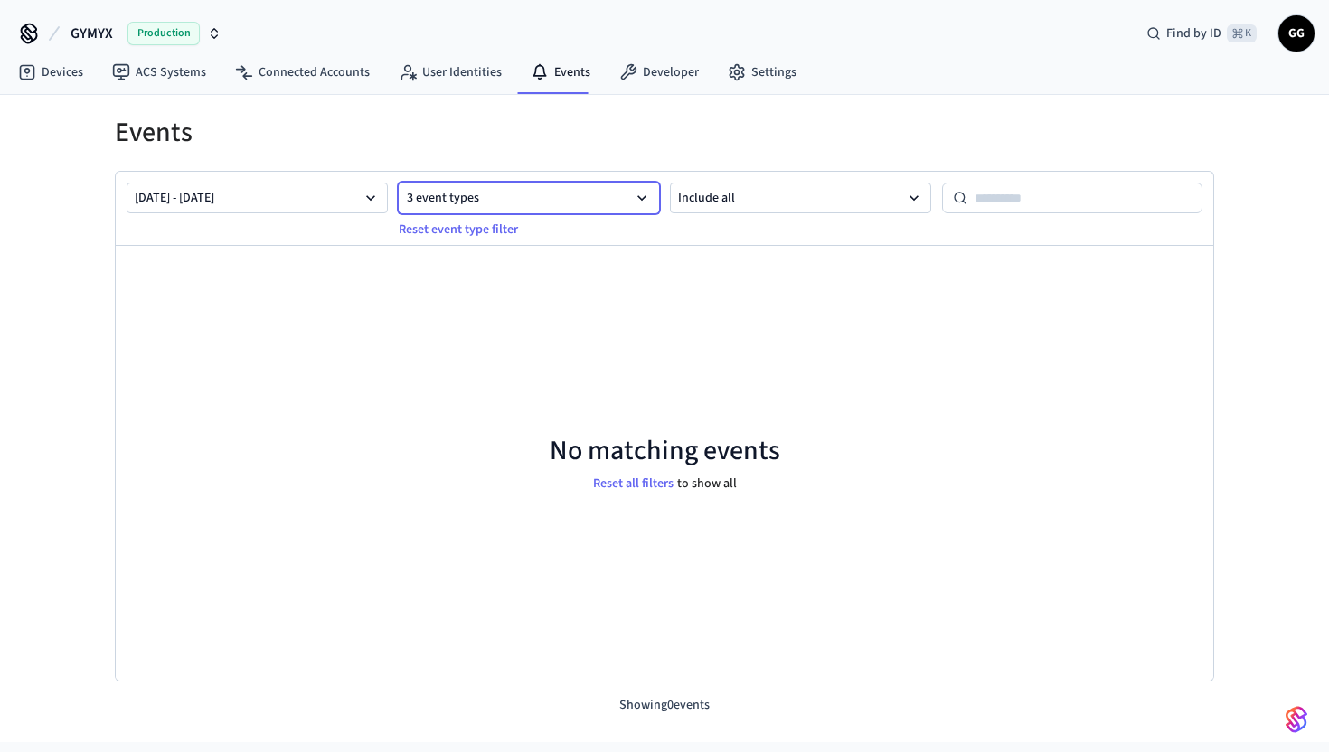
click at [603, 193] on button "3 event types" at bounding box center [529, 198] width 261 height 31
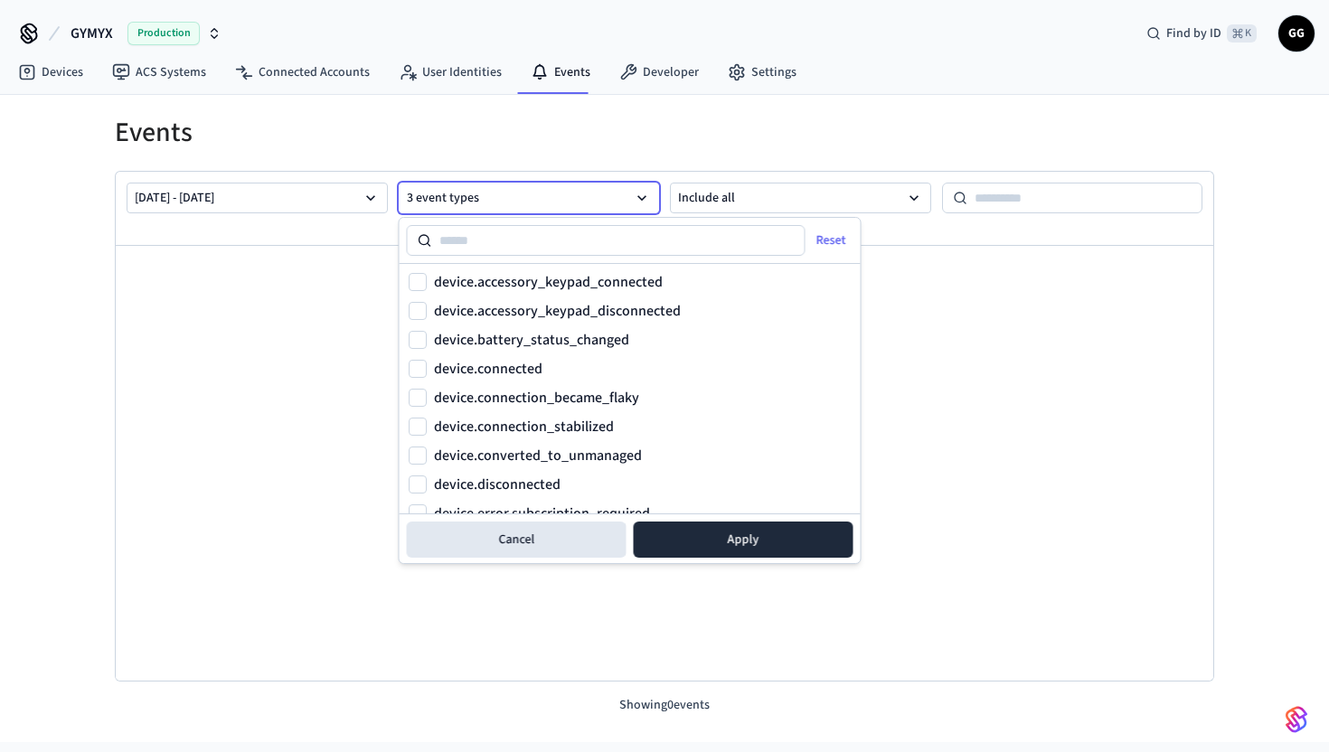
click at [303, 388] on div "No matching events Reset all filters to show all" at bounding box center [665, 464] width 1098 height 436
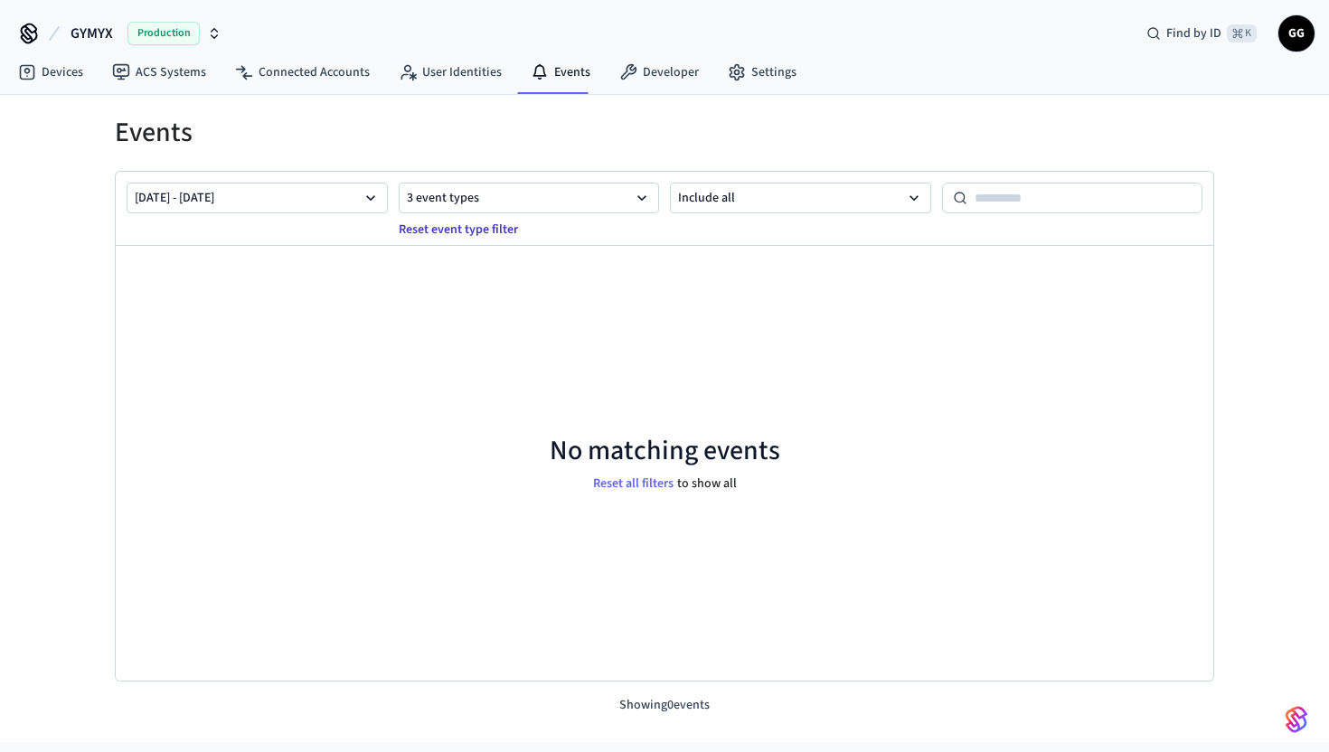
click at [464, 232] on button "Reset event type filter" at bounding box center [458, 229] width 141 height 29
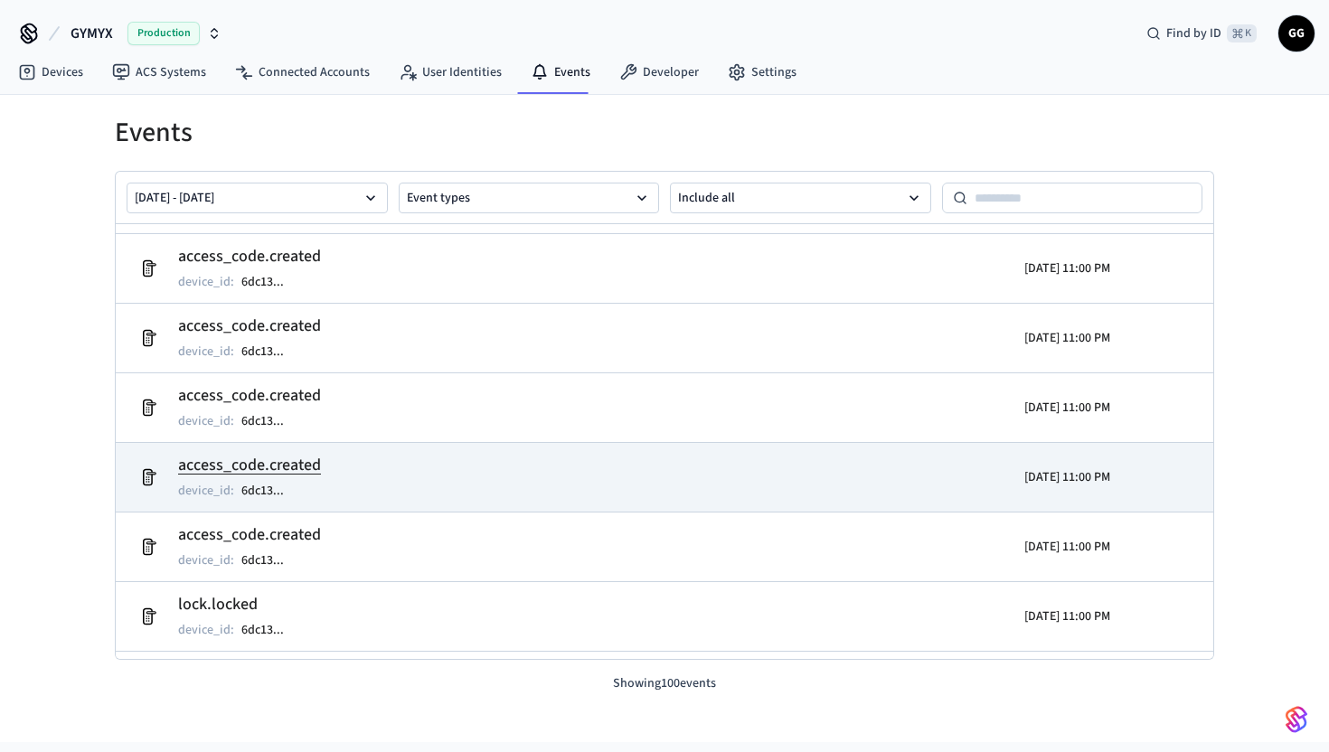
scroll to position [68, 0]
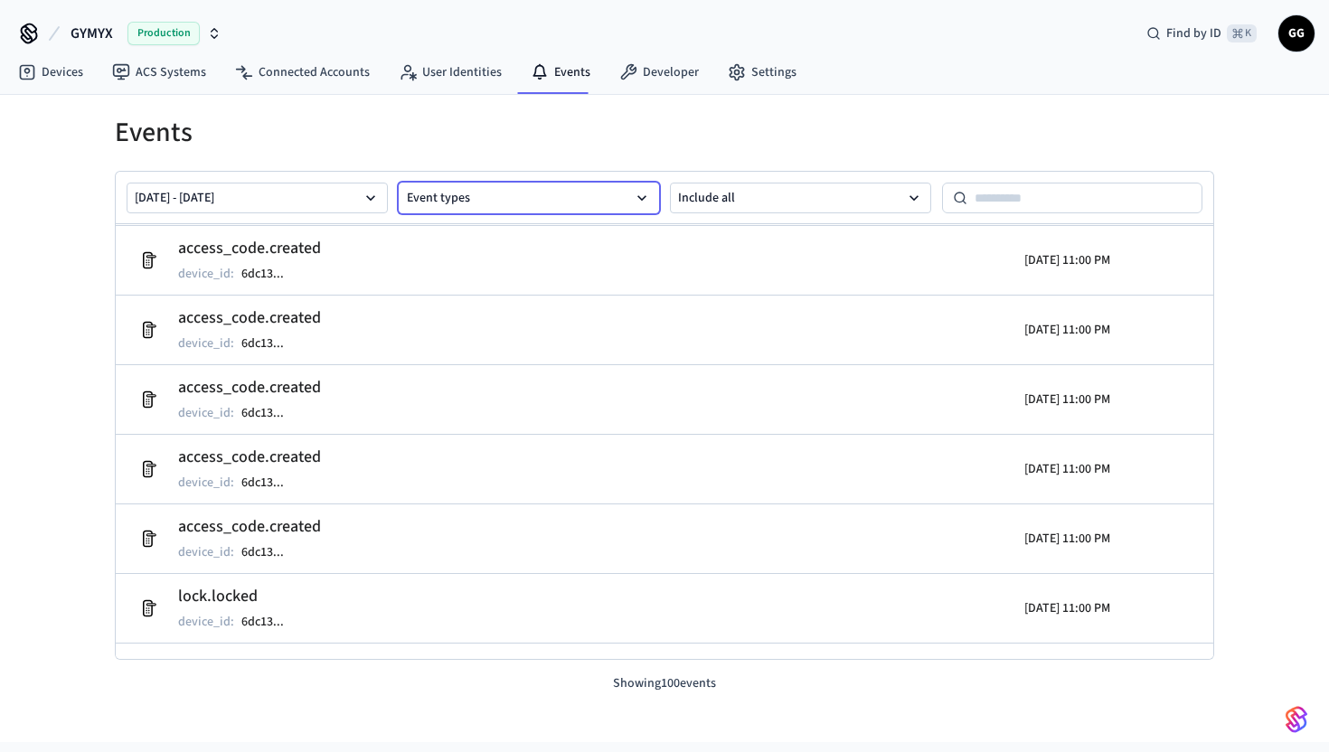
click at [599, 187] on button "Event types" at bounding box center [529, 198] width 261 height 31
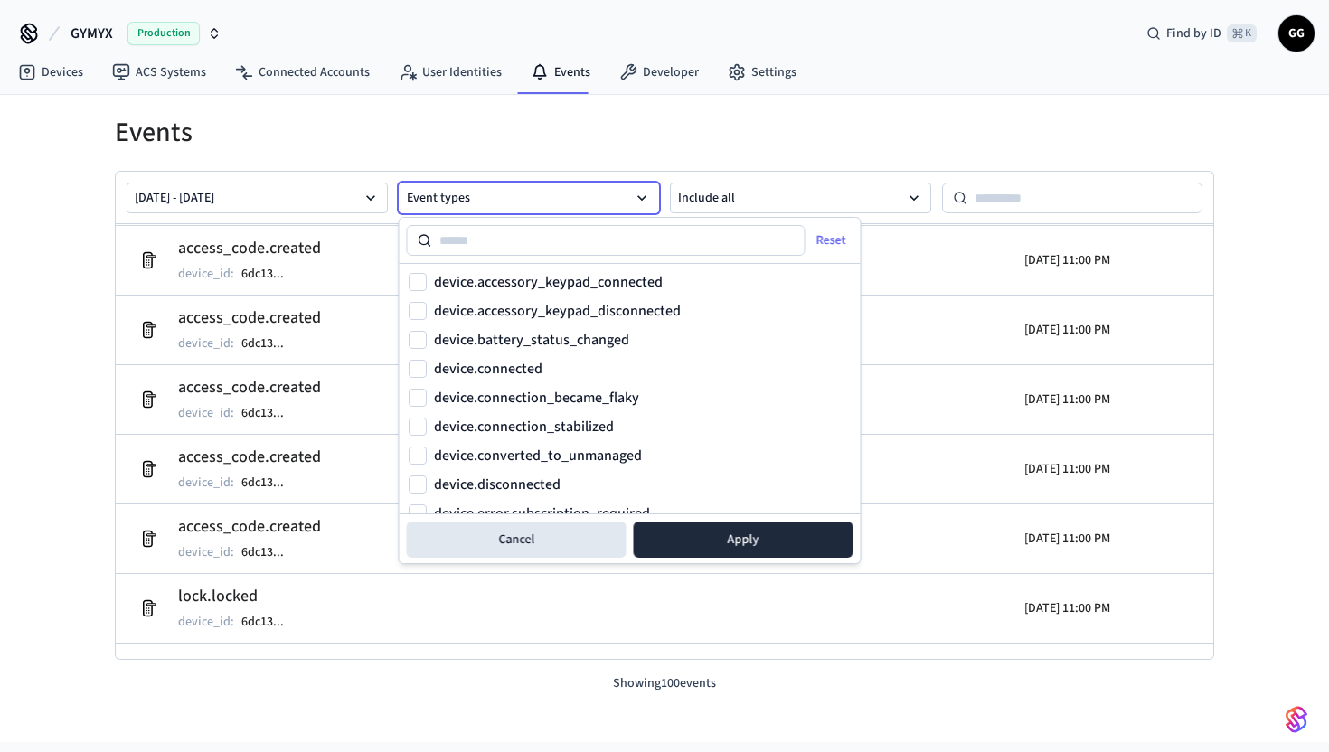
click at [599, 187] on button "Event types" at bounding box center [529, 198] width 261 height 31
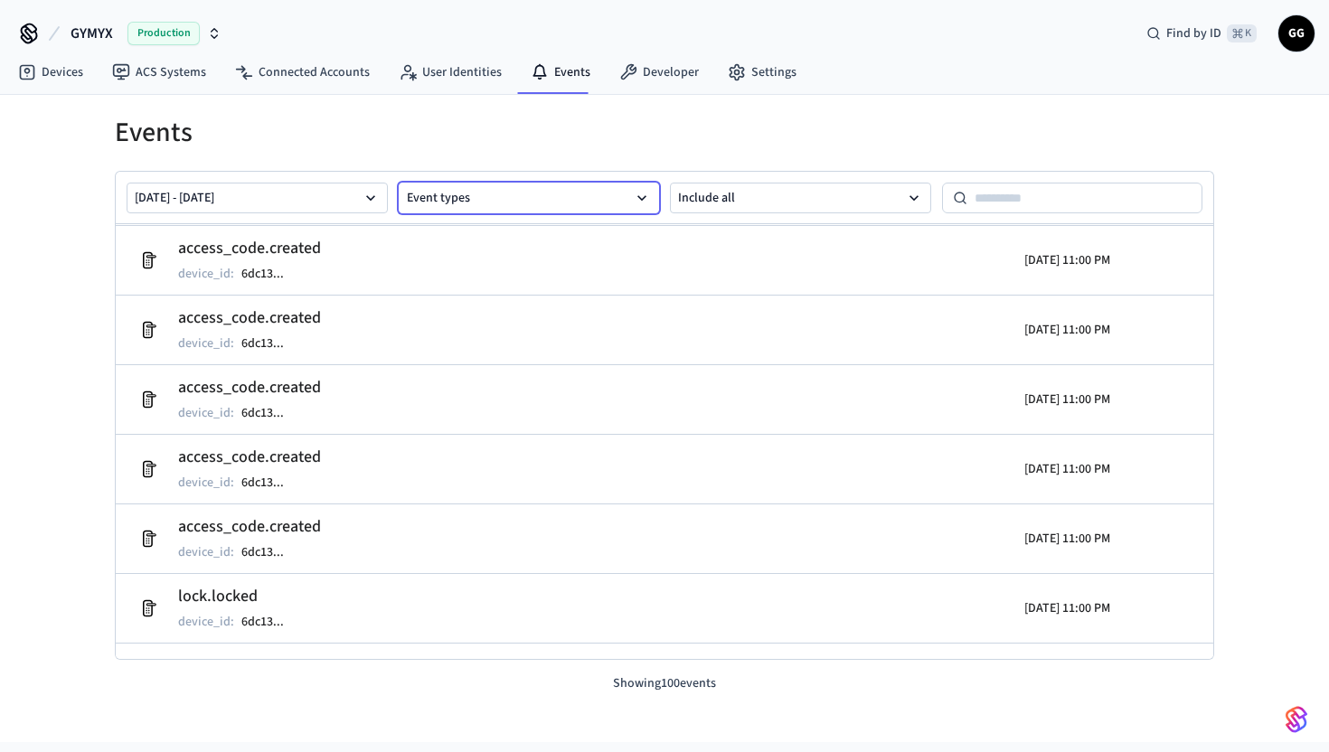
click at [599, 187] on button "Event types" at bounding box center [529, 198] width 261 height 31
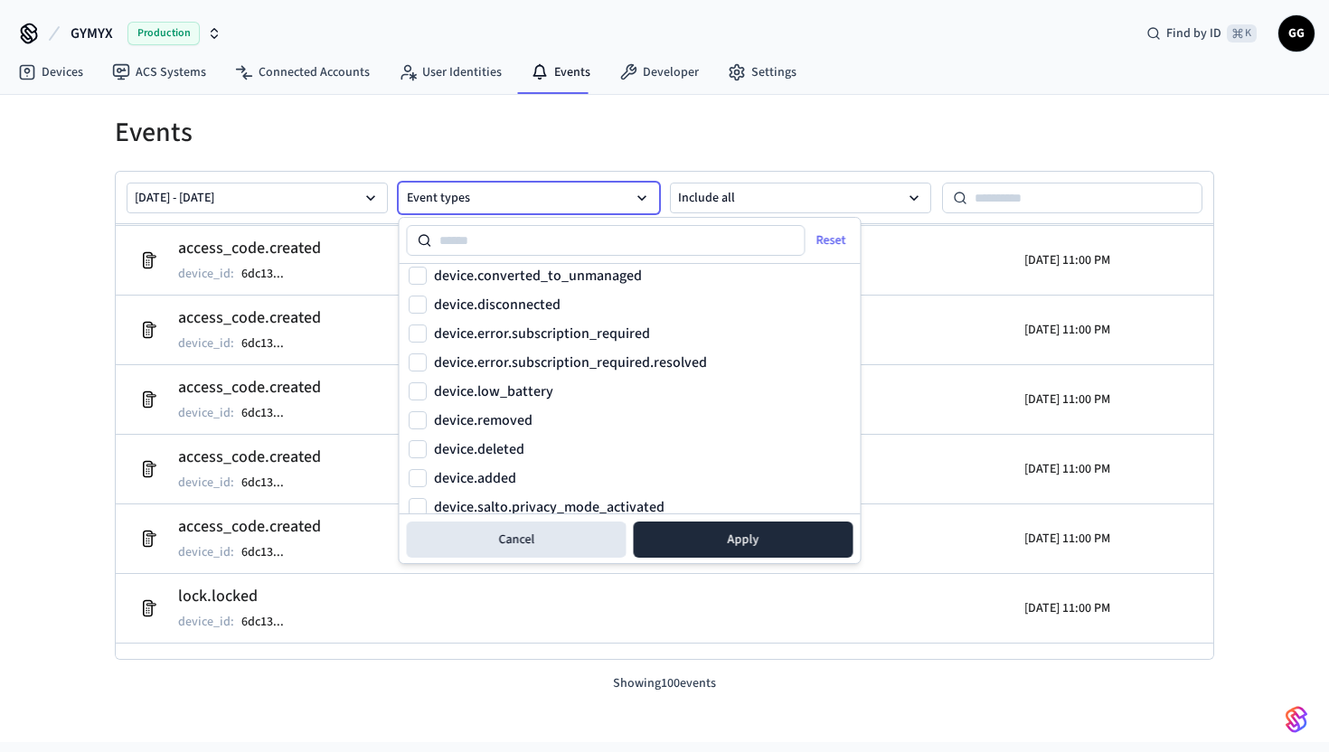
scroll to position [0, 0]
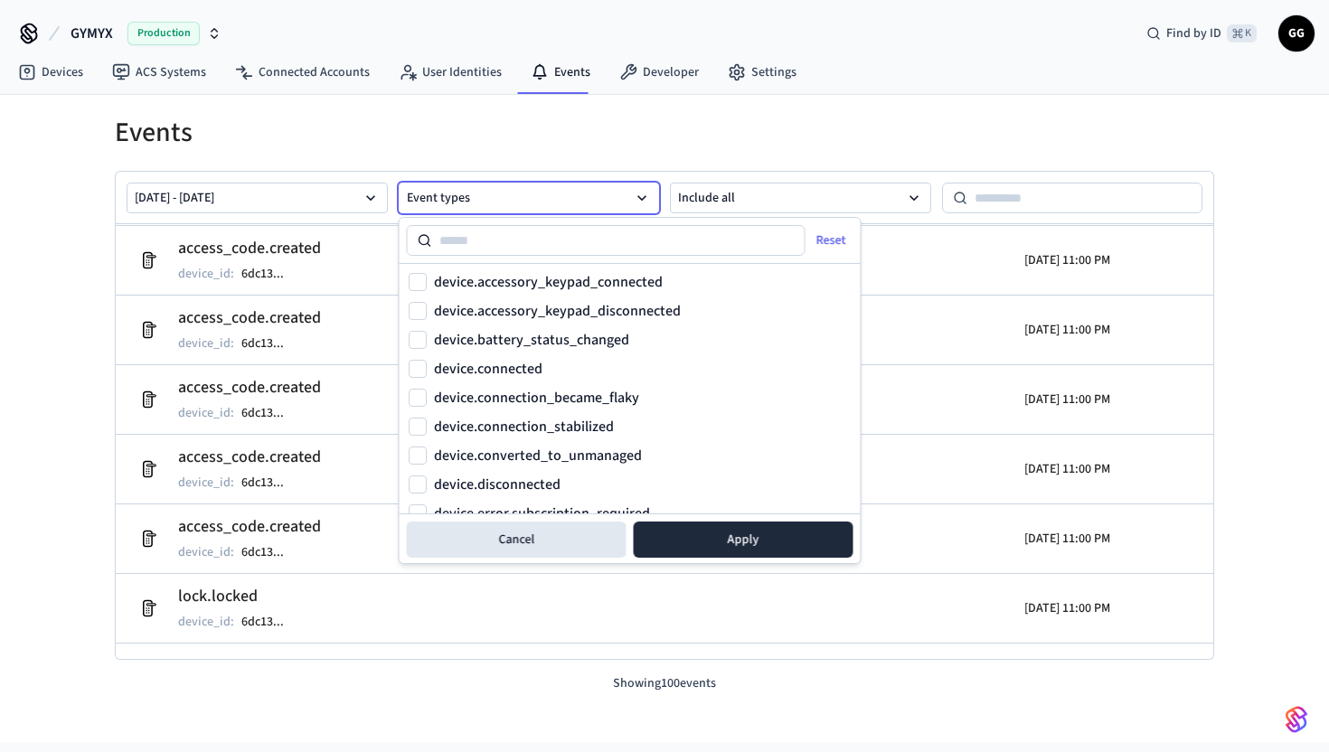
click at [558, 241] on input at bounding box center [618, 241] width 373 height 22
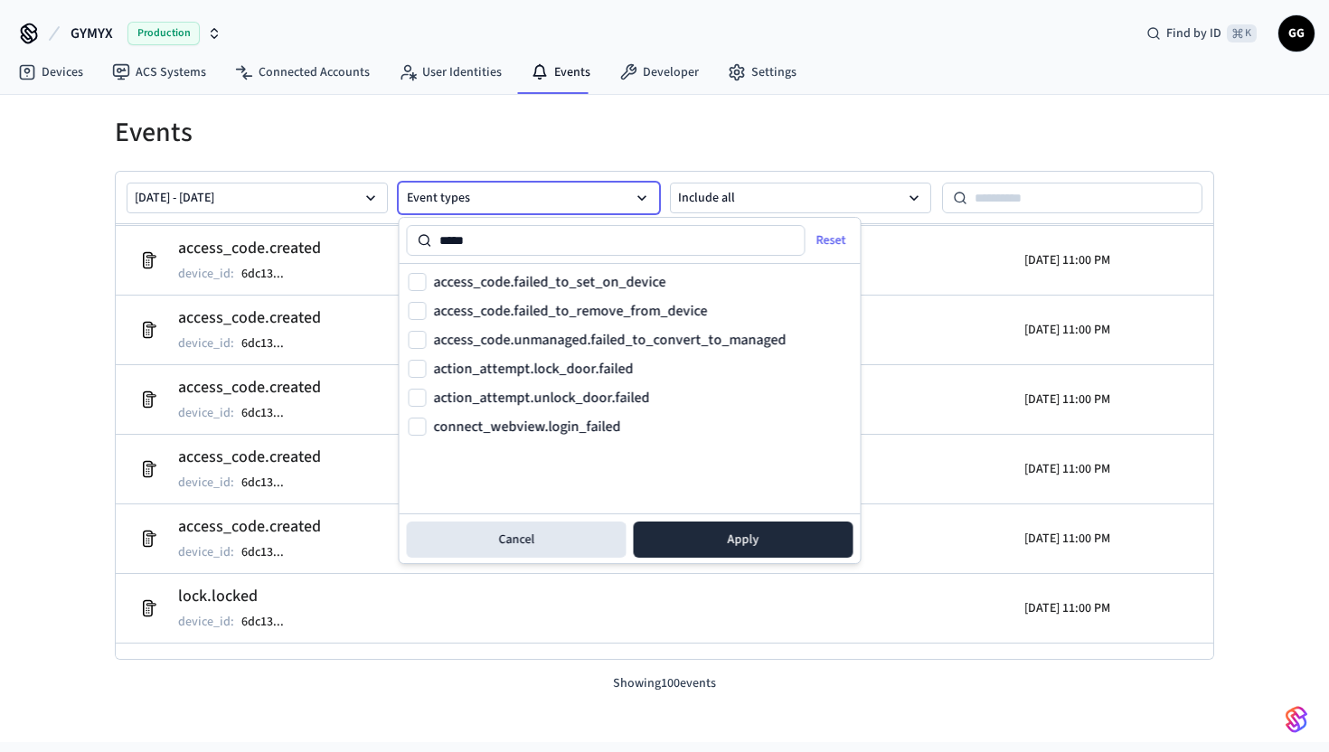
type input "*****"
click at [530, 282] on label "access_code.failed_to_set_on_device" at bounding box center [550, 282] width 232 height 14
click at [427, 282] on button "access_code.failed_to_set_on_device" at bounding box center [418, 282] width 18 height 18
click at [733, 535] on button "Apply" at bounding box center [744, 540] width 220 height 36
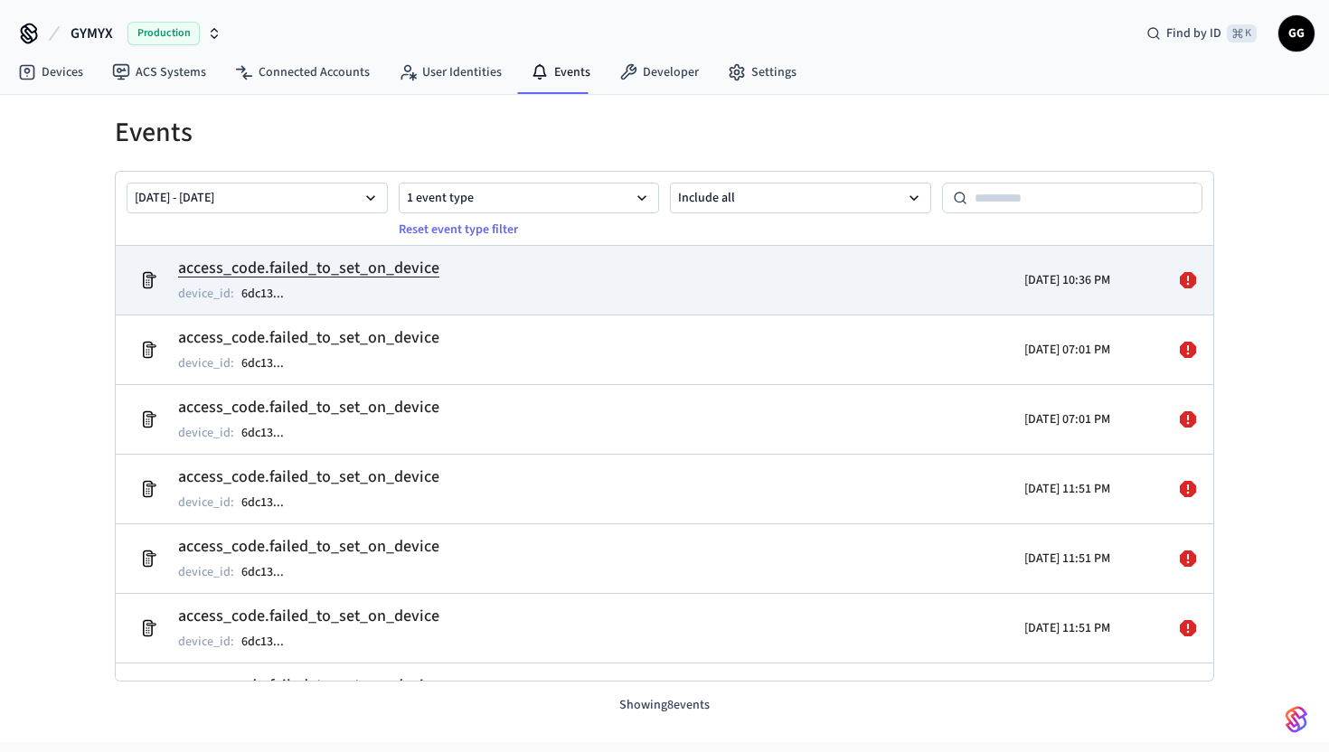
click at [1196, 297] on div at bounding box center [1155, 280] width 90 height 51
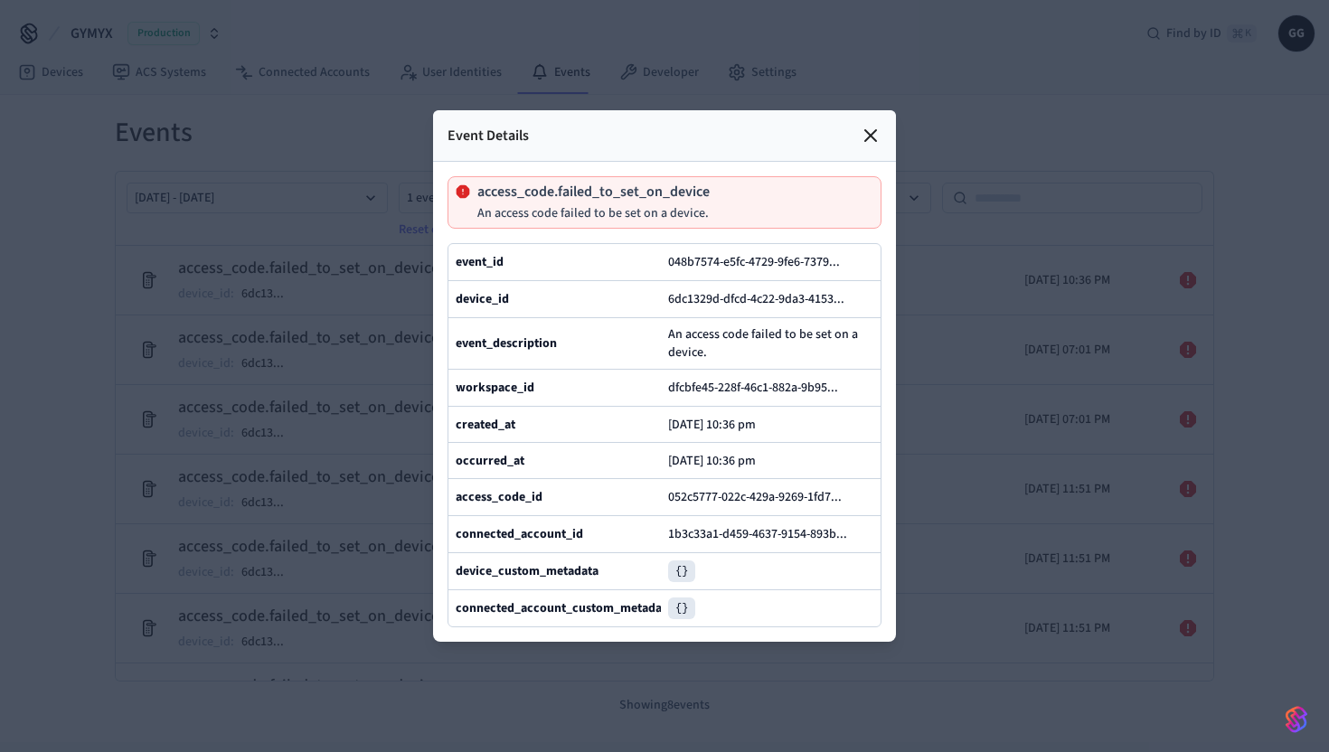
click at [872, 133] on icon at bounding box center [870, 135] width 11 height 11
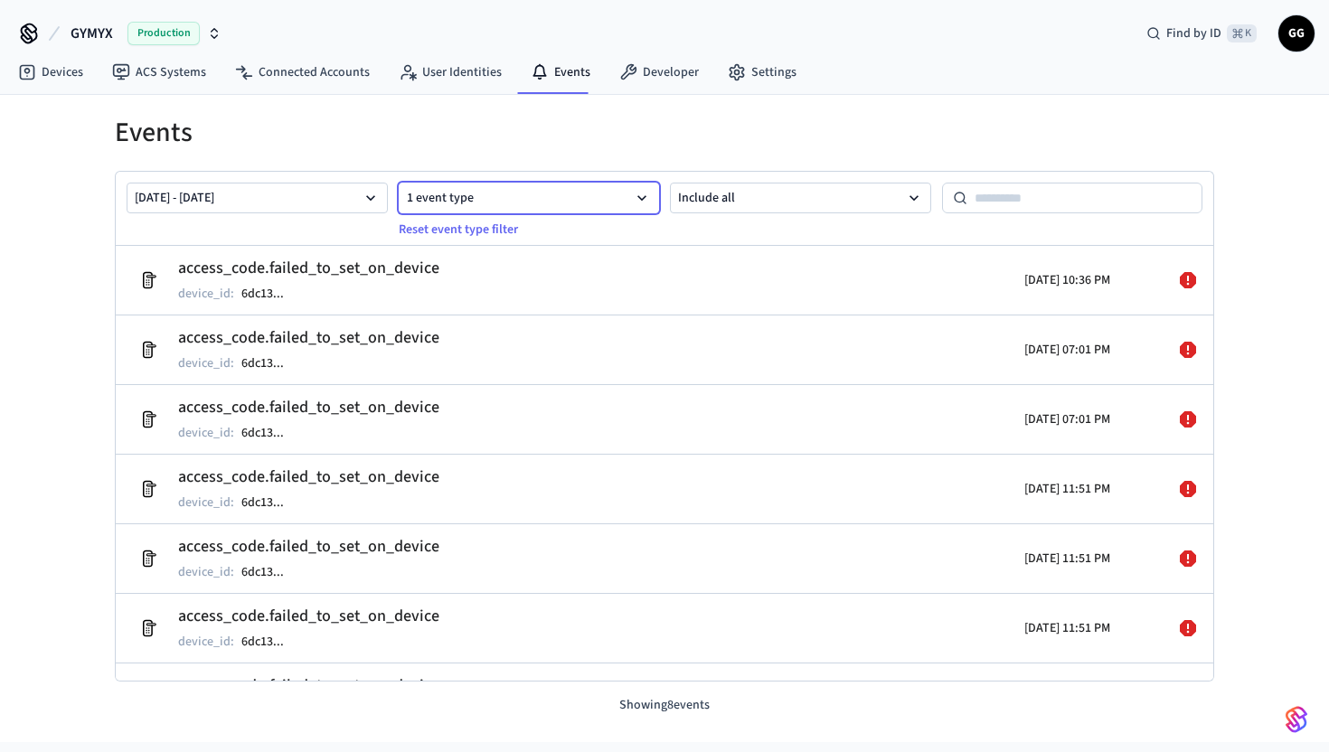
click at [590, 201] on button "1 event type" at bounding box center [529, 198] width 261 height 31
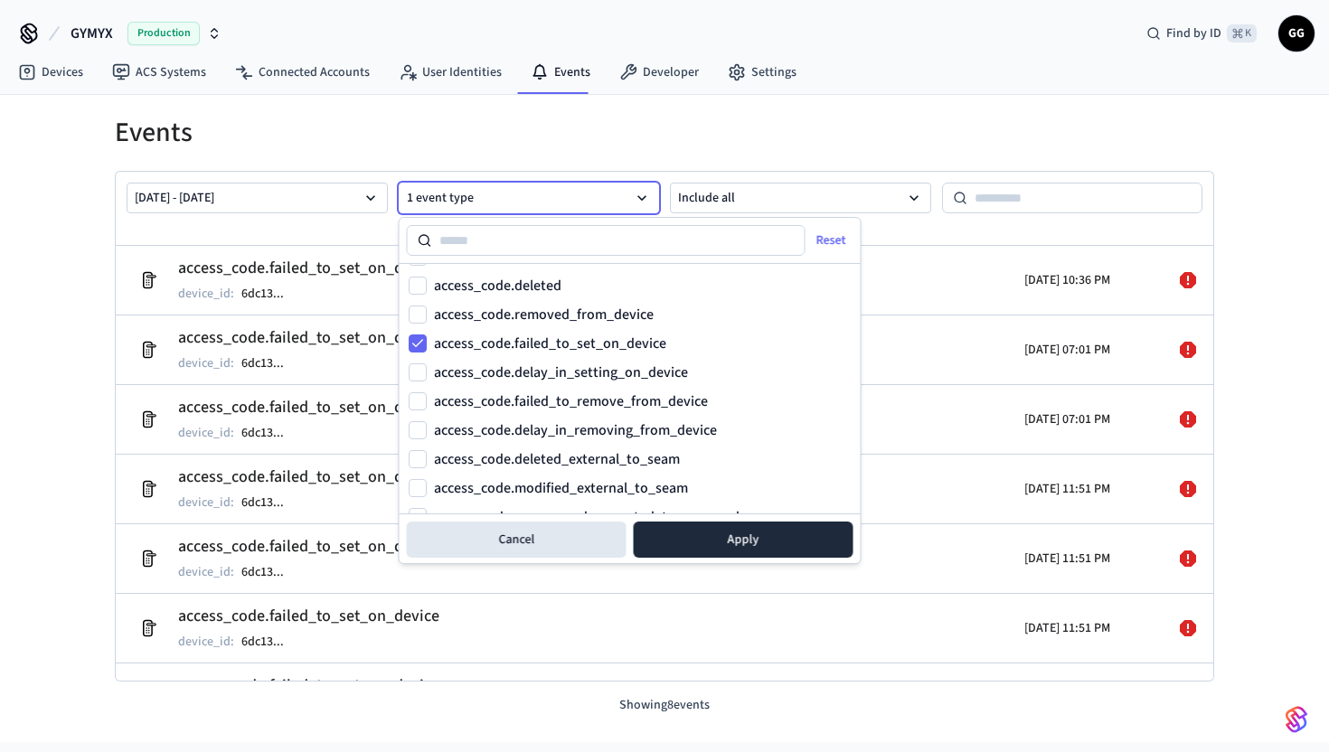
scroll to position [728, 0]
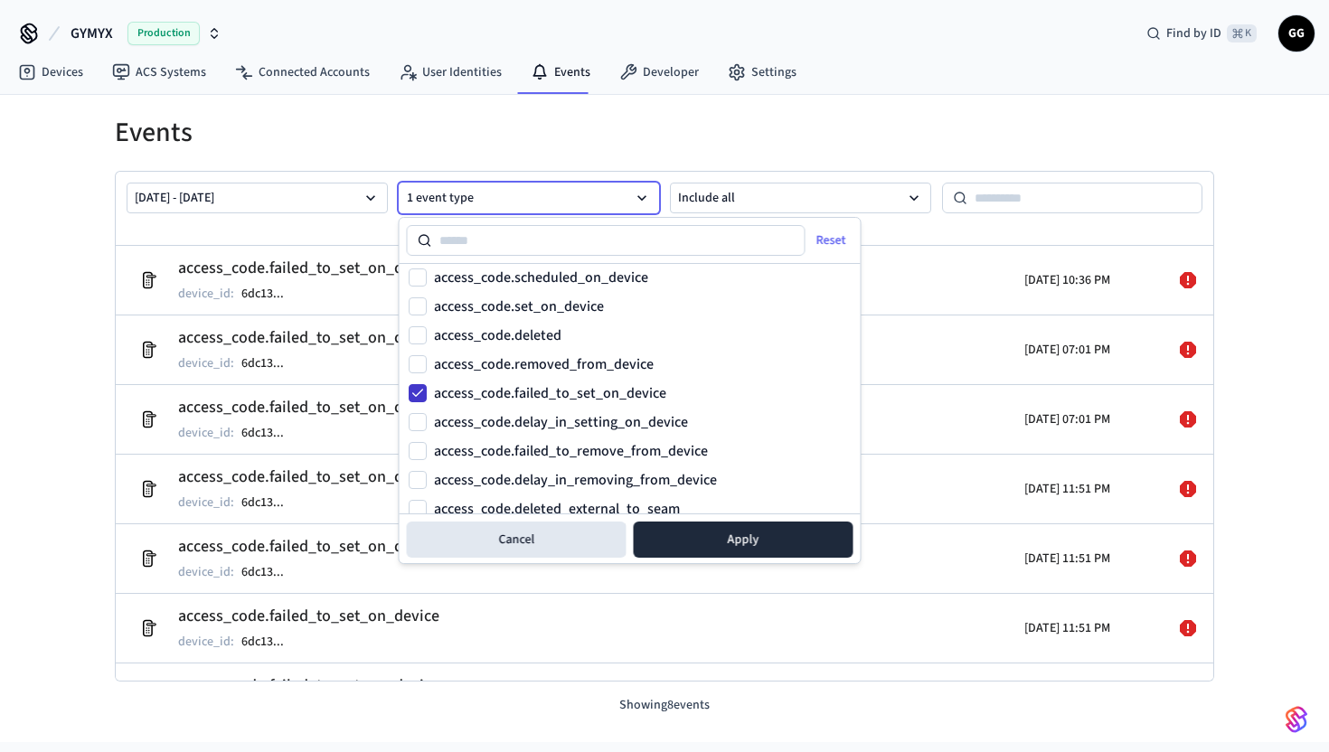
click at [420, 397] on button "access_code.failed_to_set_on_device" at bounding box center [418, 393] width 18 height 18
click at [762, 533] on button "Apply" at bounding box center [744, 540] width 220 height 36
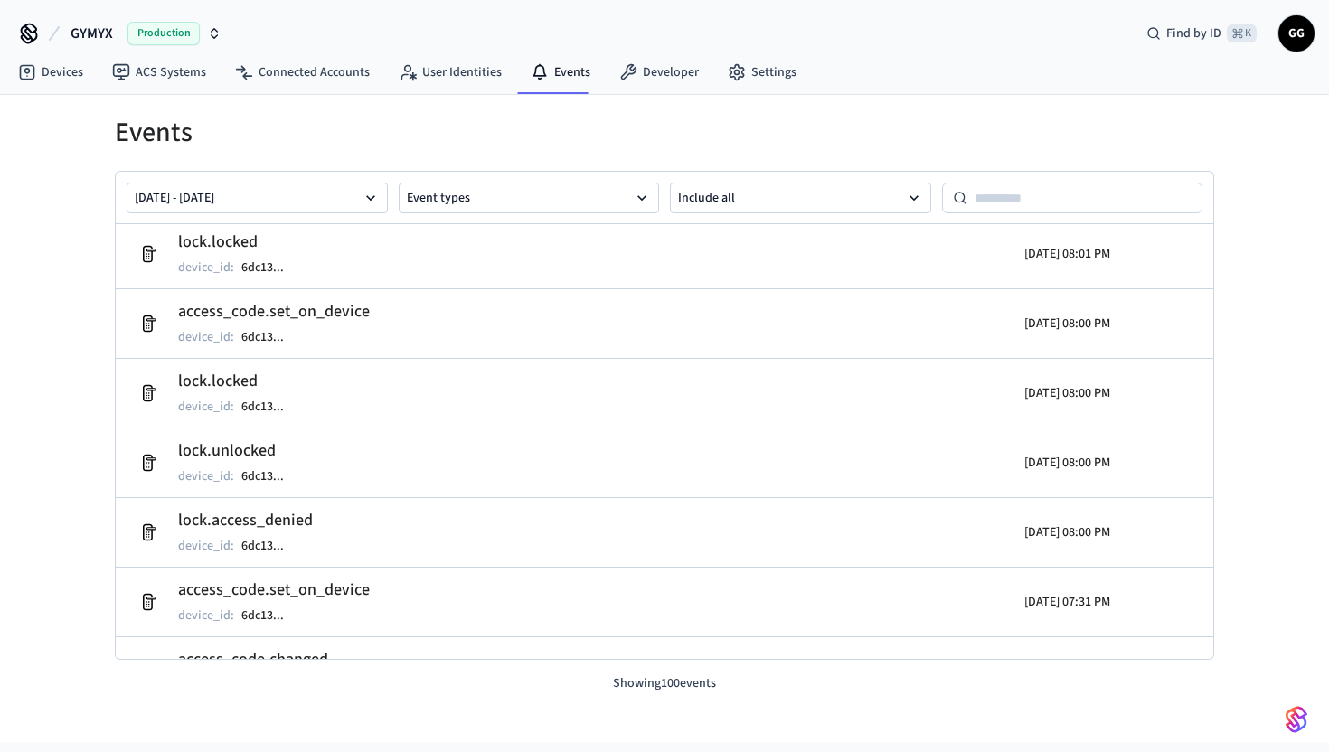
scroll to position [6547, 0]
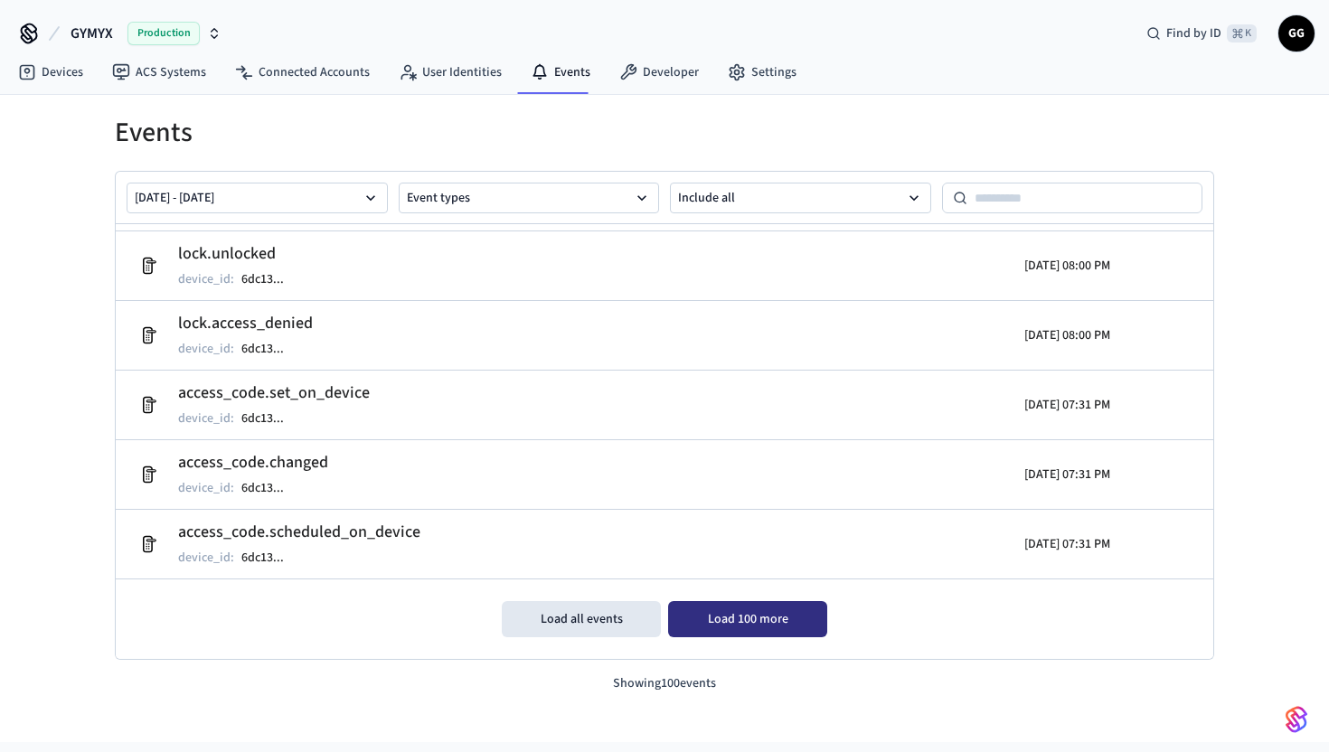
click at [759, 620] on button "Load 100 more" at bounding box center [747, 619] width 159 height 36
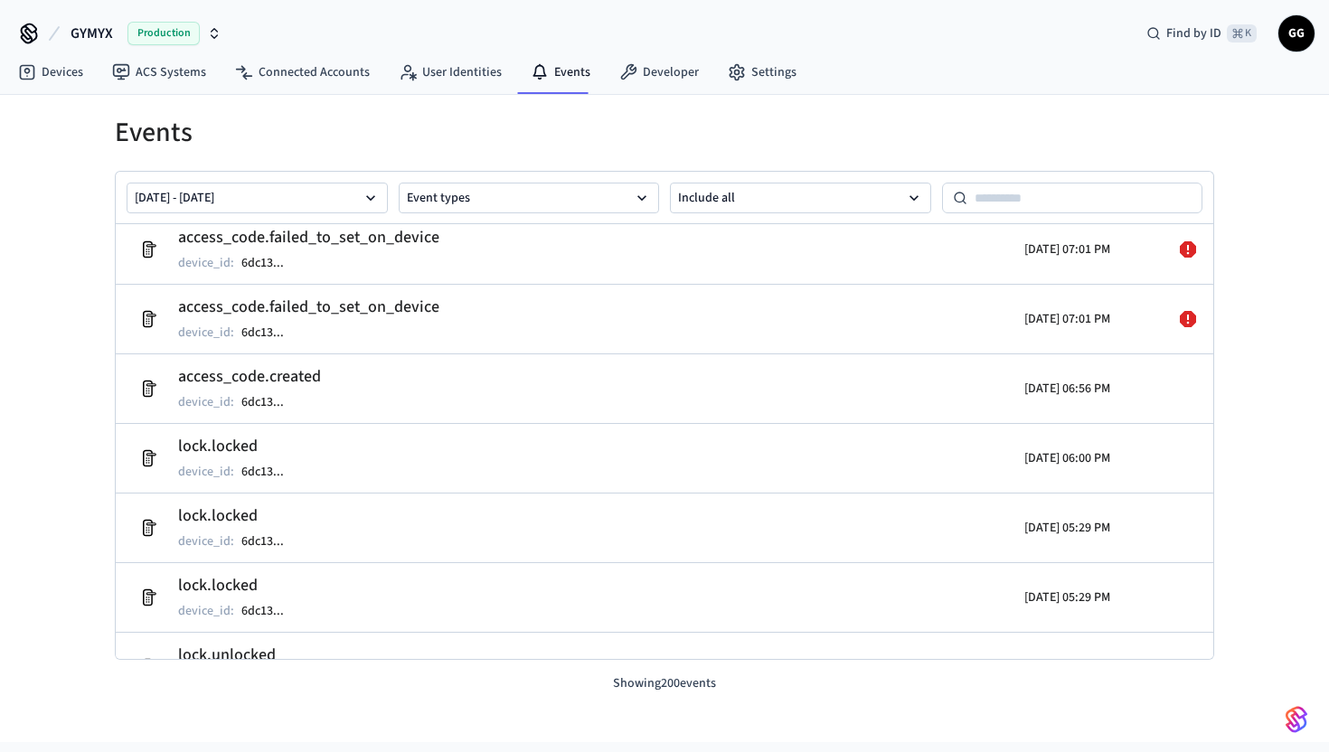
scroll to position [8354, 0]
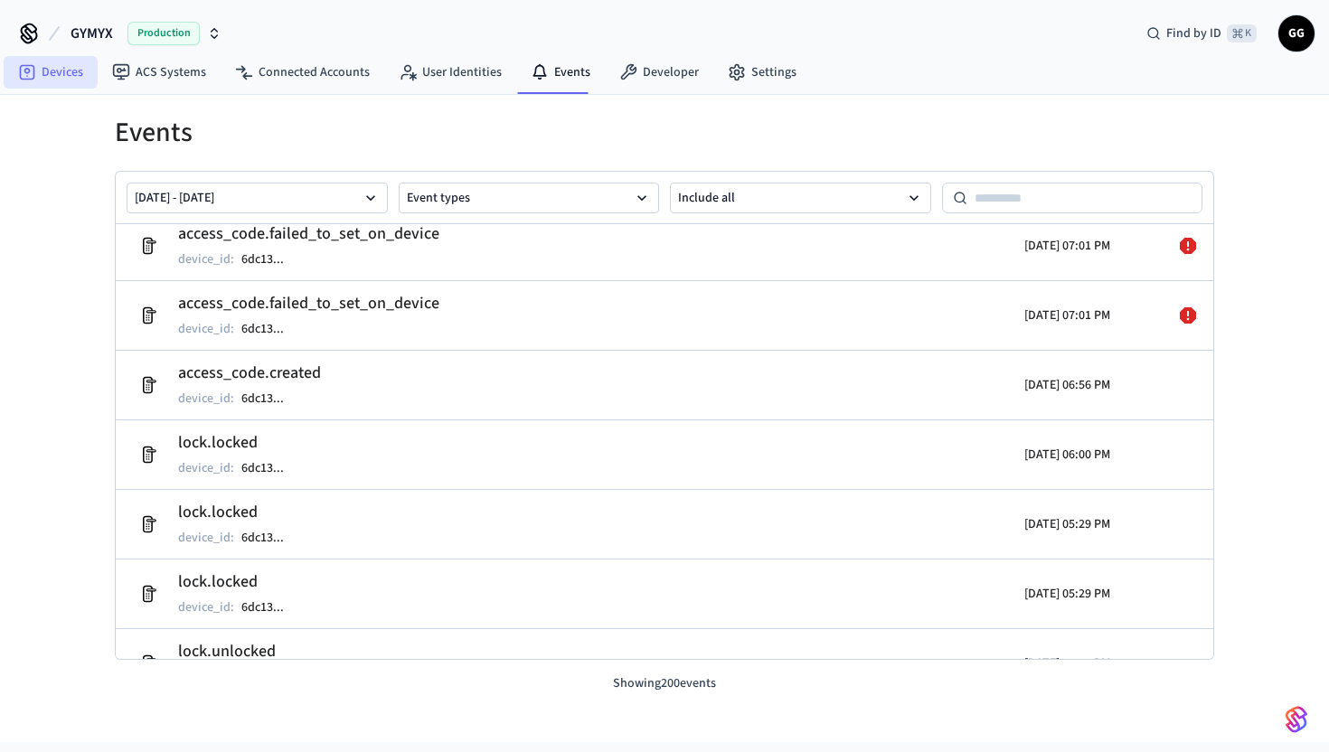
click at [52, 68] on link "Devices" at bounding box center [51, 72] width 94 height 33
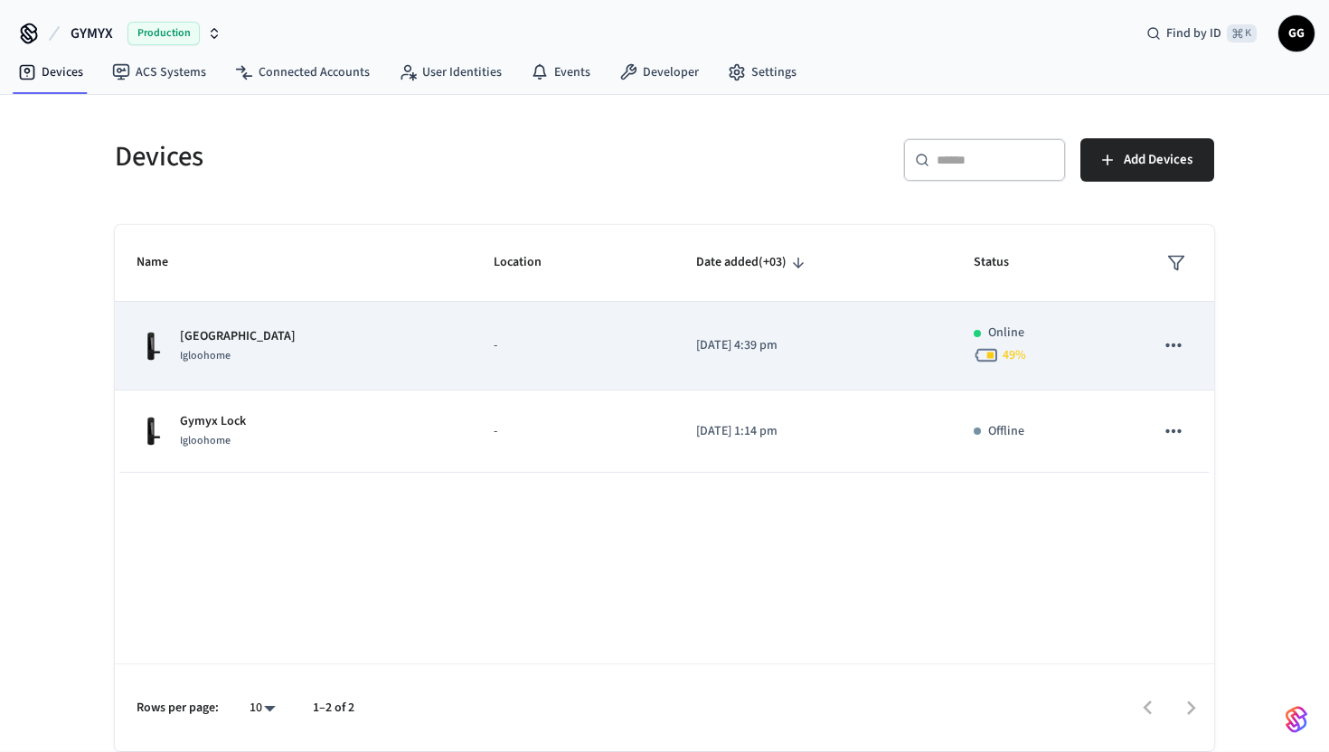
click at [286, 359] on div "[GEOGRAPHIC_DATA] Igloohome" at bounding box center [294, 346] width 314 height 38
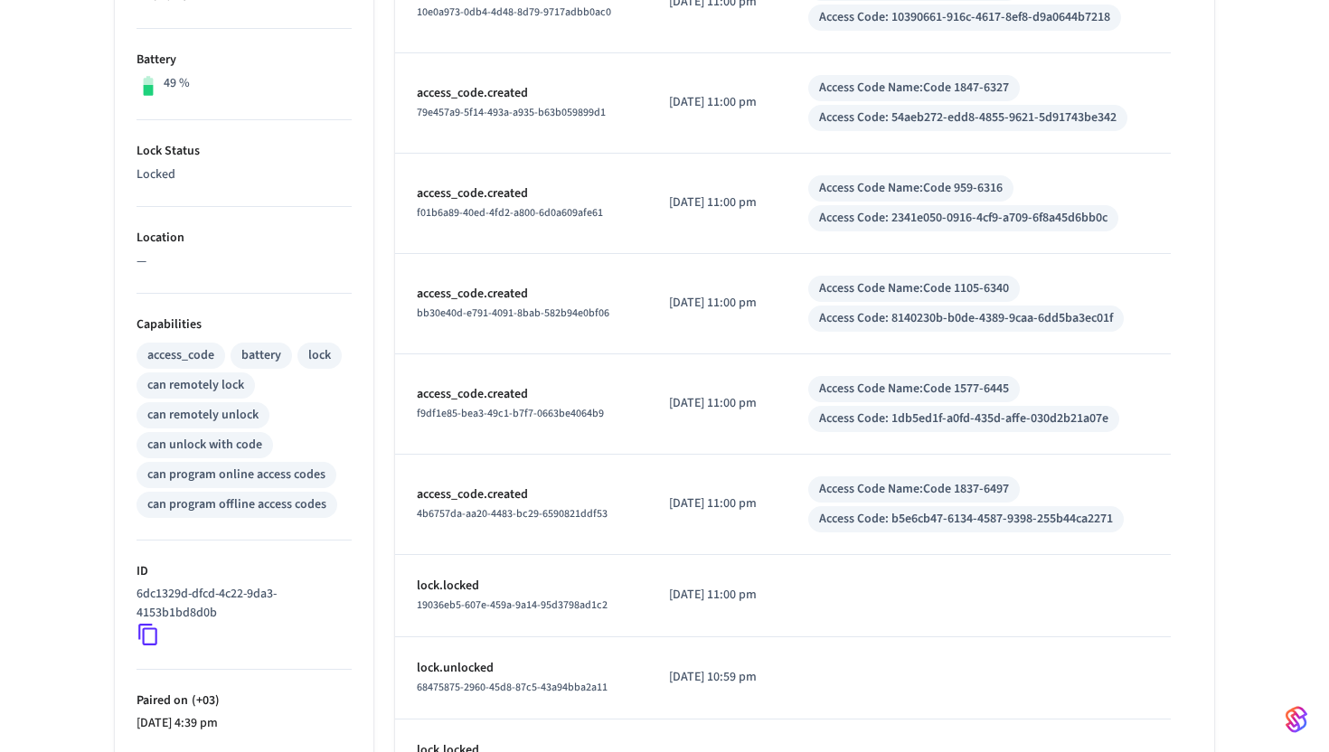
scroll to position [662, 0]
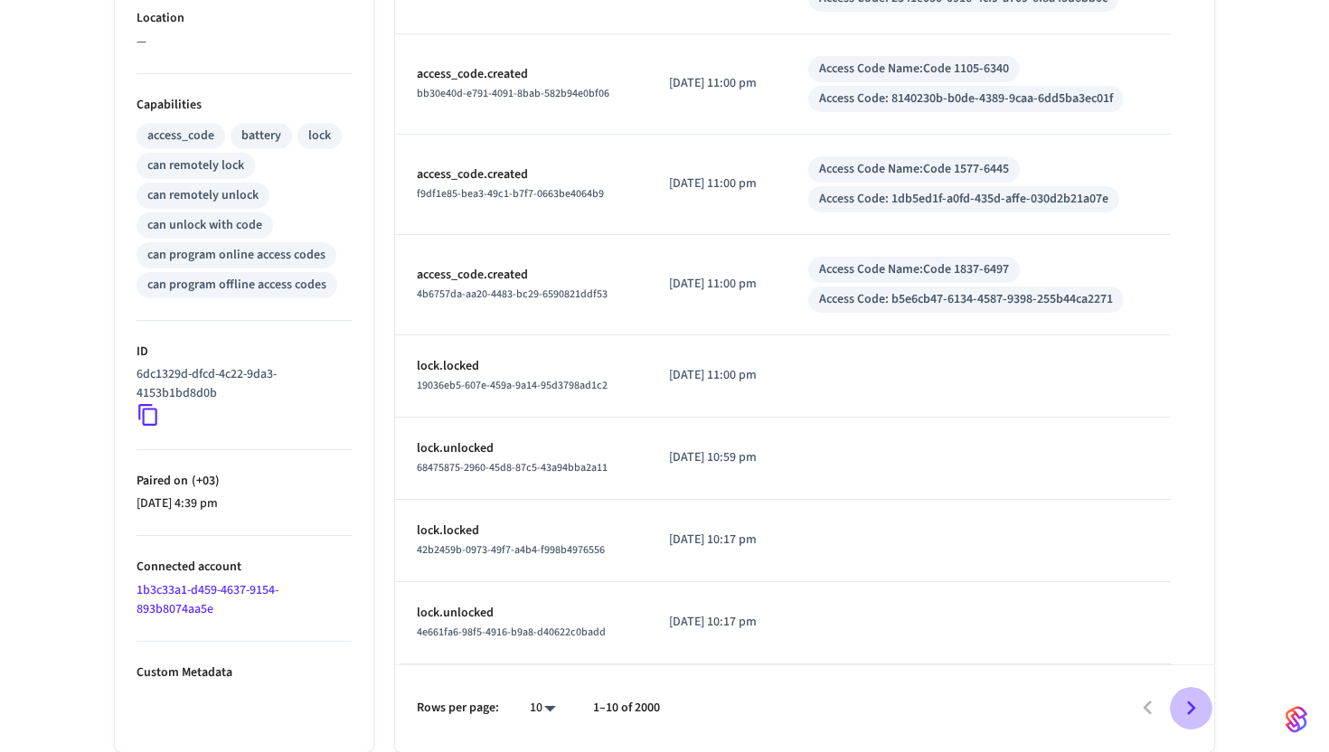
click at [1195, 703] on icon "Go to next page" at bounding box center [1191, 708] width 28 height 28
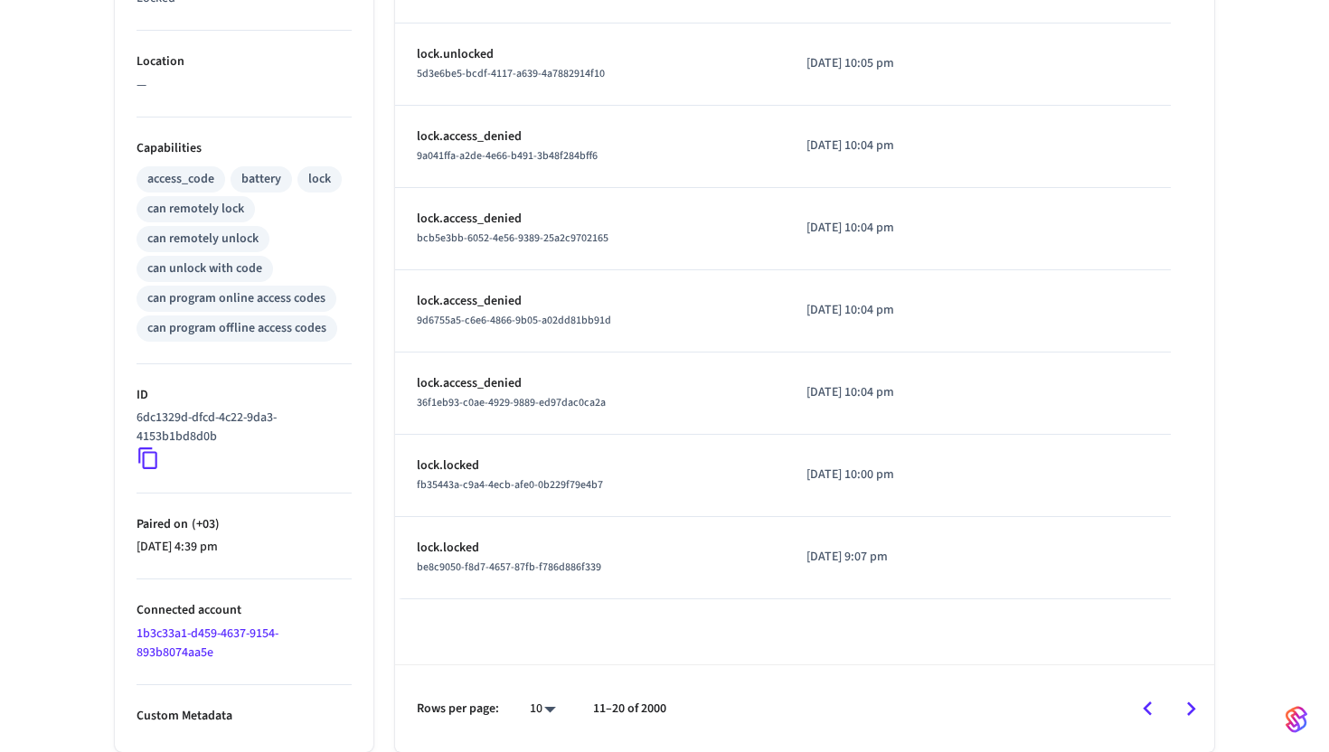
click at [1193, 699] on icon "Go to next page" at bounding box center [1191, 709] width 28 height 28
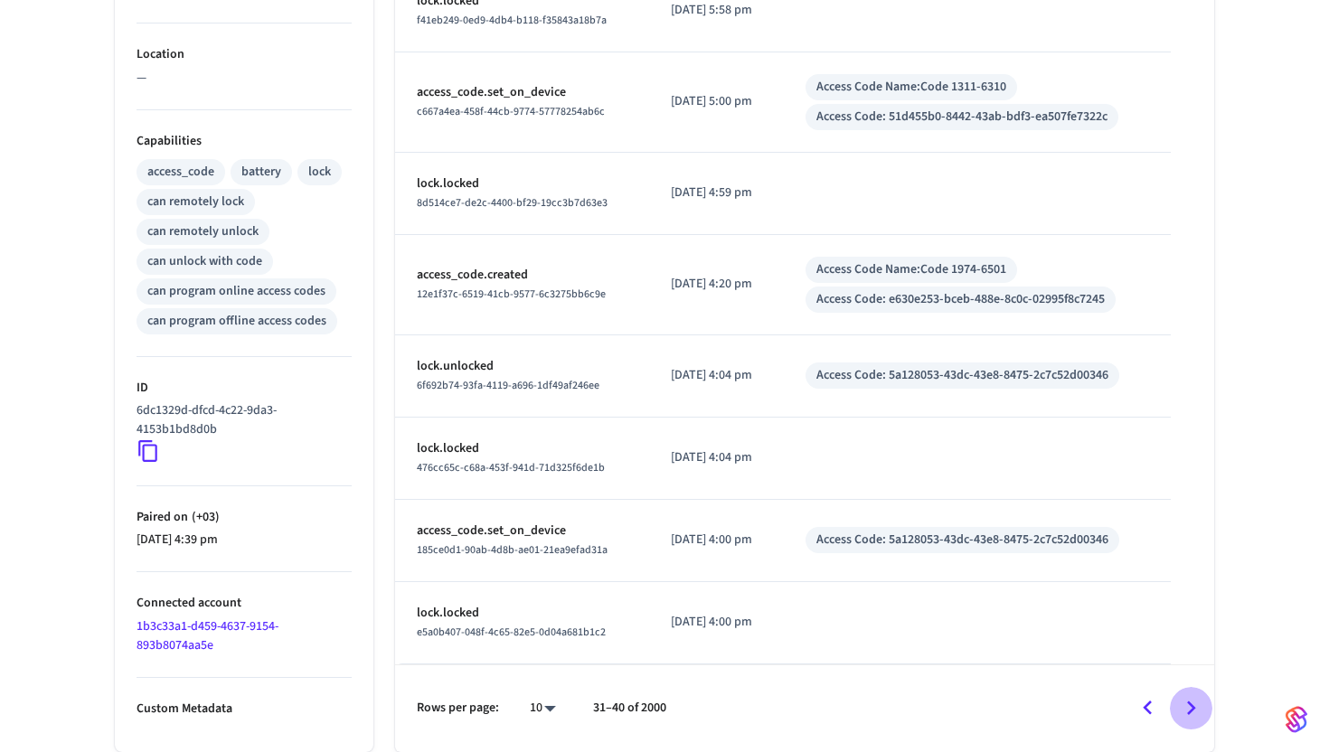
click at [1193, 699] on icon "Go to next page" at bounding box center [1191, 708] width 28 height 28
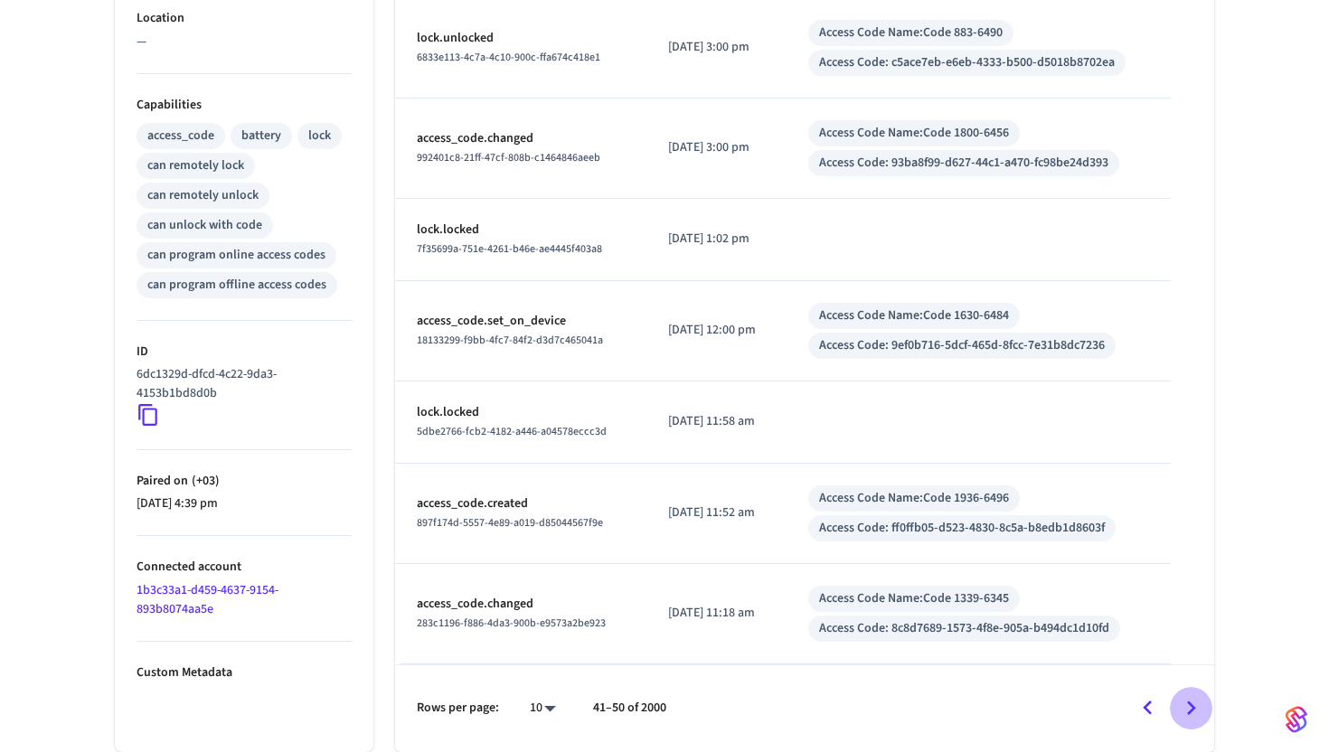
click at [1193, 699] on icon "Go to next page" at bounding box center [1191, 708] width 28 height 28
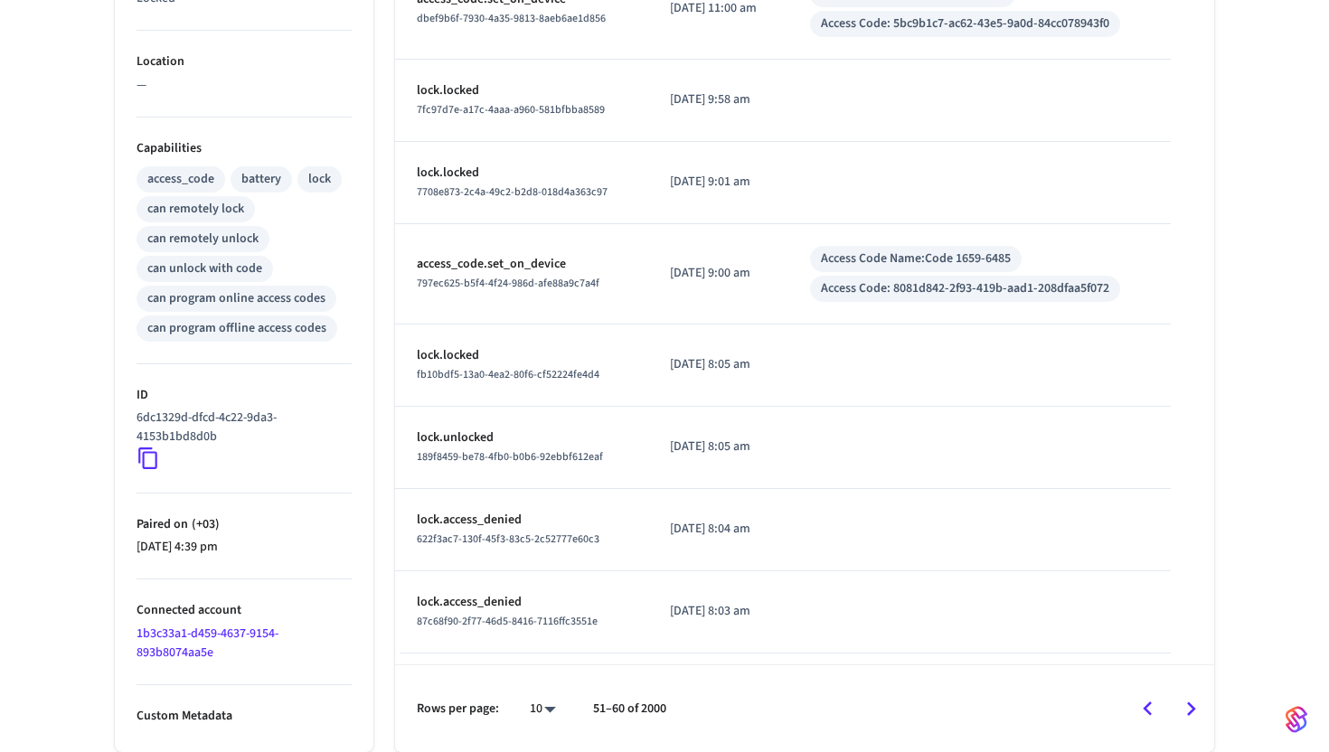
click at [1193, 699] on icon "Go to next page" at bounding box center [1191, 709] width 28 height 28
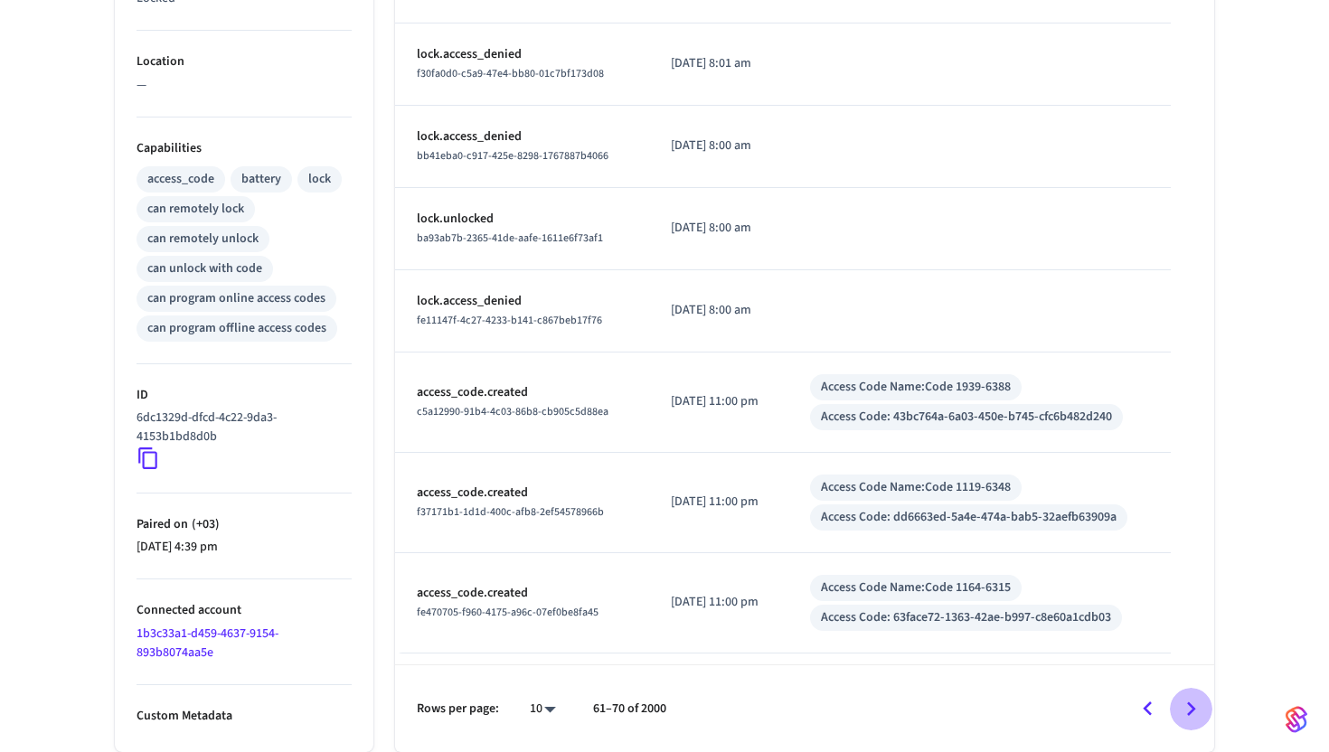
click at [1193, 699] on icon "Go to next page" at bounding box center [1191, 709] width 28 height 28
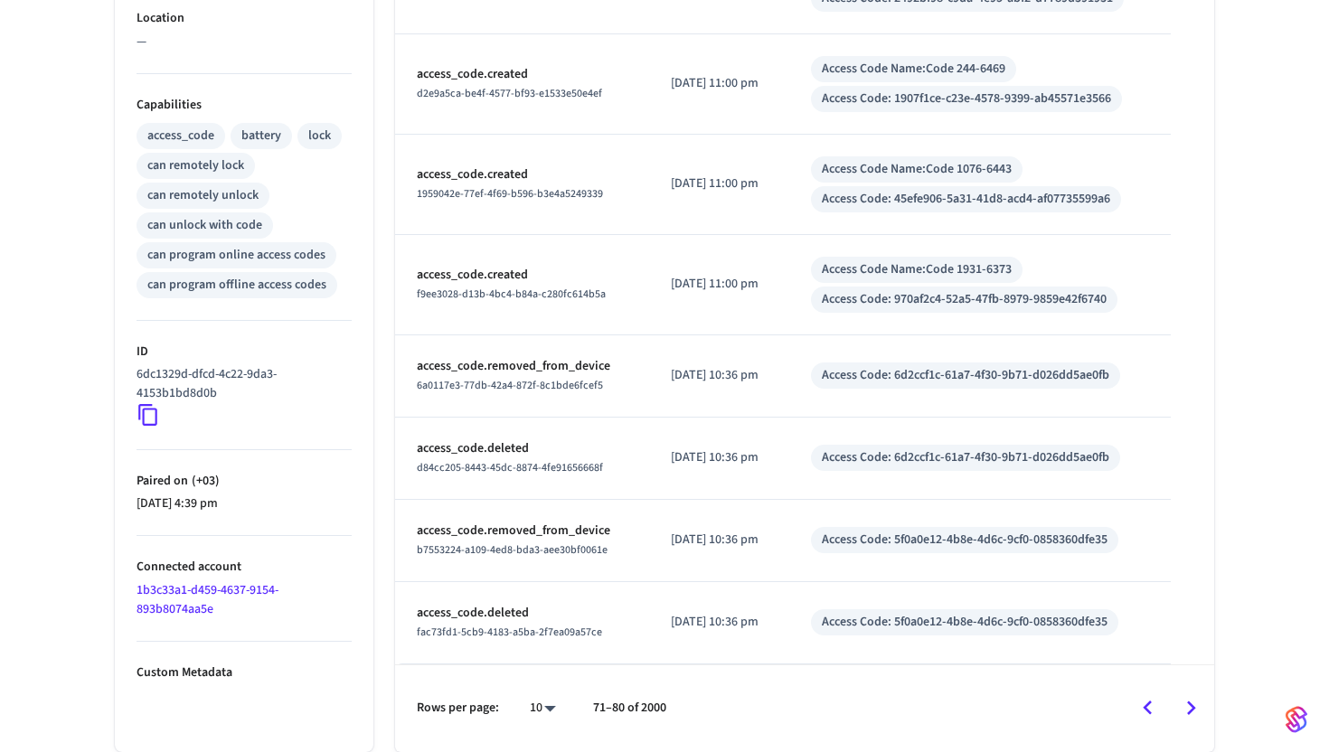
click at [1193, 699] on icon "Go to next page" at bounding box center [1191, 708] width 28 height 28
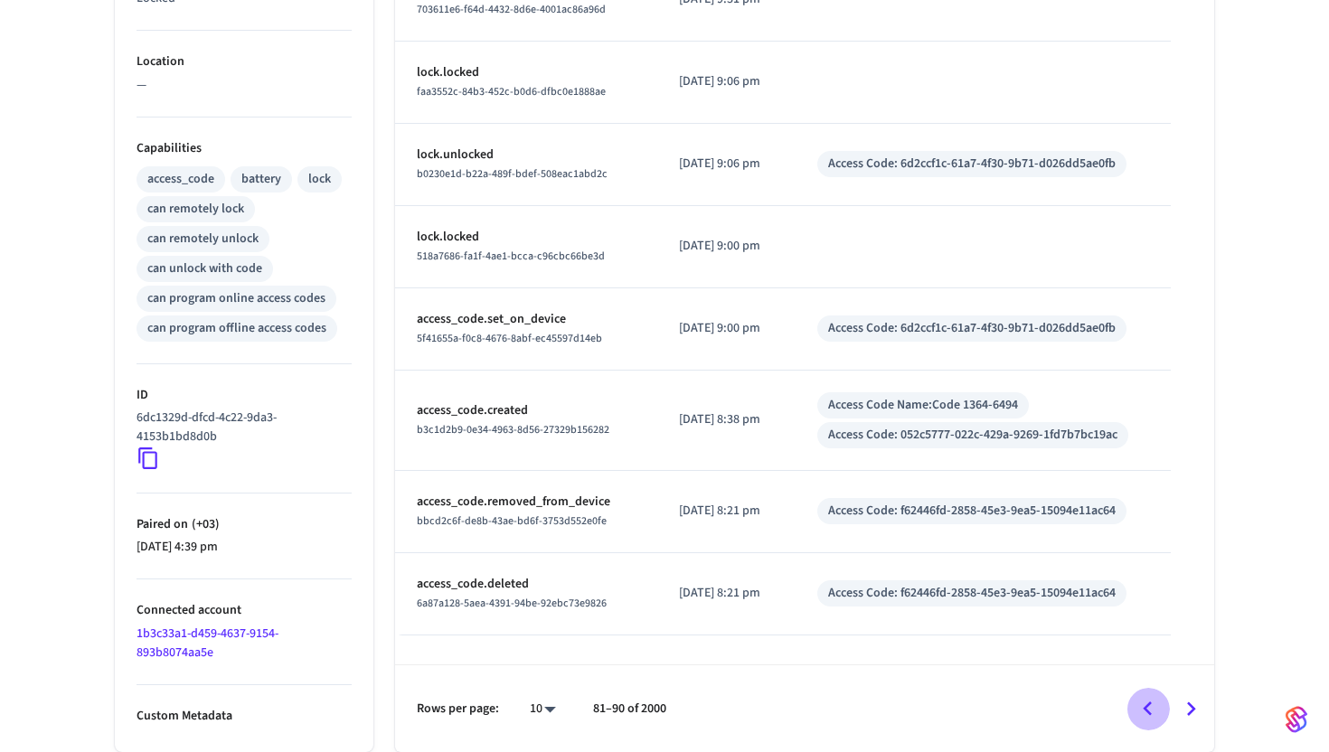
click at [1148, 713] on icon "Go to previous page" at bounding box center [1148, 709] width 28 height 28
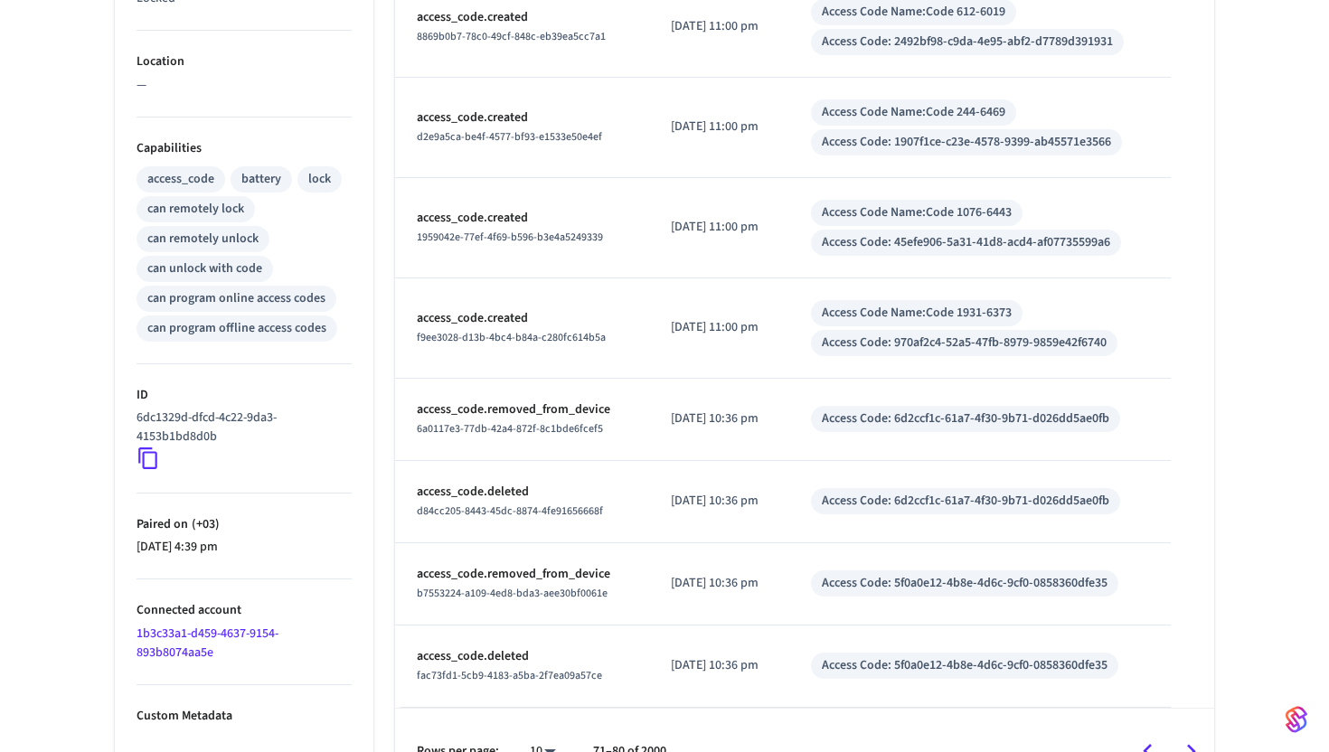
scroll to position [662, 0]
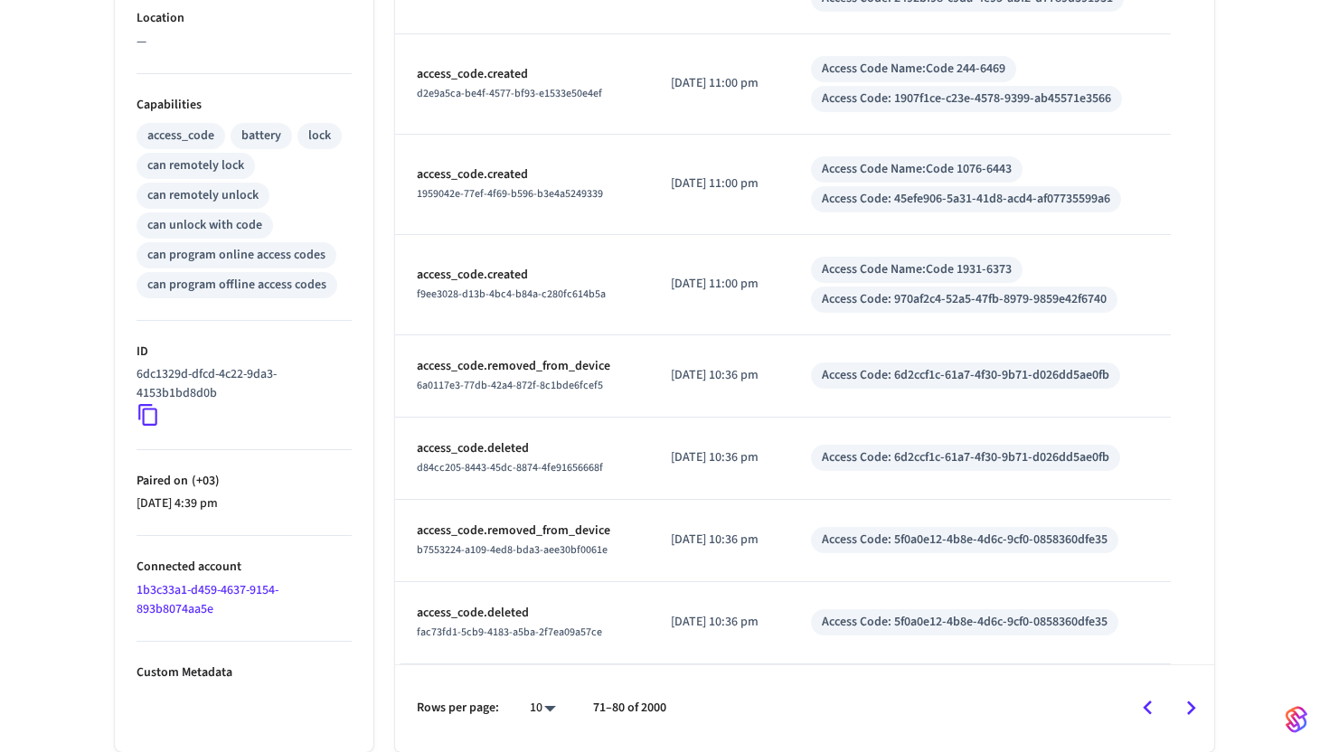
click at [1192, 703] on icon "Go to next page" at bounding box center [1191, 708] width 28 height 28
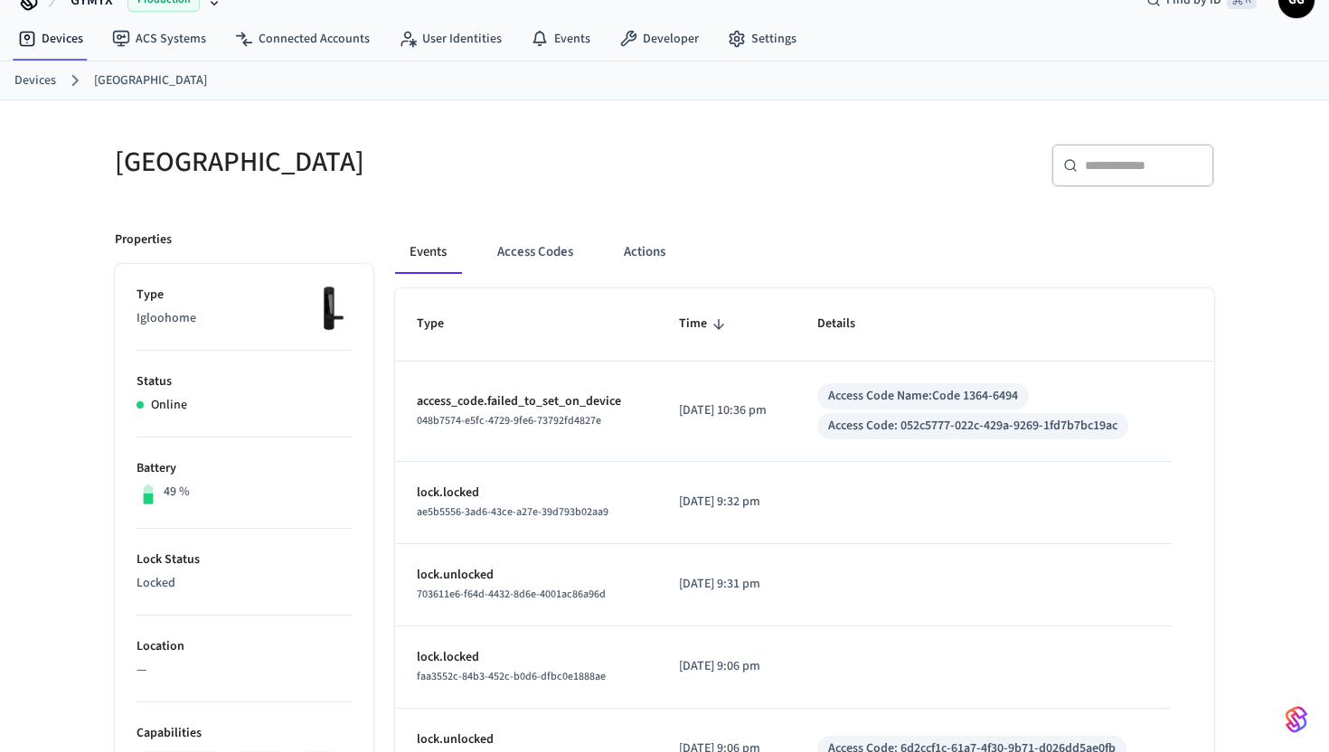
scroll to position [42, 0]
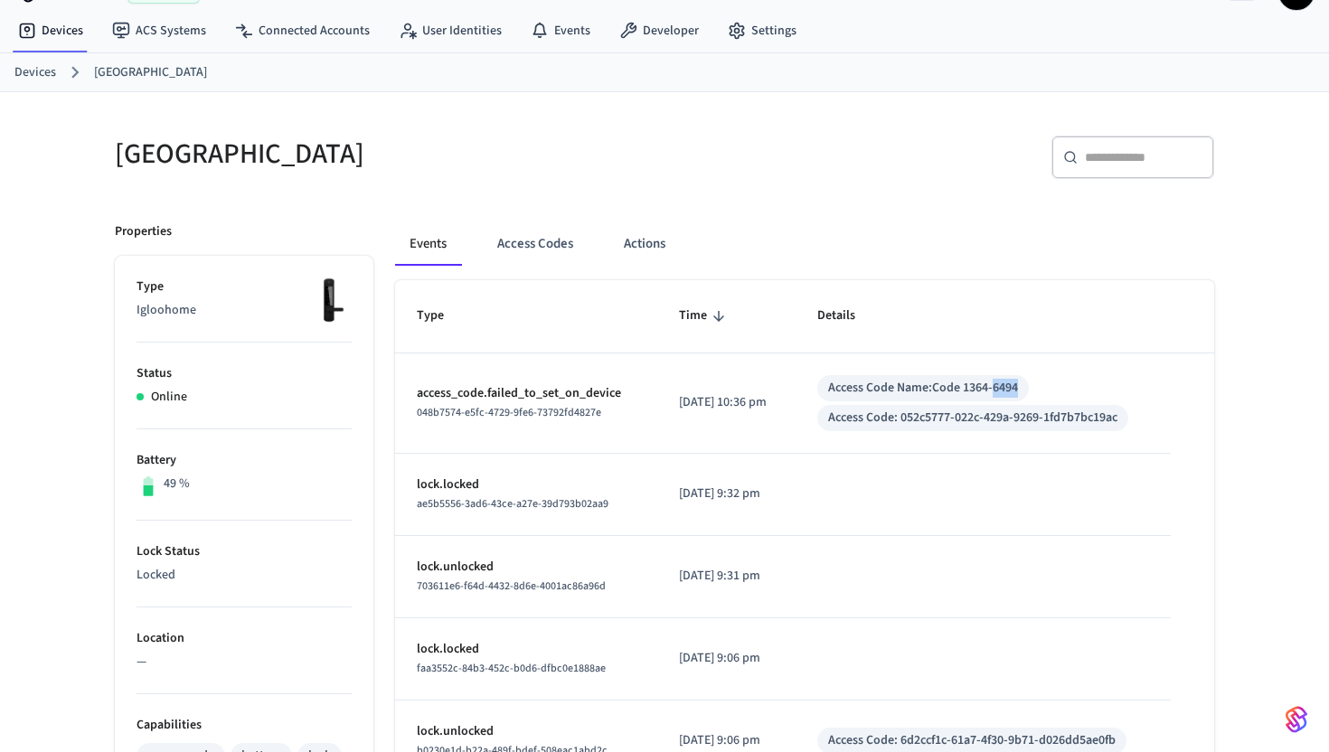
drag, startPoint x: 1037, startPoint y: 391, endPoint x: 1012, endPoint y: 394, distance: 25.6
click at [1012, 394] on div "Access Code Name: Code 1364-6494" at bounding box center [923, 388] width 212 height 26
copy div "6494"
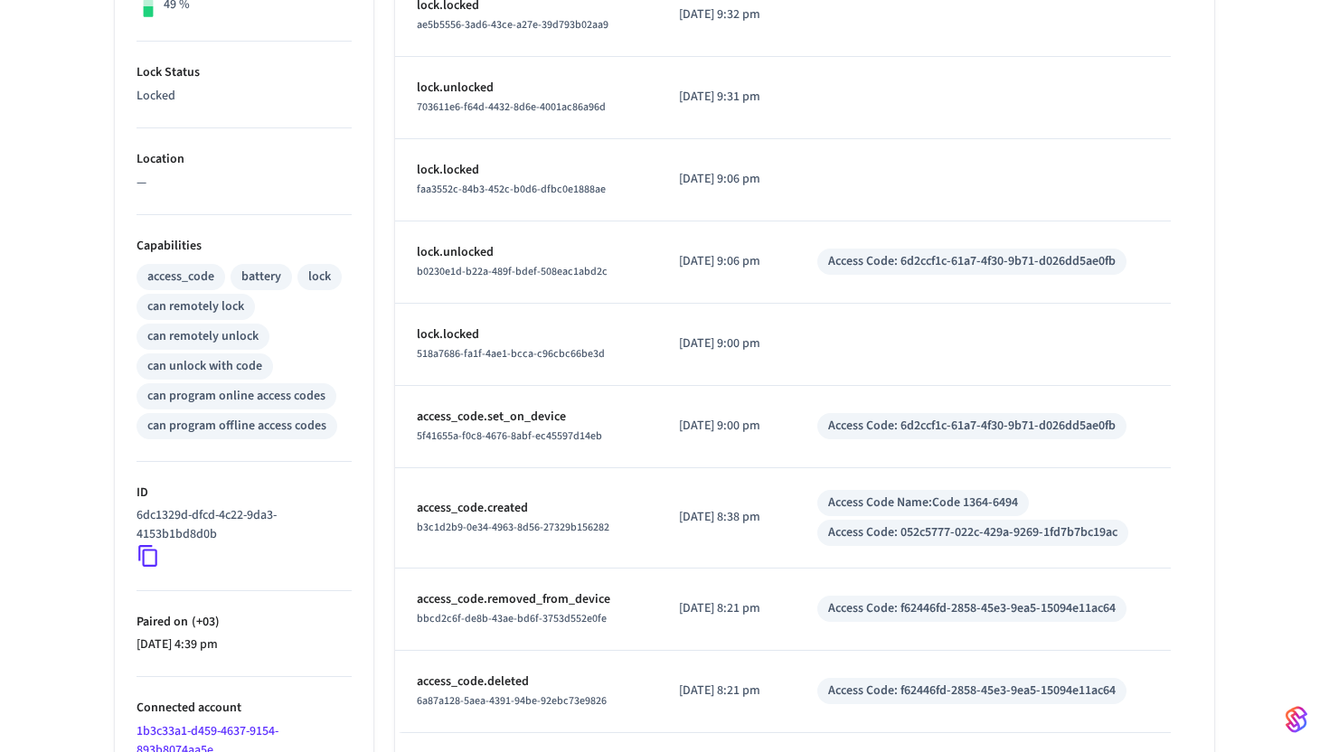
scroll to position [618, 0]
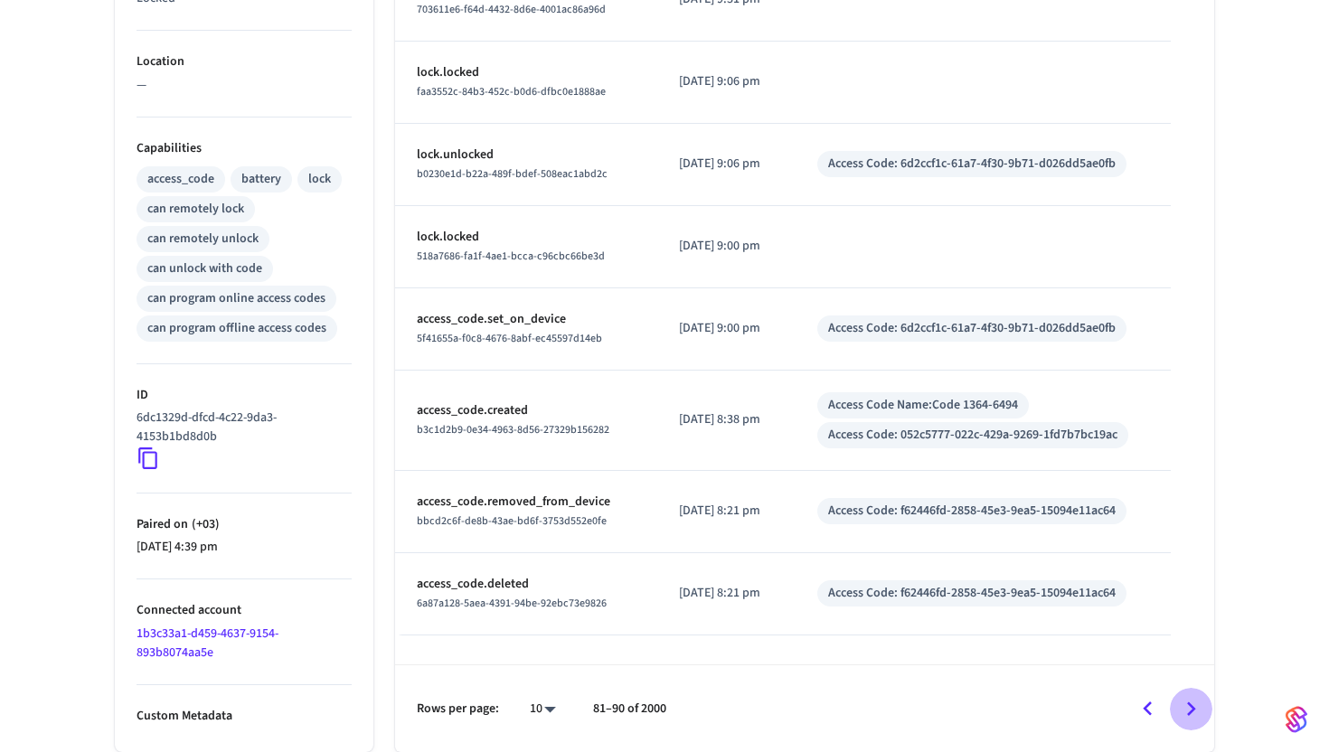
click at [1190, 711] on icon "Go to next page" at bounding box center [1191, 709] width 9 height 14
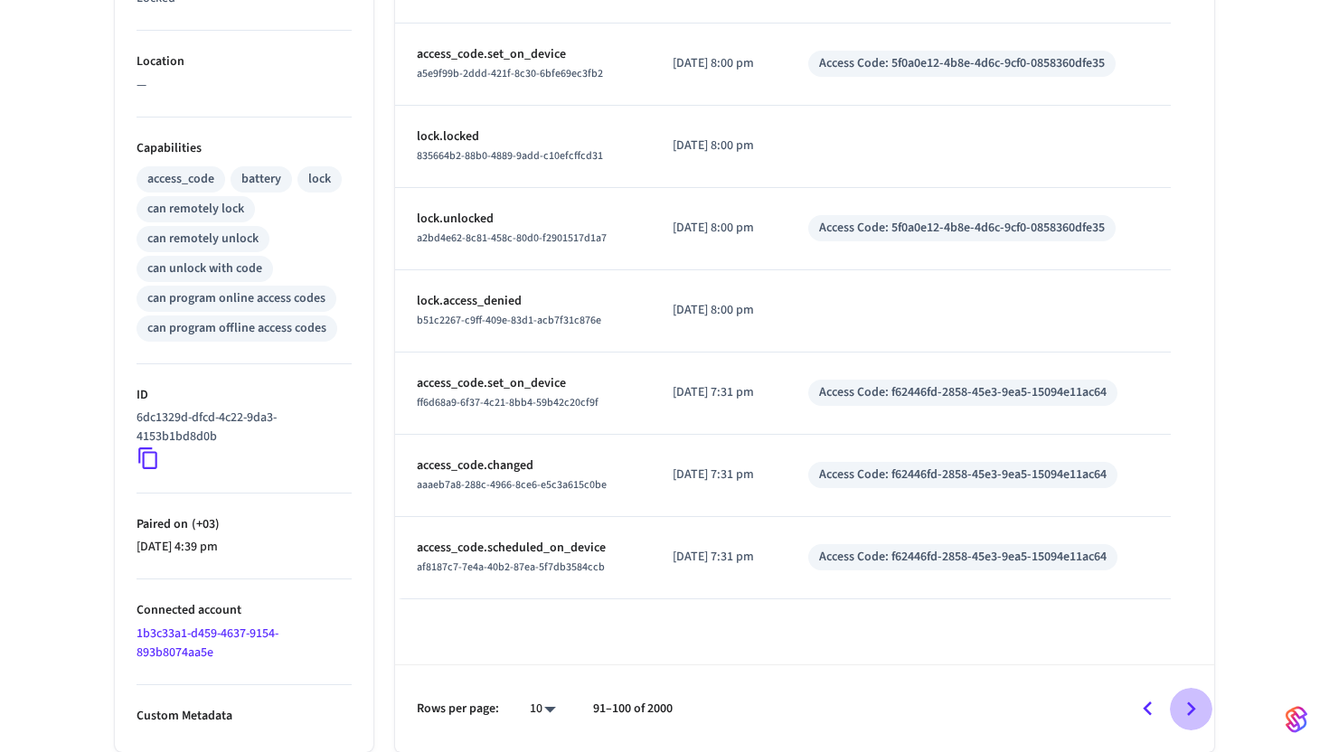
click at [1190, 711] on icon "Go to next page" at bounding box center [1191, 709] width 9 height 14
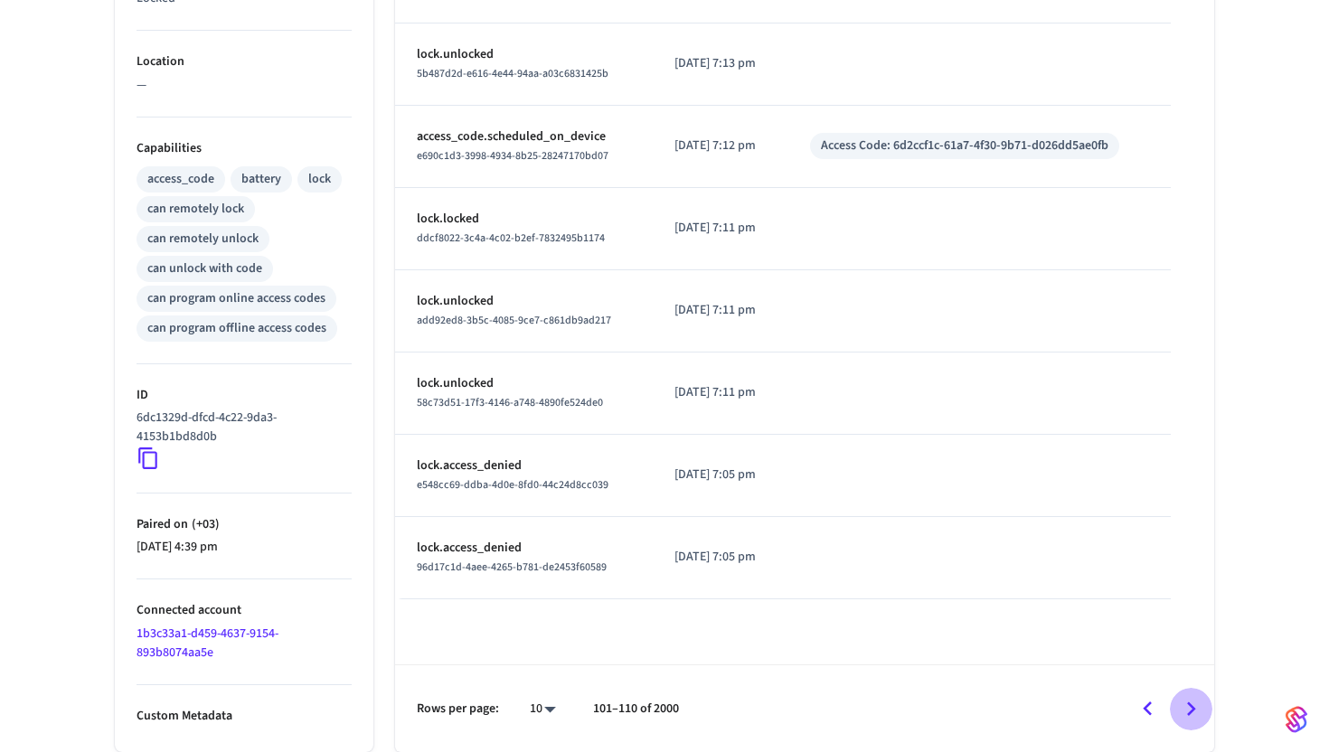
click at [1190, 711] on icon "Go to next page" at bounding box center [1191, 709] width 9 height 14
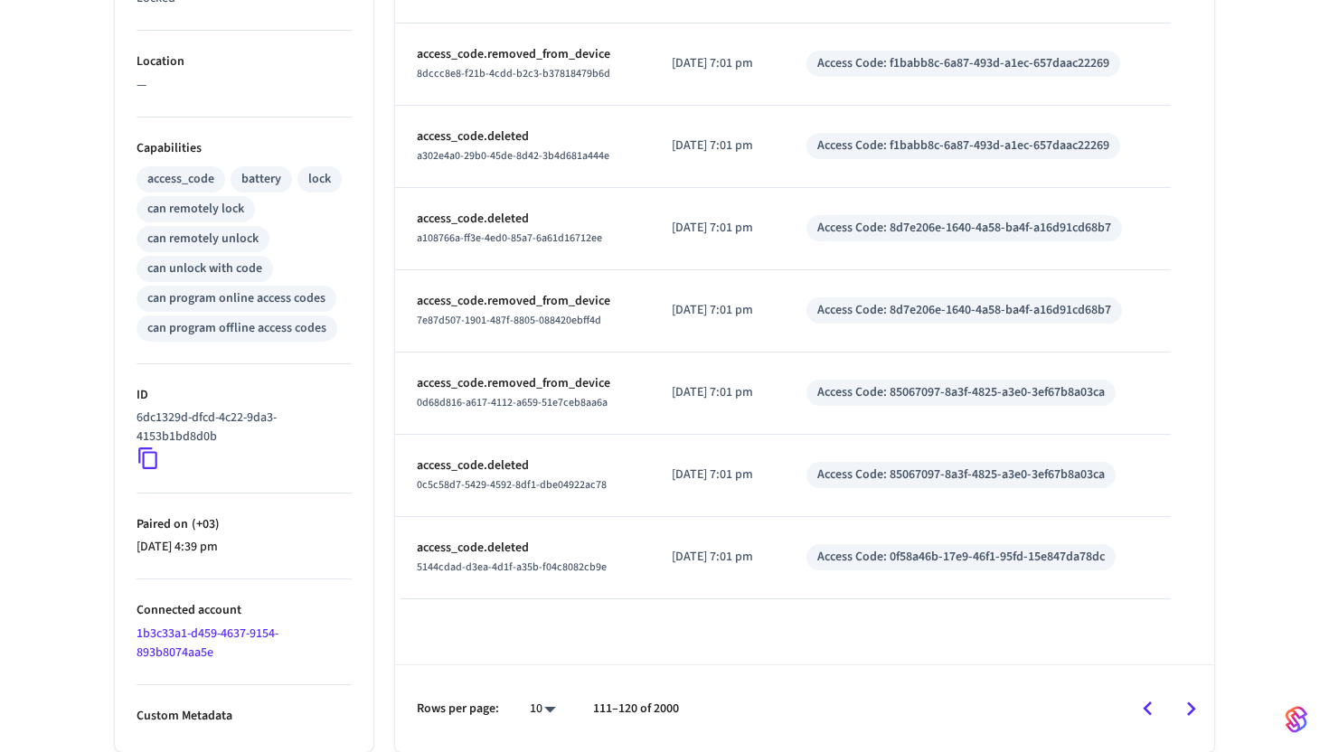
click at [1186, 712] on icon "Go to next page" at bounding box center [1191, 709] width 28 height 28
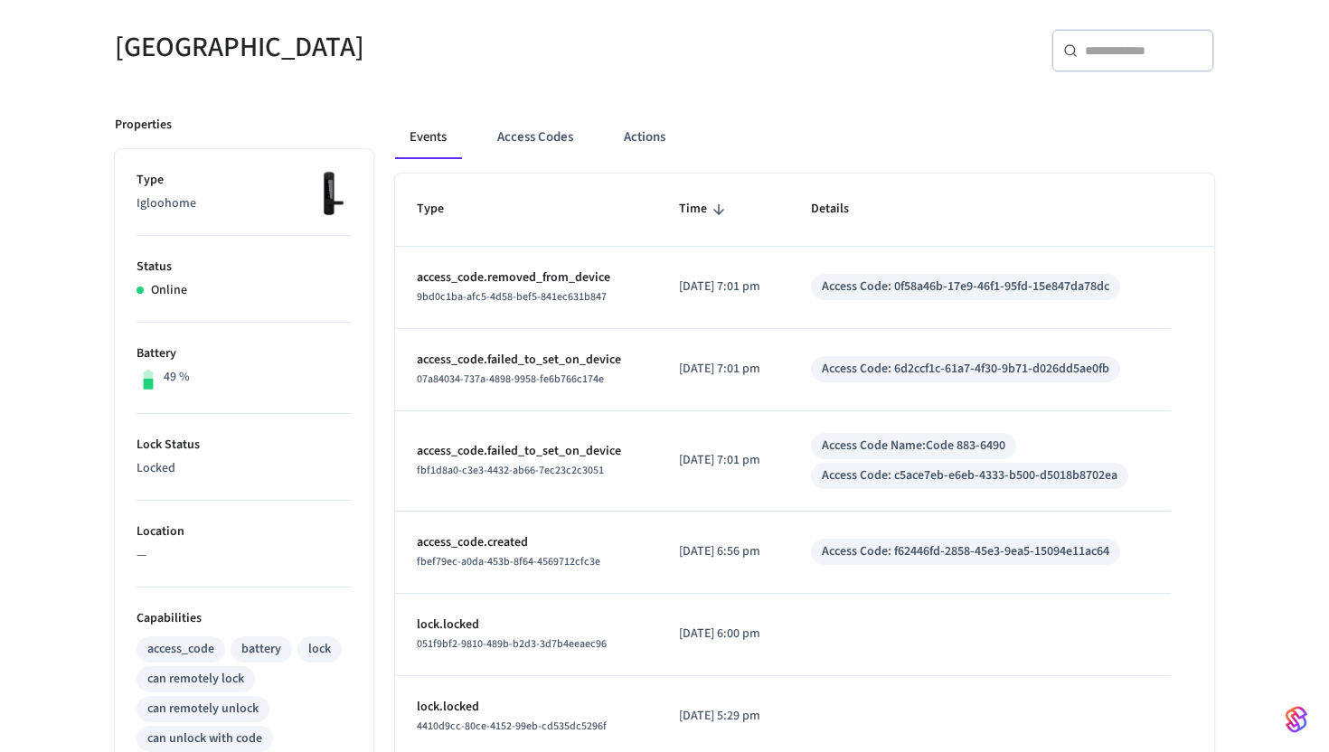
scroll to position [147, 0]
